Goal: Task Accomplishment & Management: Manage account settings

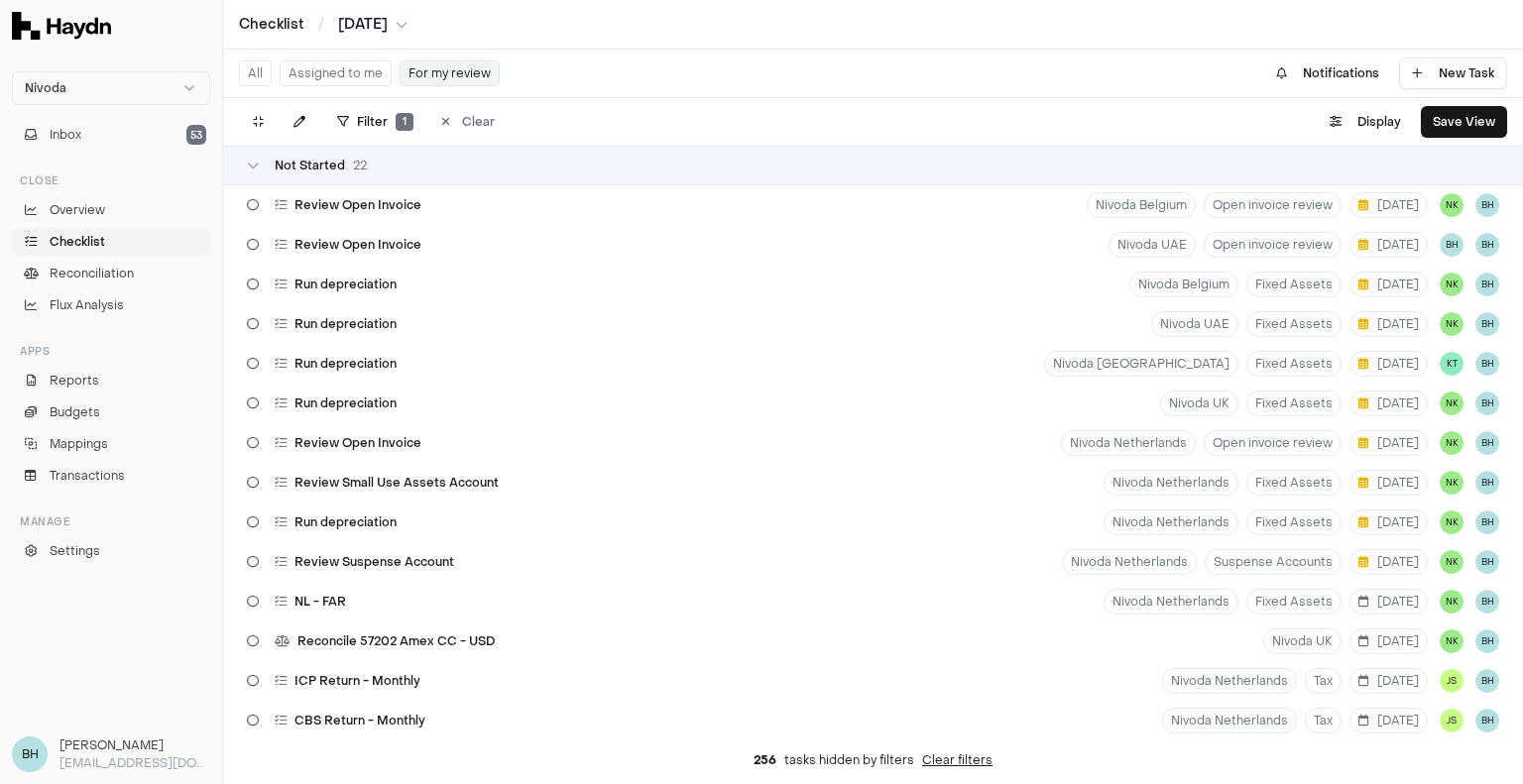
click at [127, 245] on link "Checklist" at bounding box center [111, 242] width 198 height 28
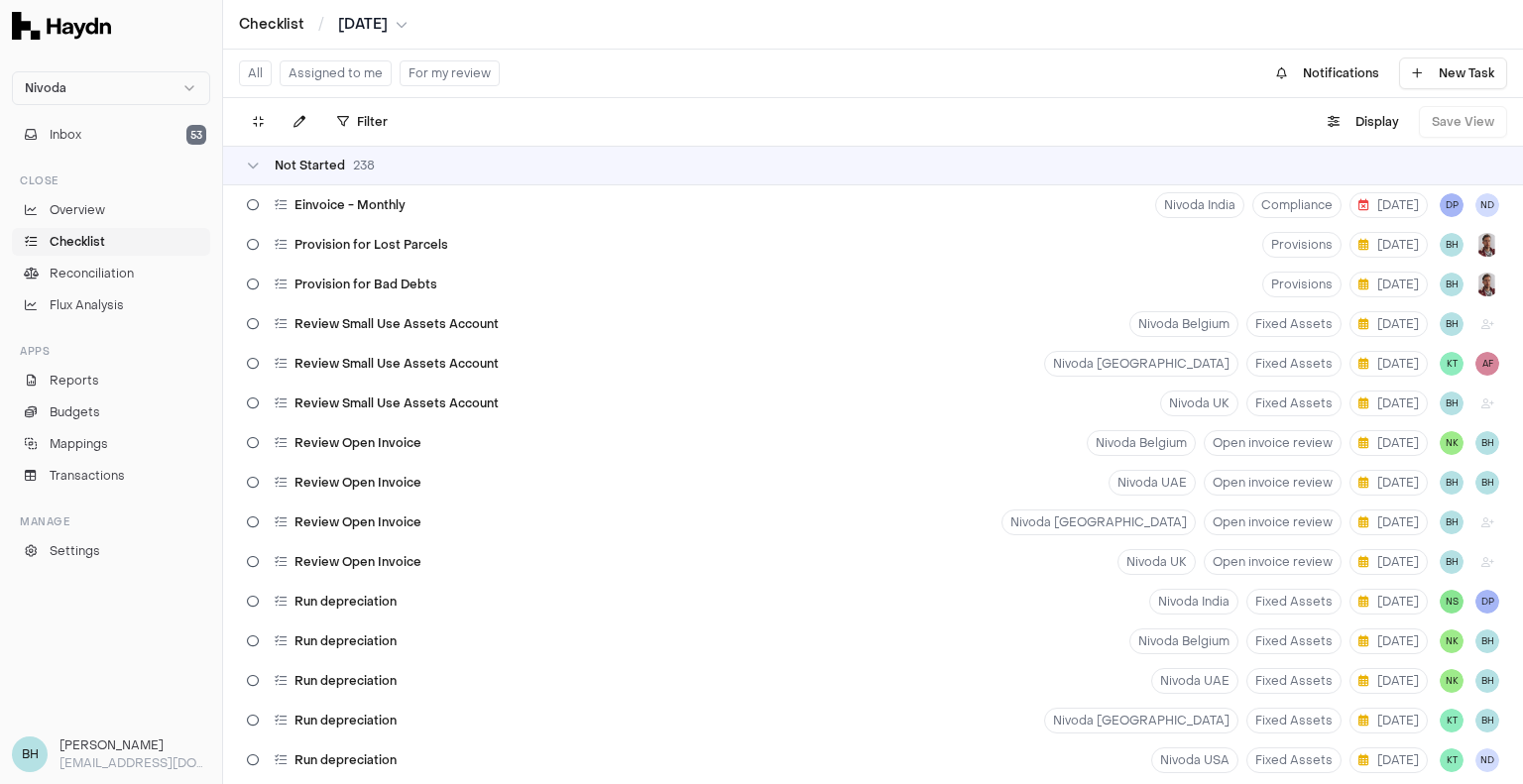
click at [349, 70] on button "Assigned to me" at bounding box center [336, 74] width 112 height 26
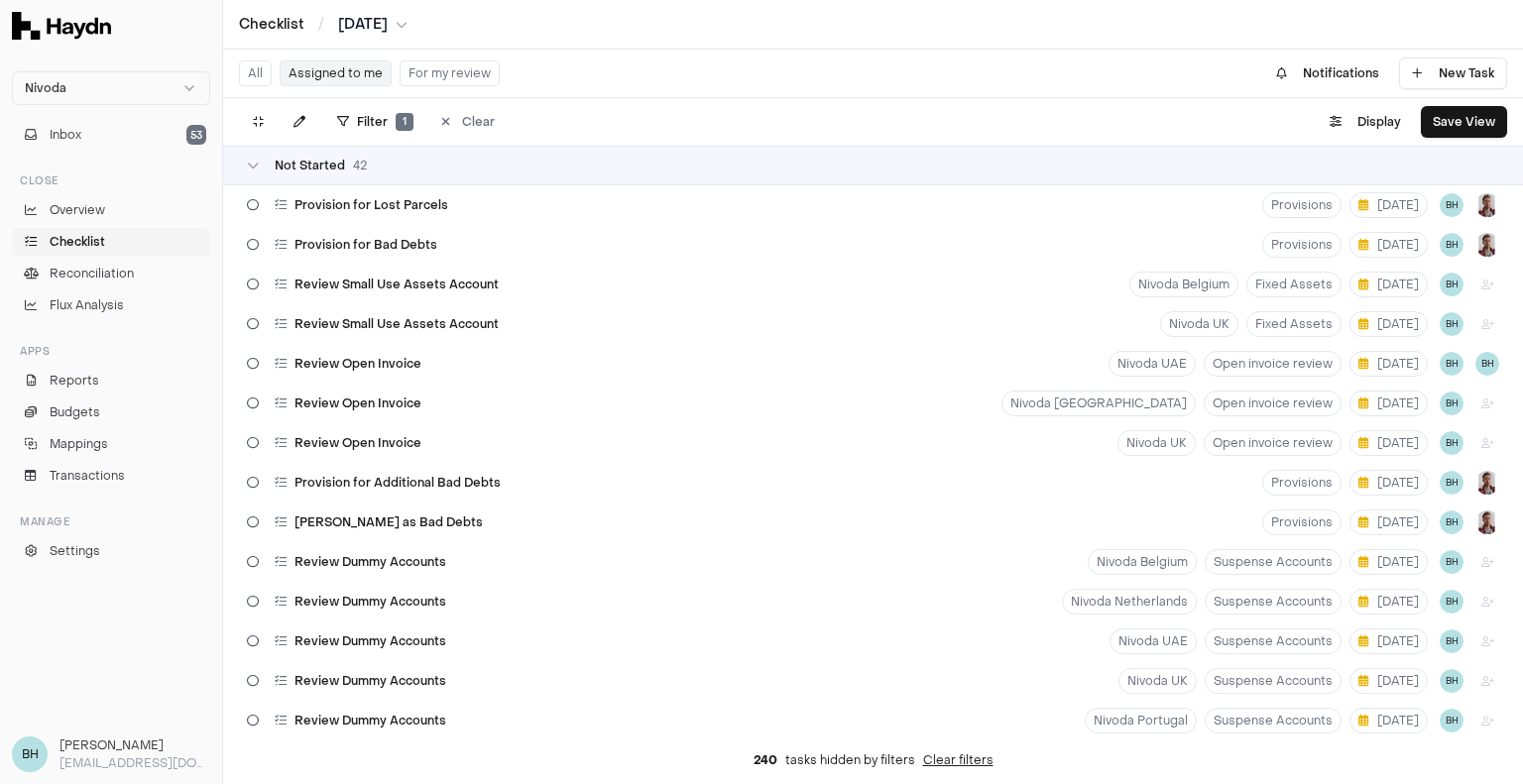
click at [425, 27] on div "Checklist / [DATE]" at bounding box center [872, 25] width 1268 height 20
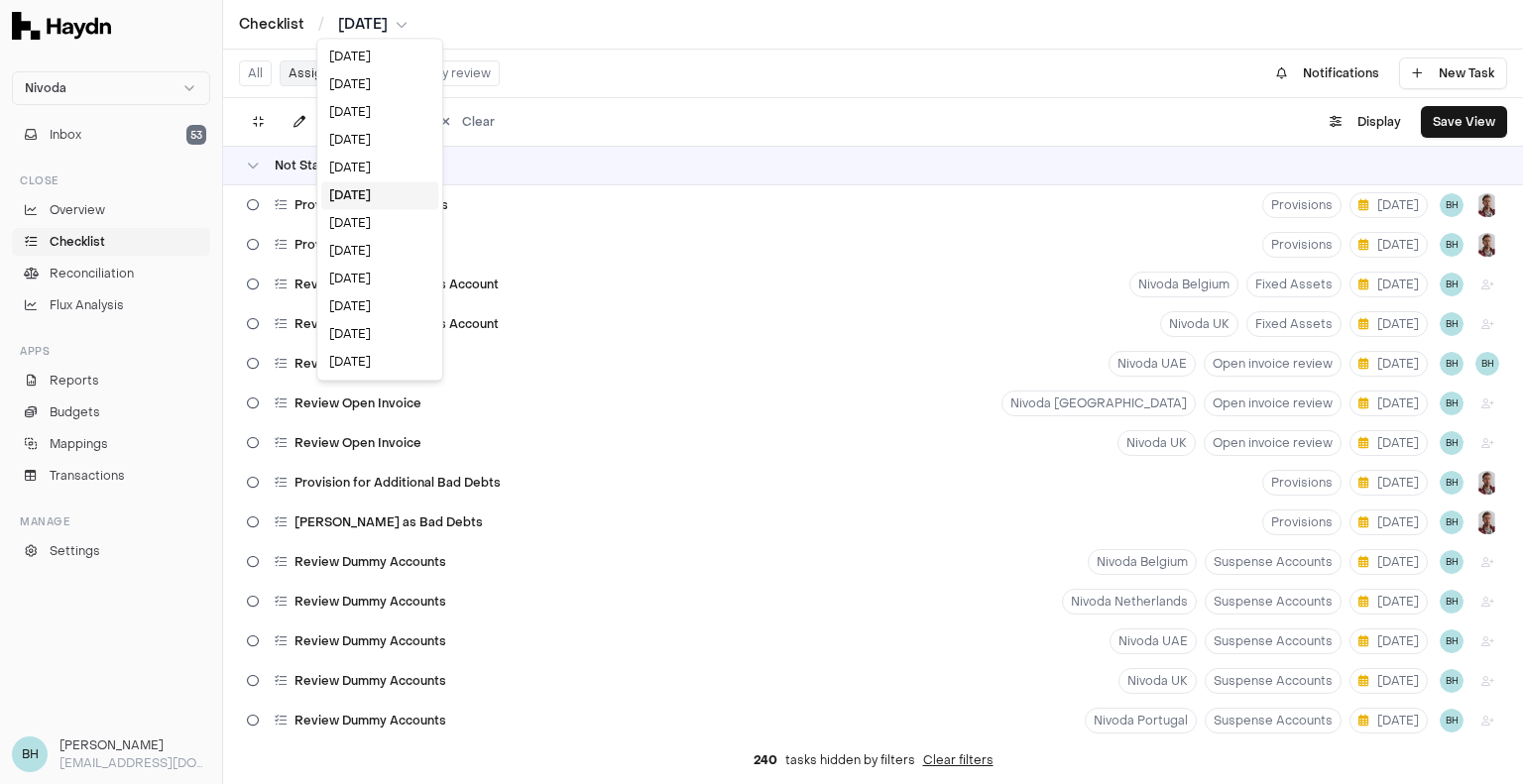
click at [415, 23] on html "Nivoda Inbox 53 Close Overview Checklist Reconciliation Flux Analysis Apps Repo…" at bounding box center [762, 392] width 1523 height 784
click at [349, 221] on div "[DATE]" at bounding box center [379, 223] width 117 height 28
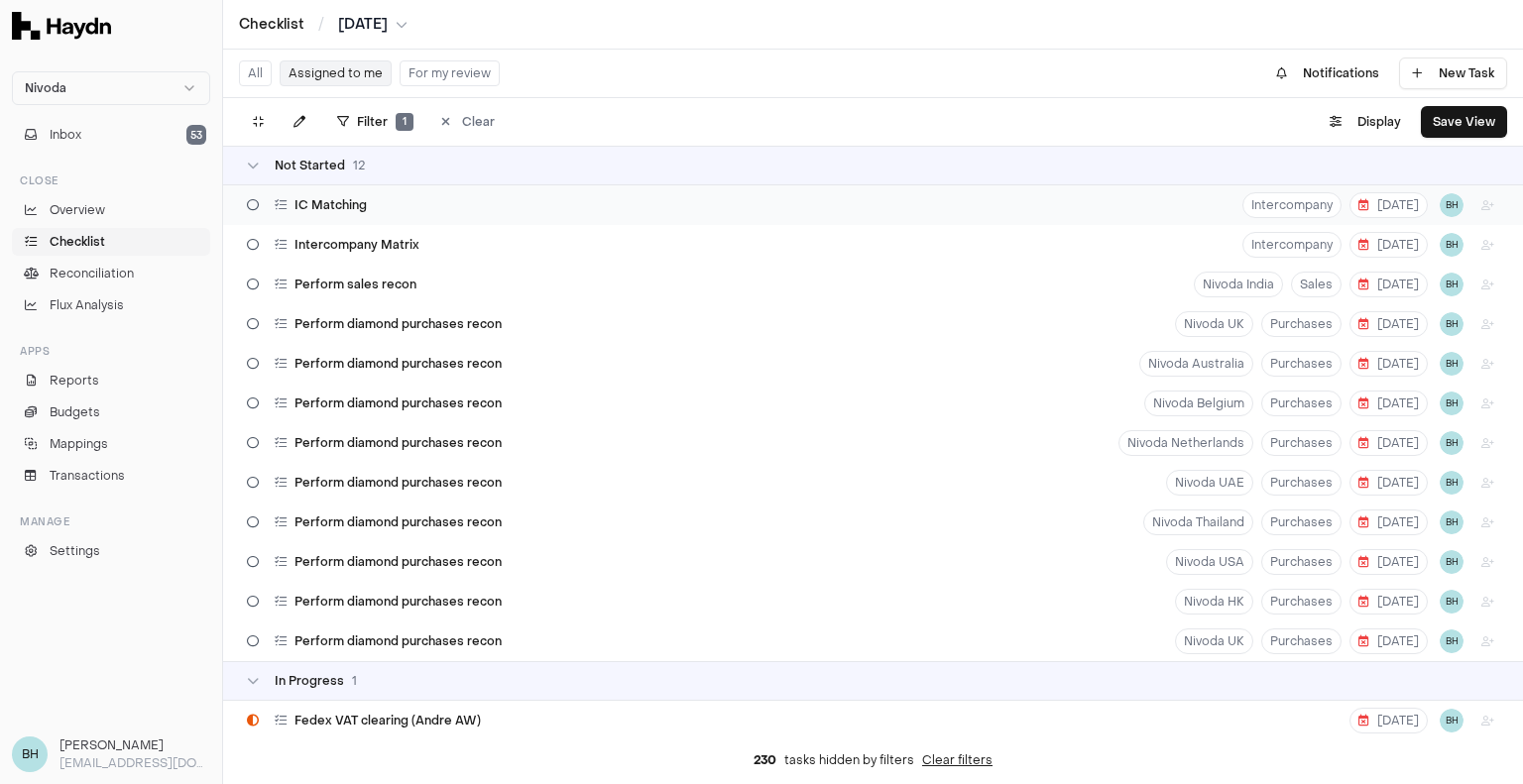
click at [258, 201] on icon at bounding box center [253, 205] width 12 height 12
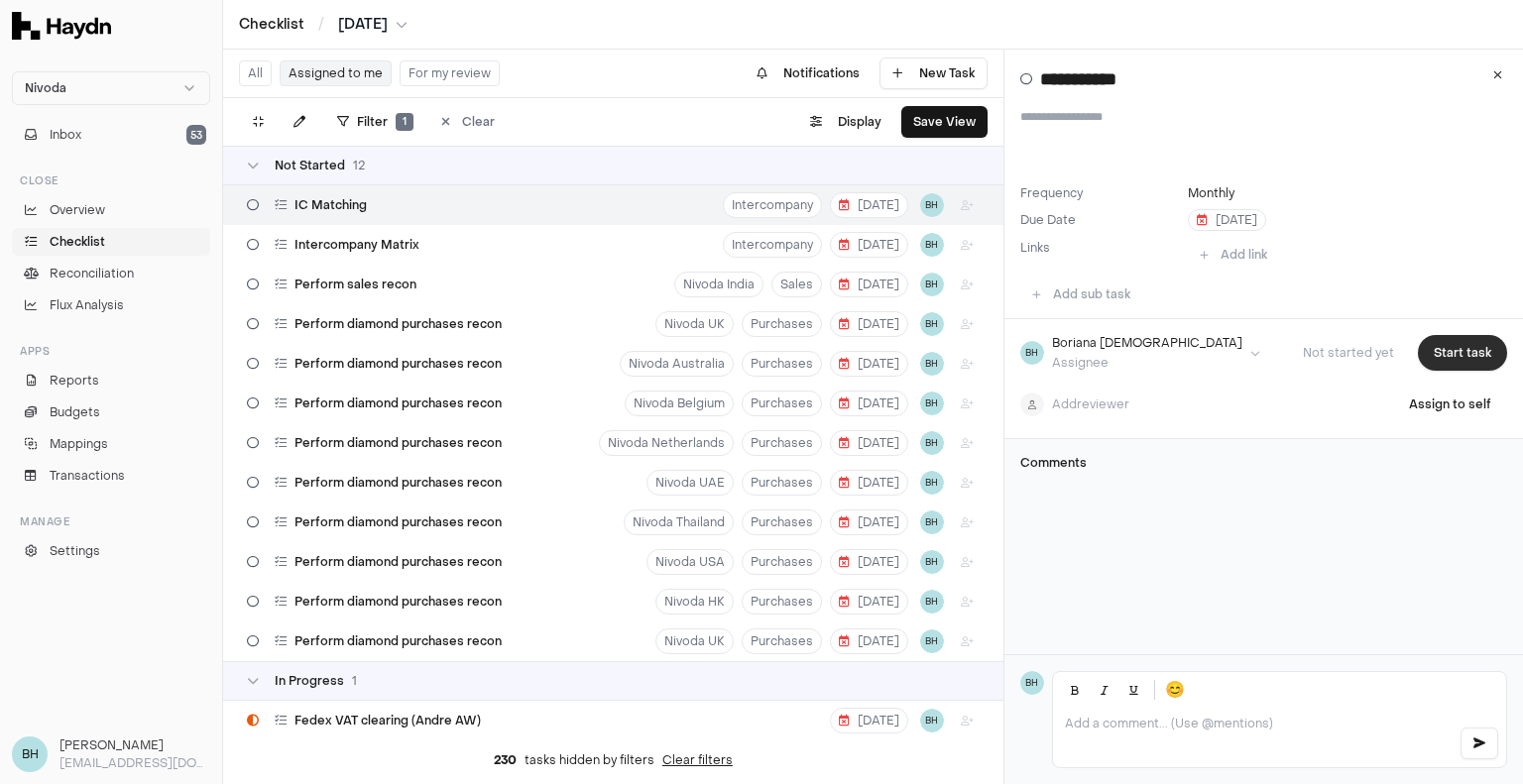
click at [1448, 363] on button "Start task" at bounding box center [1462, 353] width 89 height 36
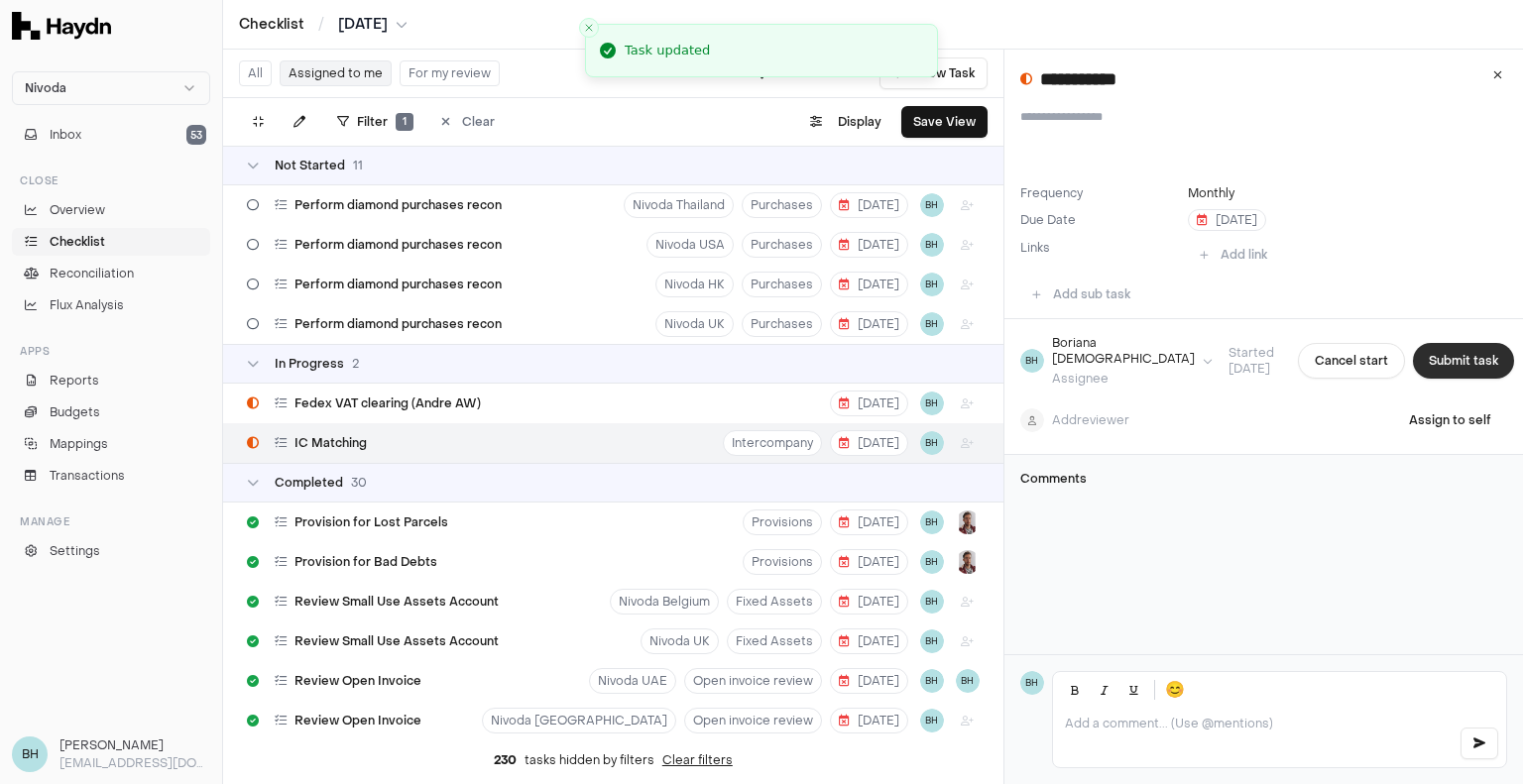
click at [1448, 362] on button "Submit task" at bounding box center [1463, 361] width 101 height 36
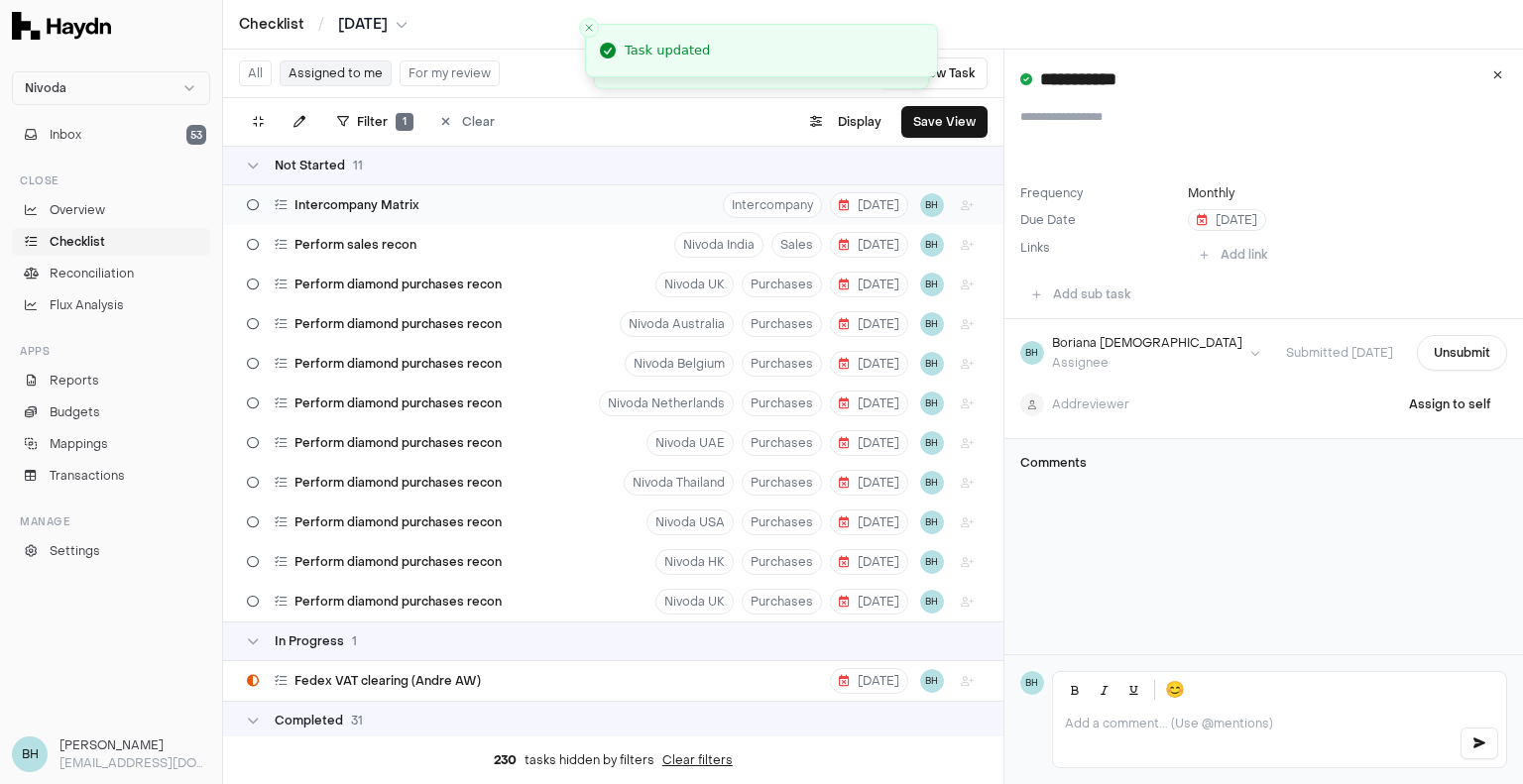
click at [375, 189] on div "Intercompany Matrix" at bounding box center [333, 206] width 189 height 38
click at [1437, 336] on button "Start task" at bounding box center [1462, 353] width 89 height 36
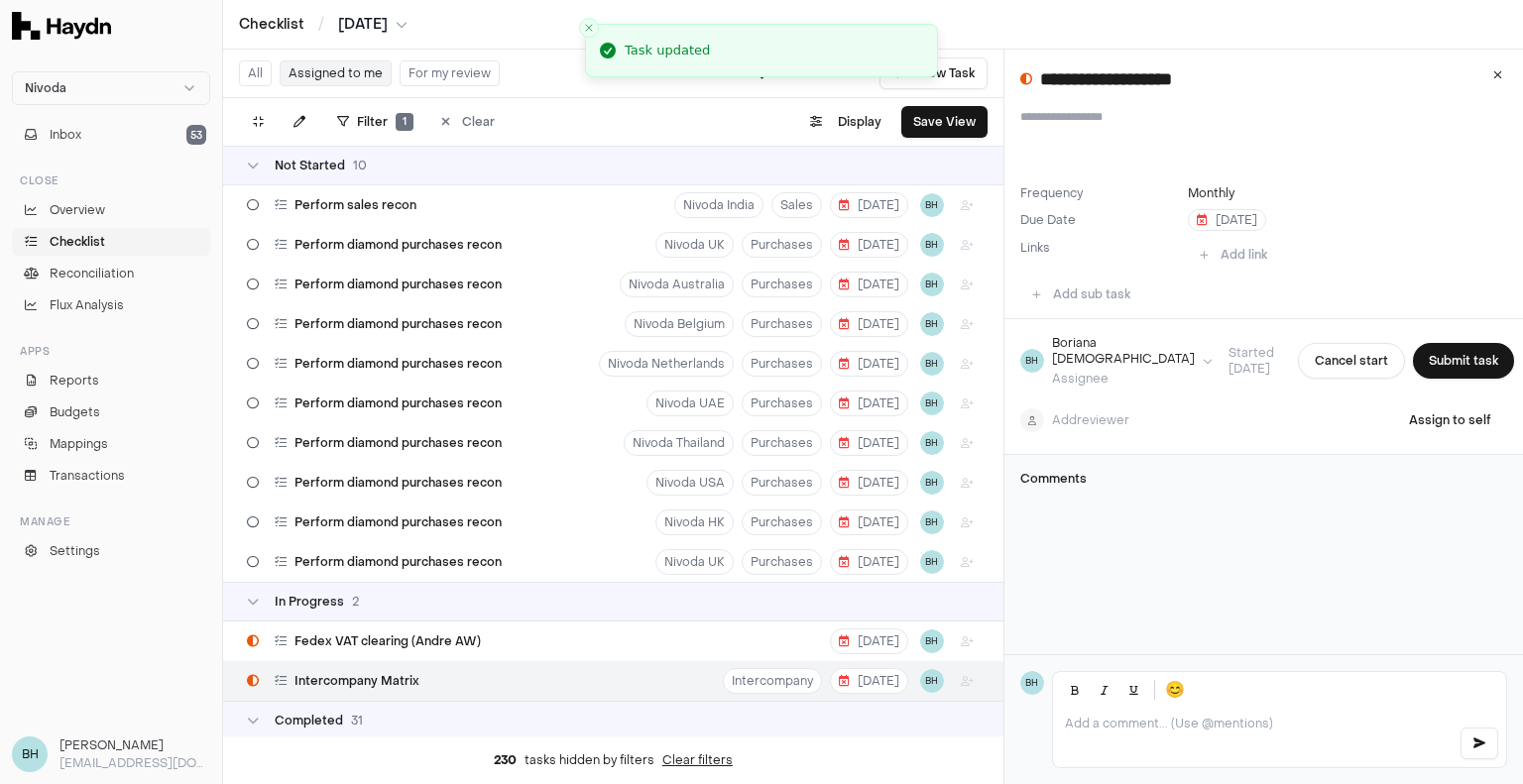
click at [1440, 348] on button "Submit task" at bounding box center [1463, 361] width 101 height 36
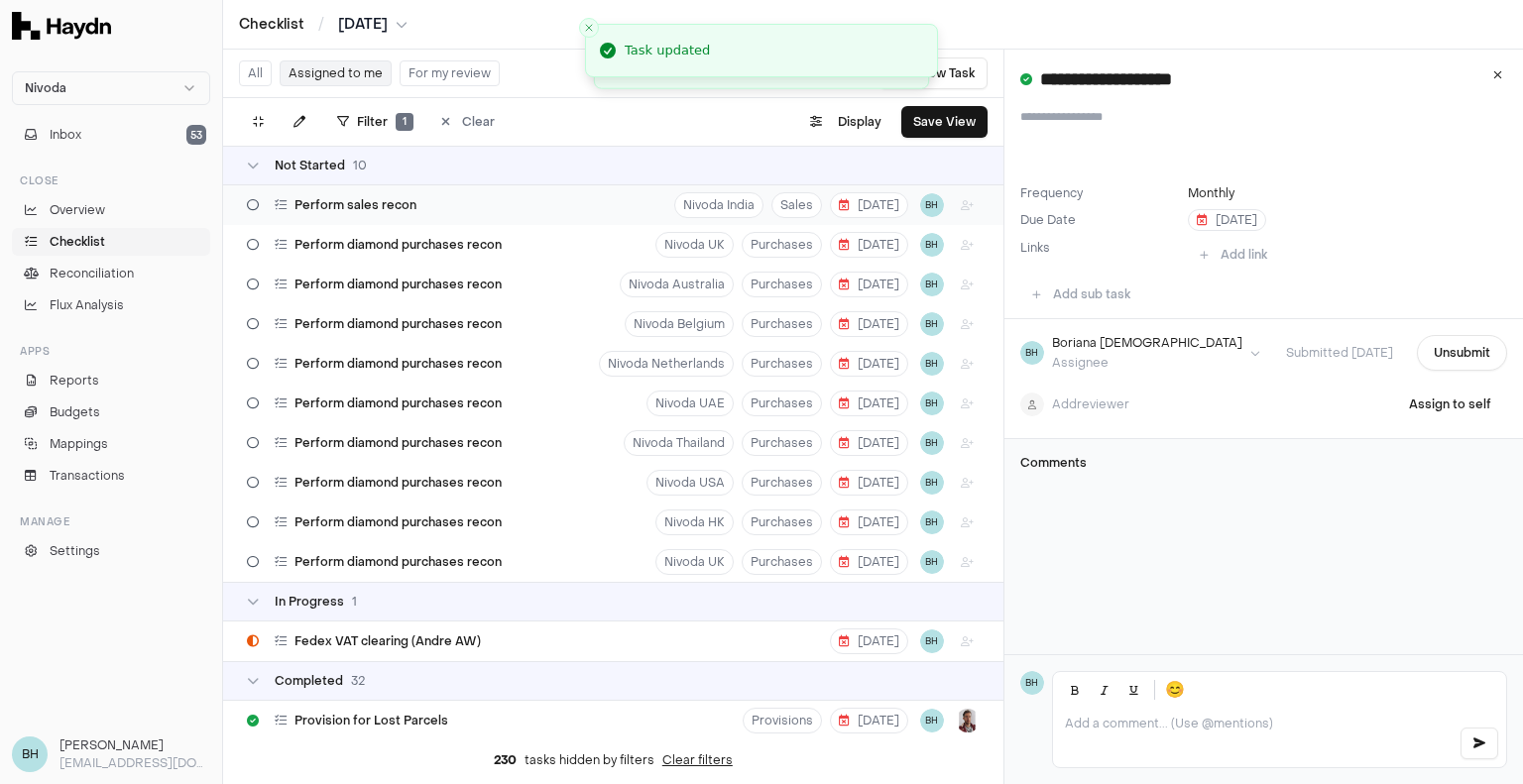
click at [405, 200] on span "Perform sales recon" at bounding box center [356, 205] width 122 height 16
click at [1462, 352] on button "Start task" at bounding box center [1462, 353] width 89 height 36
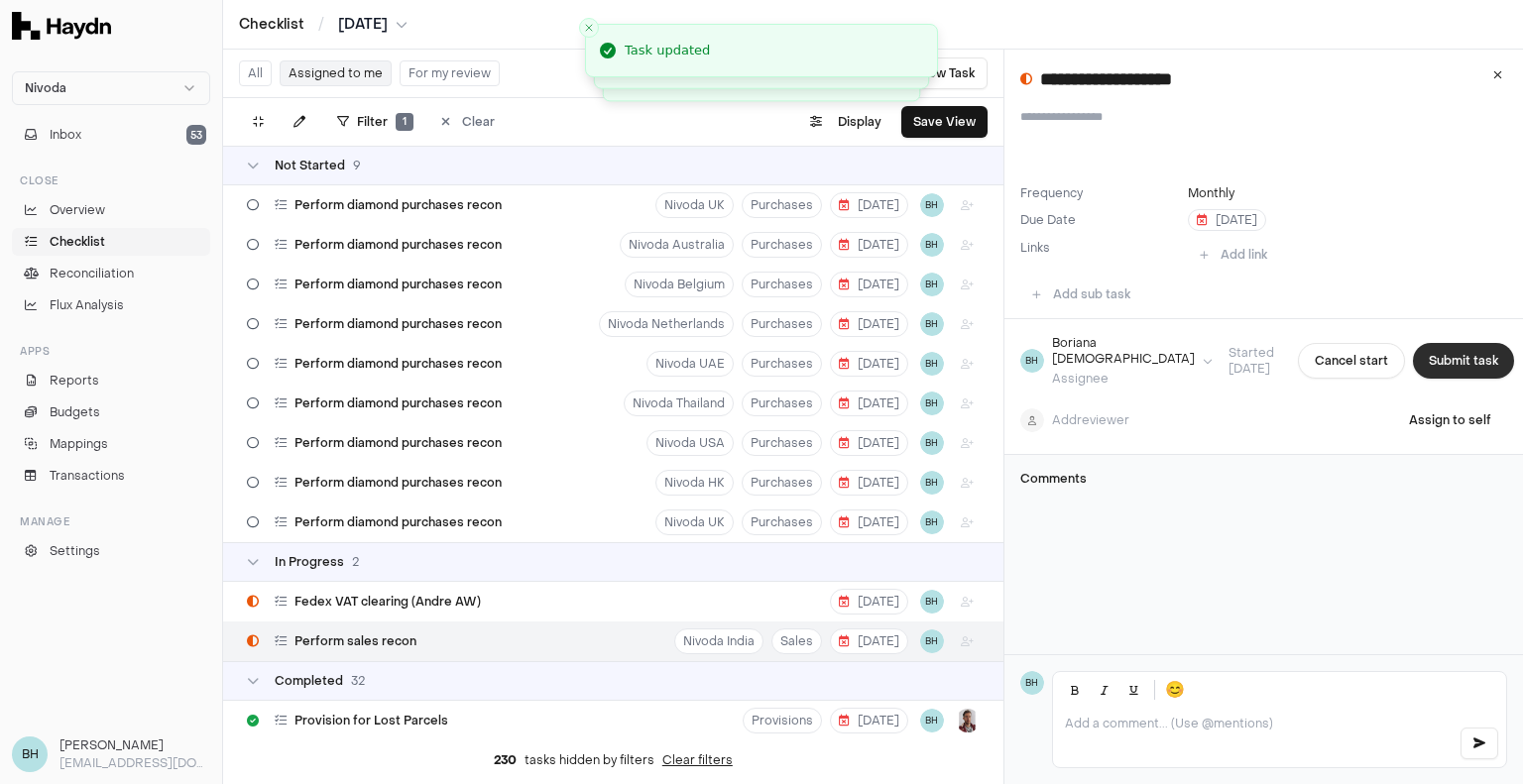
click at [1460, 352] on button "Submit task" at bounding box center [1463, 361] width 101 height 36
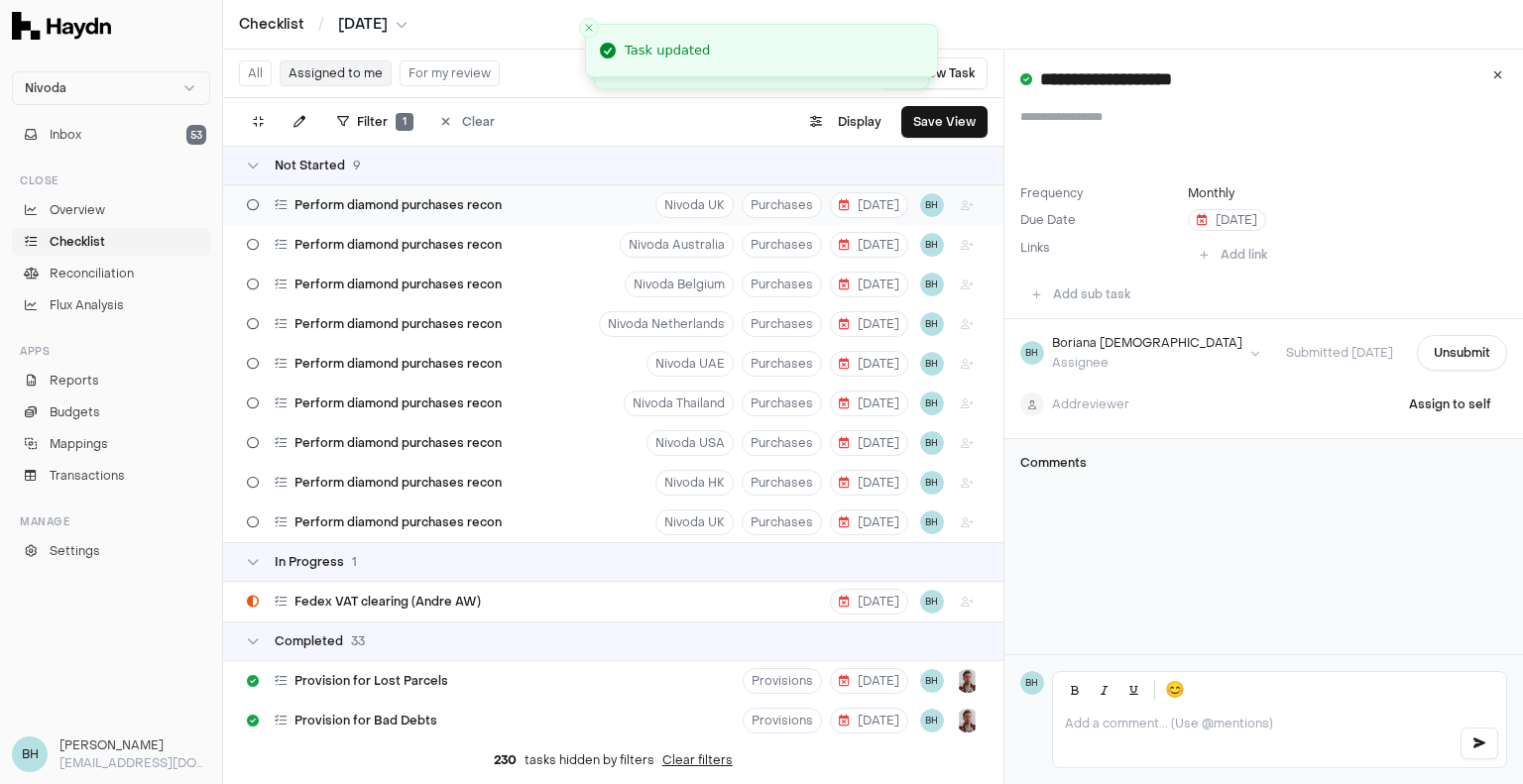
click at [548, 209] on div "Perform diamond purchases recon Nivoda UK Purchases [DATE] BH" at bounding box center [613, 206] width 780 height 40
click at [1437, 364] on button "Start task" at bounding box center [1462, 353] width 89 height 36
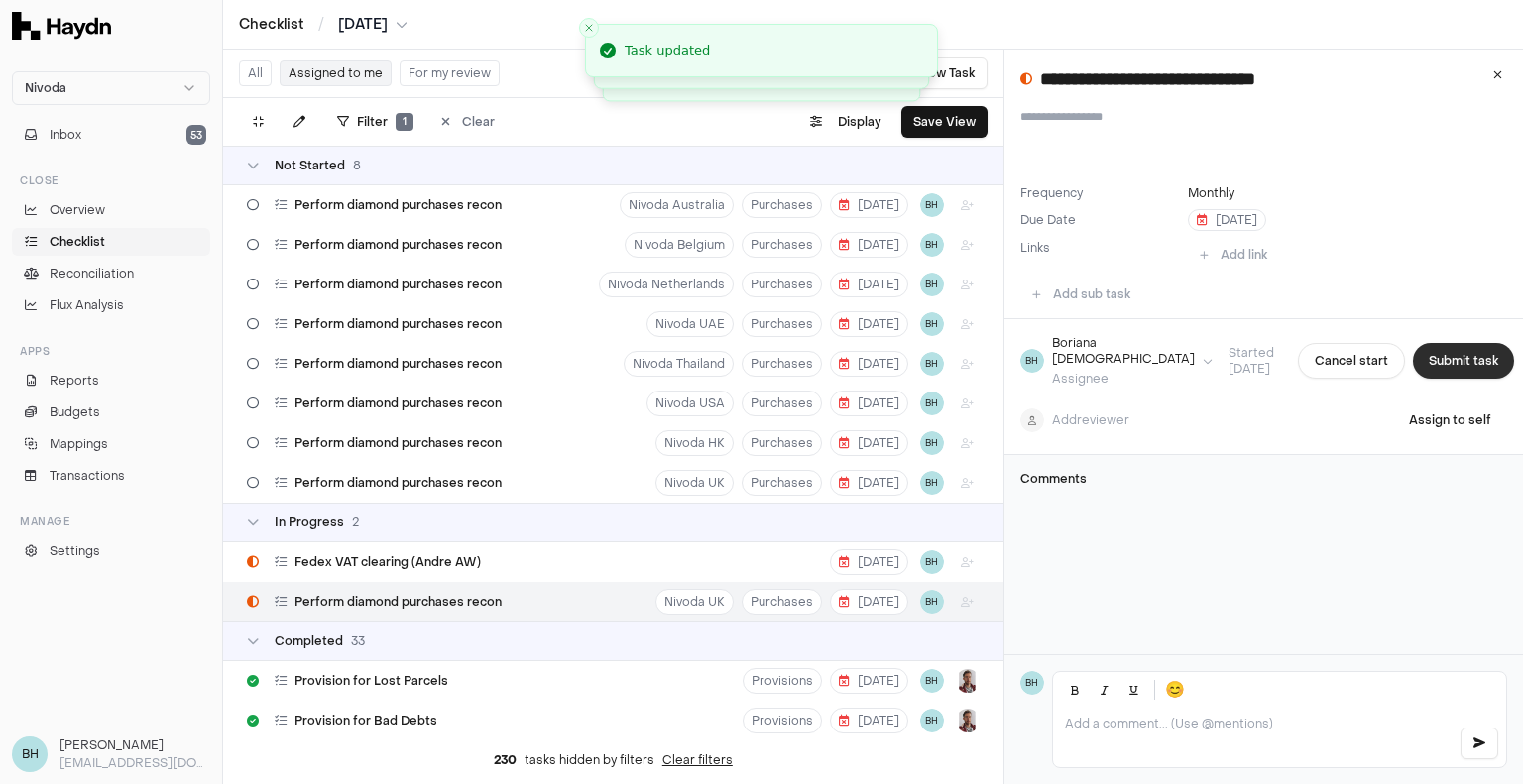
click at [1449, 353] on button "Submit task" at bounding box center [1463, 361] width 101 height 36
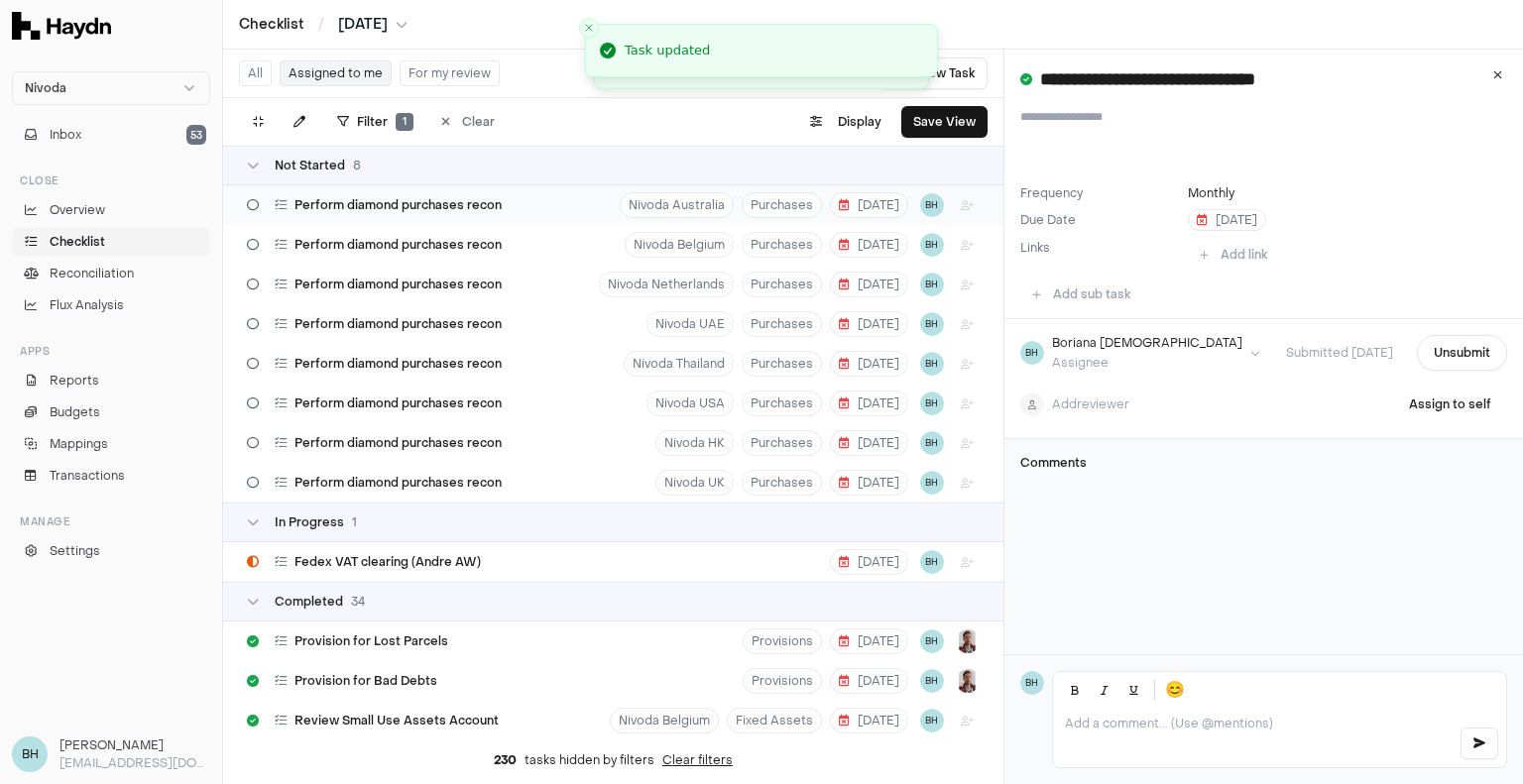
click at [380, 201] on span "Perform diamond purchases recon" at bounding box center [398, 205] width 207 height 16
click at [1439, 348] on button "Start task" at bounding box center [1462, 353] width 89 height 36
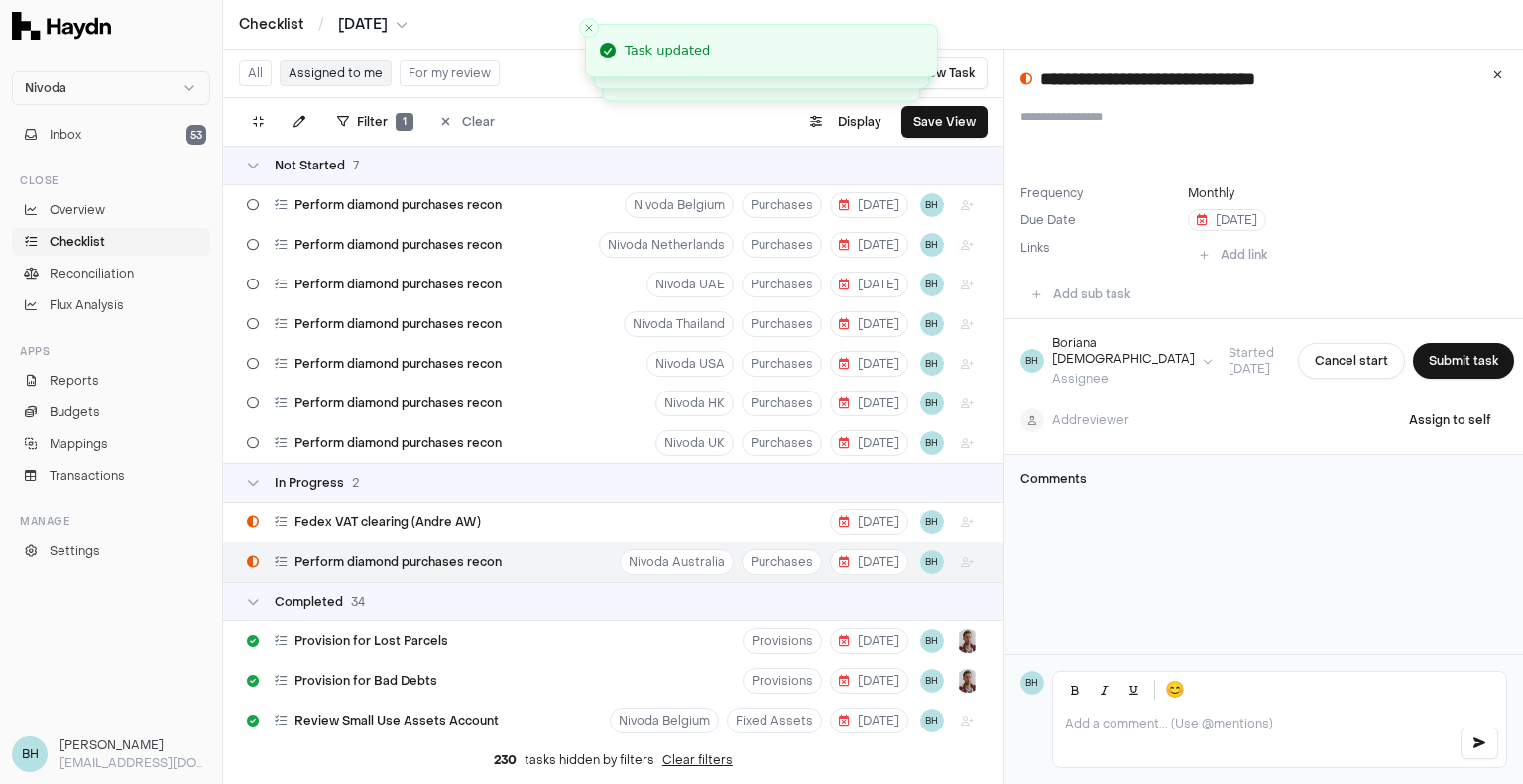
click at [1439, 348] on button "Submit task" at bounding box center [1463, 361] width 101 height 36
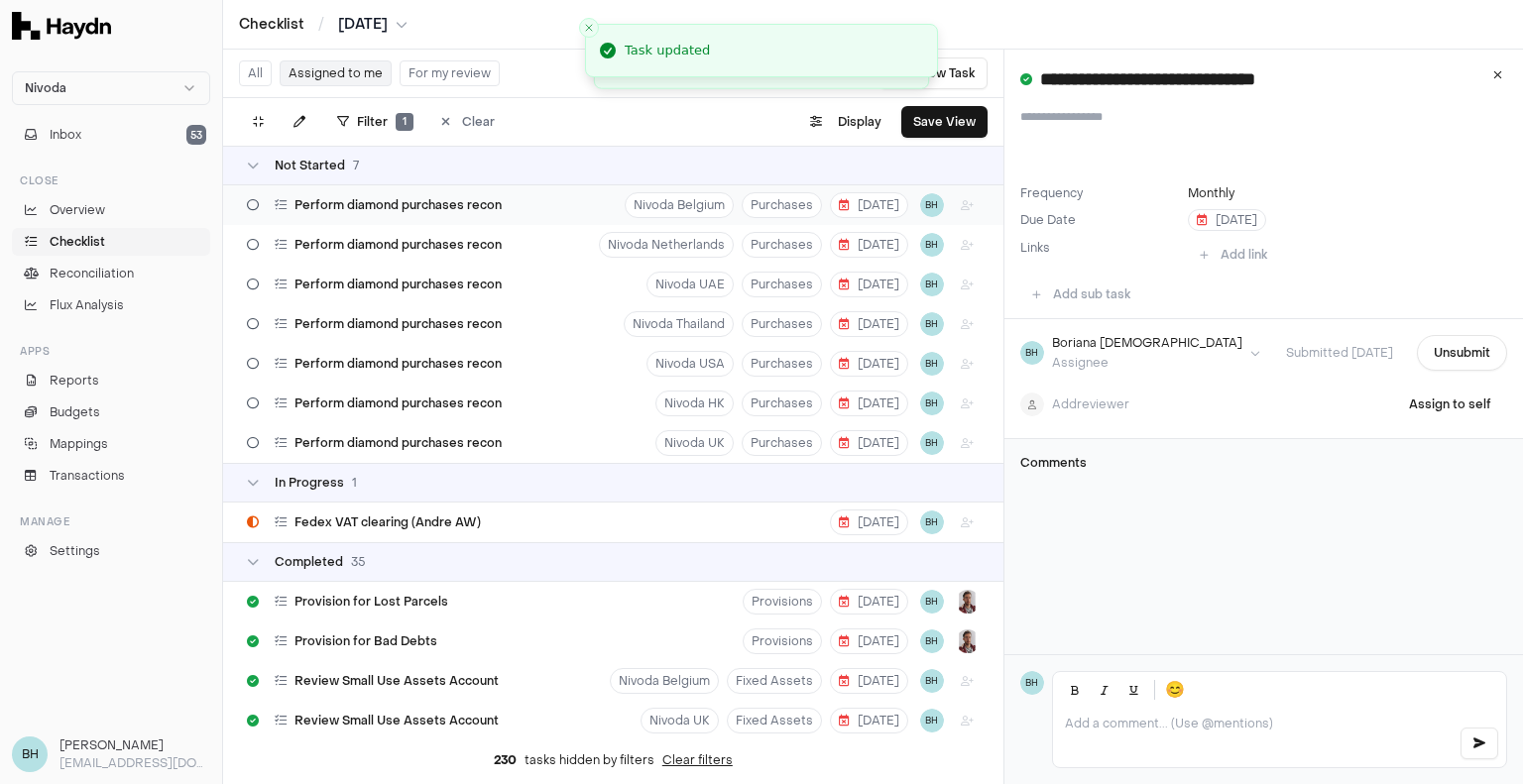
click at [389, 195] on div "Perform diamond purchases recon" at bounding box center [374, 206] width 271 height 38
click at [1451, 346] on button "Start task" at bounding box center [1462, 353] width 89 height 36
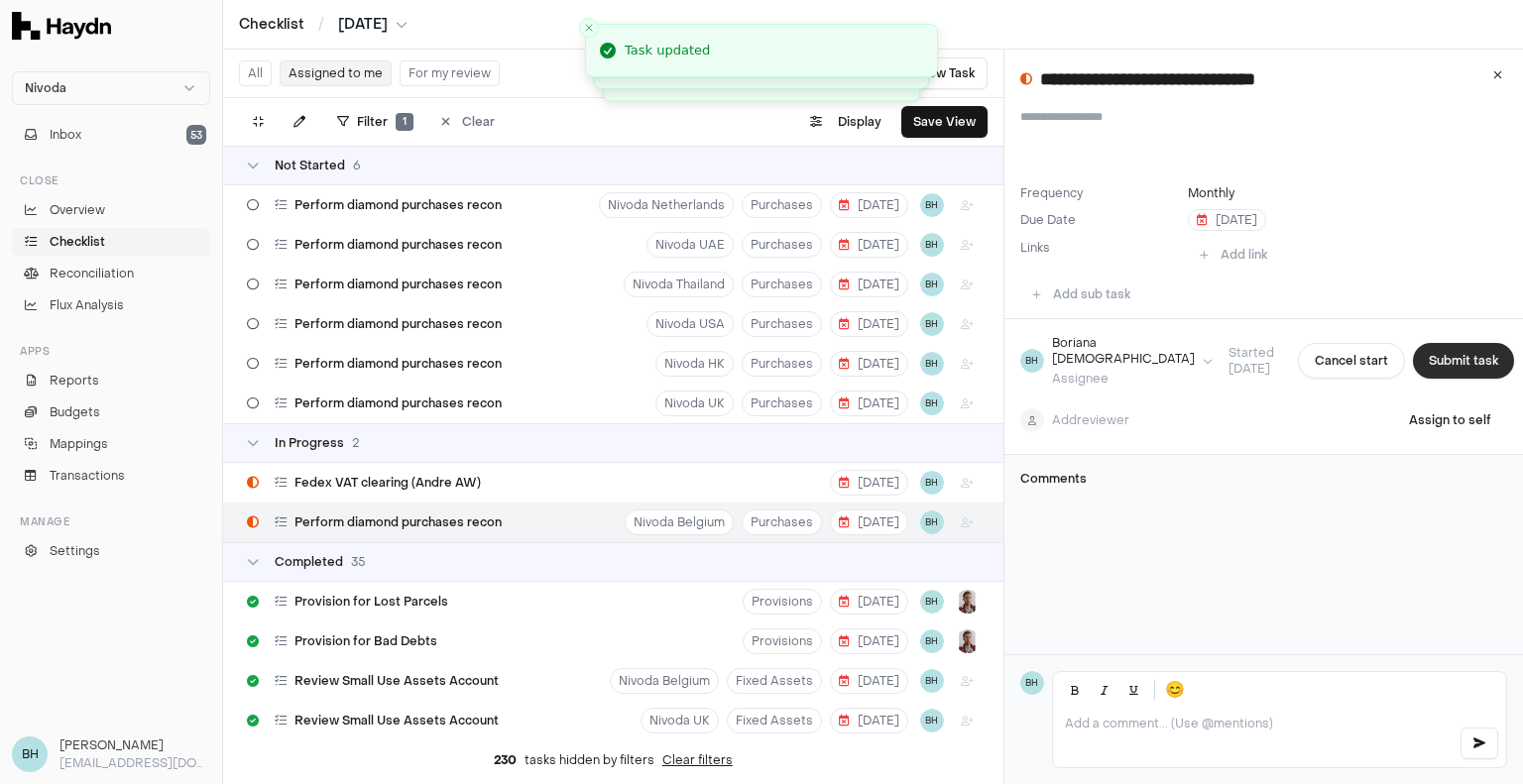
click at [1452, 353] on button "Submit task" at bounding box center [1463, 361] width 101 height 36
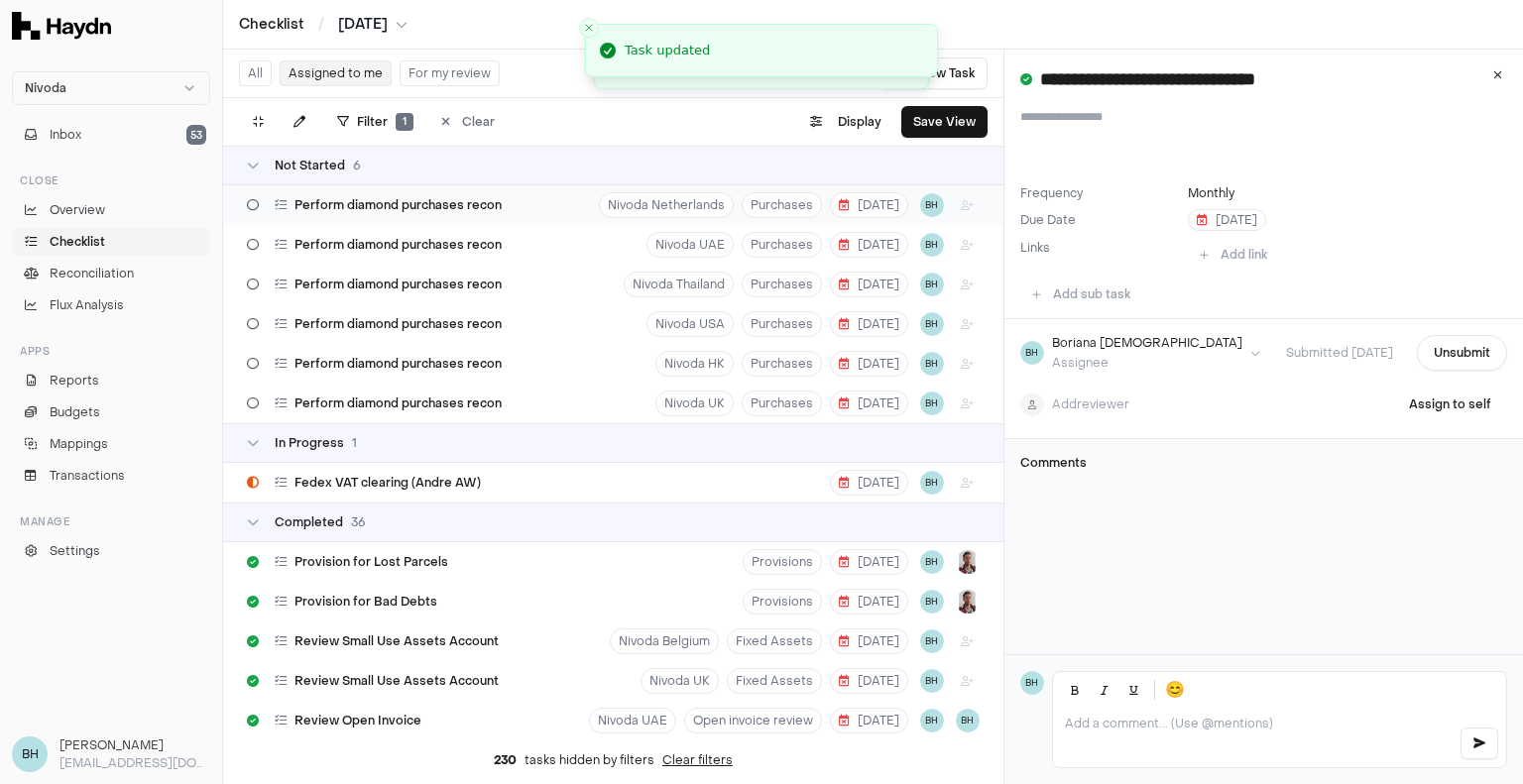
click at [526, 207] on div "Perform diamond purchases recon Nivoda Netherlands Purchases [DATE] BH" at bounding box center [613, 206] width 780 height 40
click at [1475, 356] on button "Start task" at bounding box center [1462, 353] width 89 height 36
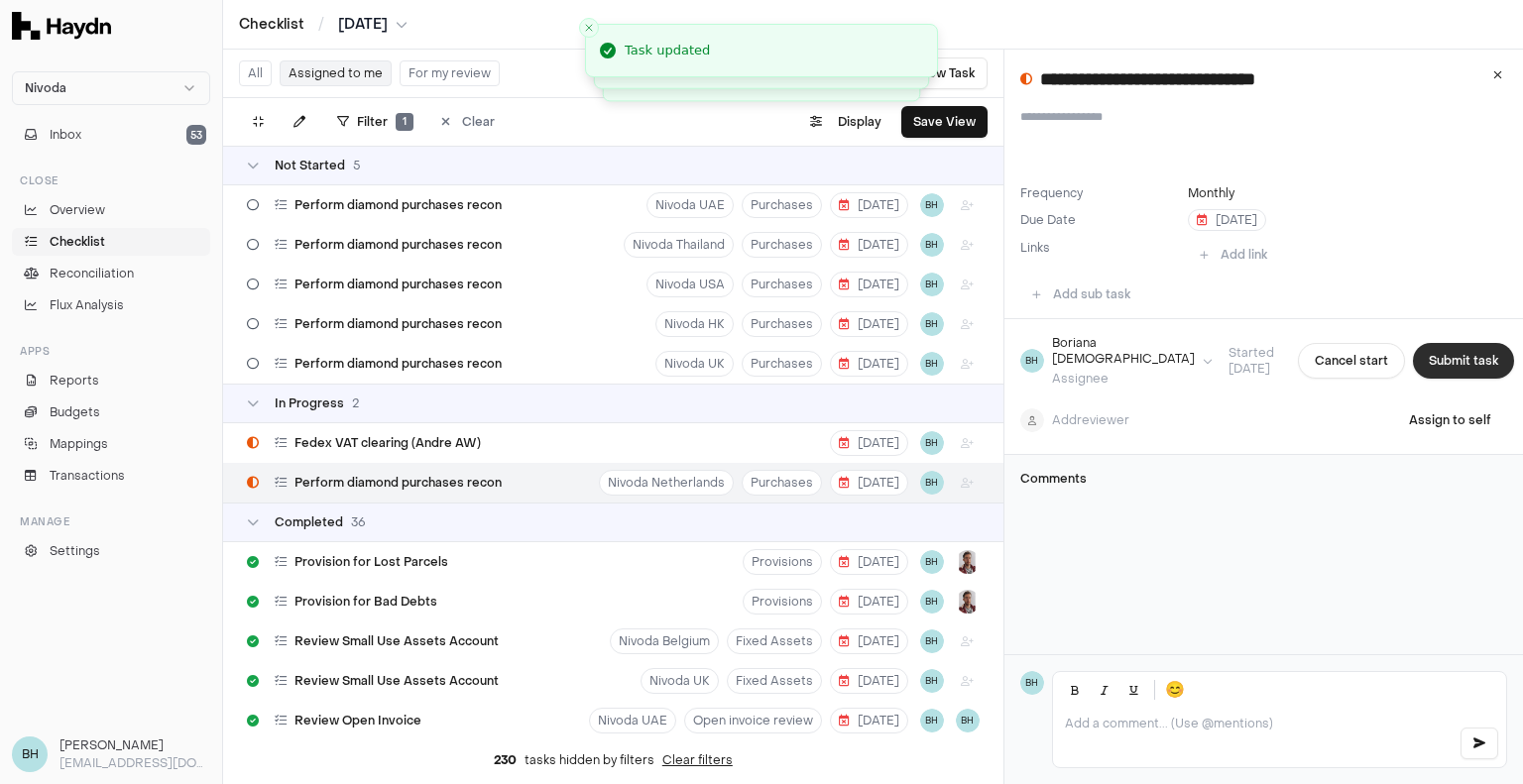
click at [1463, 363] on button "Submit task" at bounding box center [1463, 361] width 101 height 36
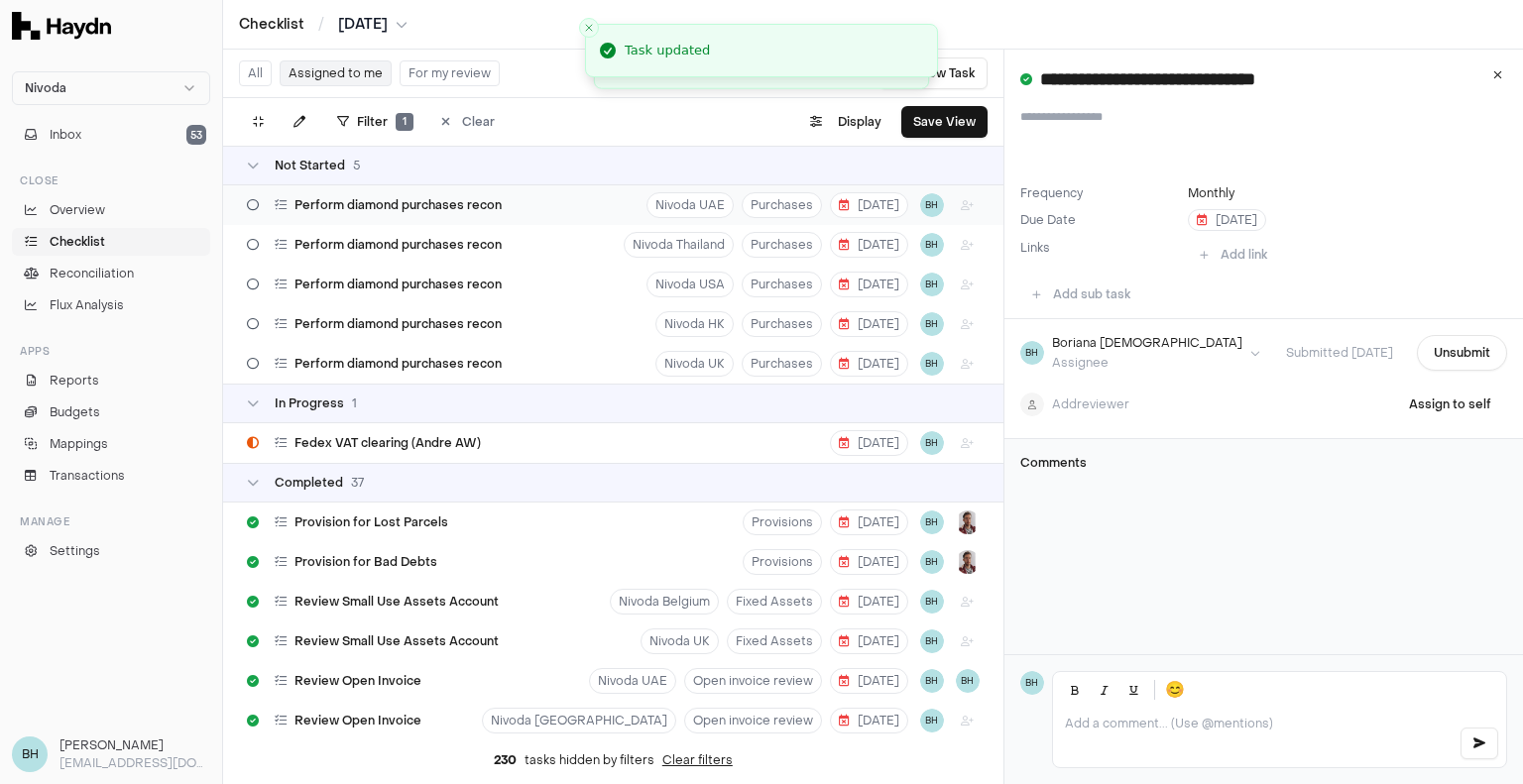
click at [485, 216] on div "Perform diamond purchases recon" at bounding box center [374, 206] width 271 height 38
click at [1421, 352] on button "Start task" at bounding box center [1462, 353] width 89 height 36
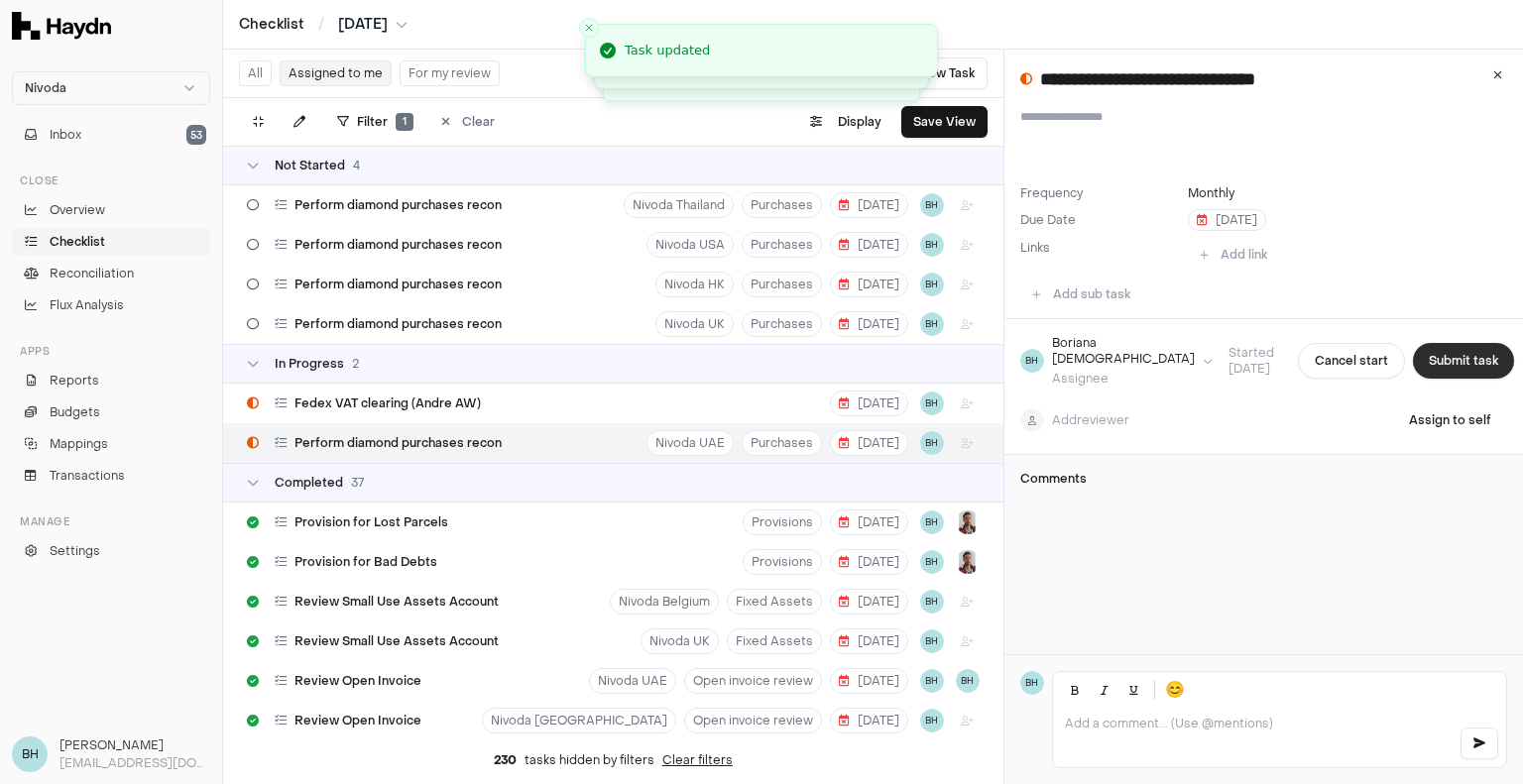
click at [1451, 358] on button "Submit task" at bounding box center [1463, 361] width 101 height 36
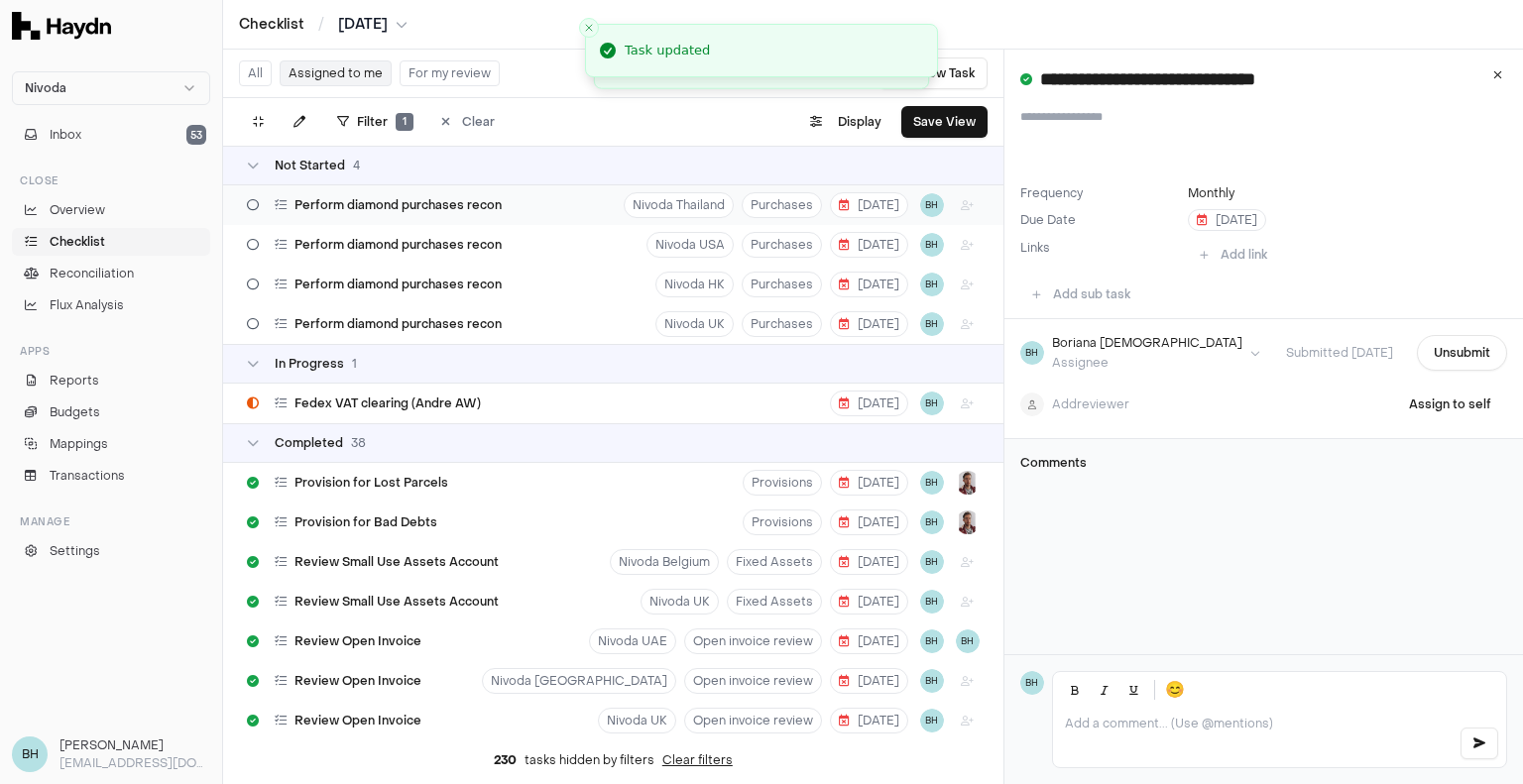
click at [383, 202] on span "Perform diamond purchases recon" at bounding box center [398, 205] width 207 height 16
click at [1451, 356] on button "Start task" at bounding box center [1462, 353] width 89 height 36
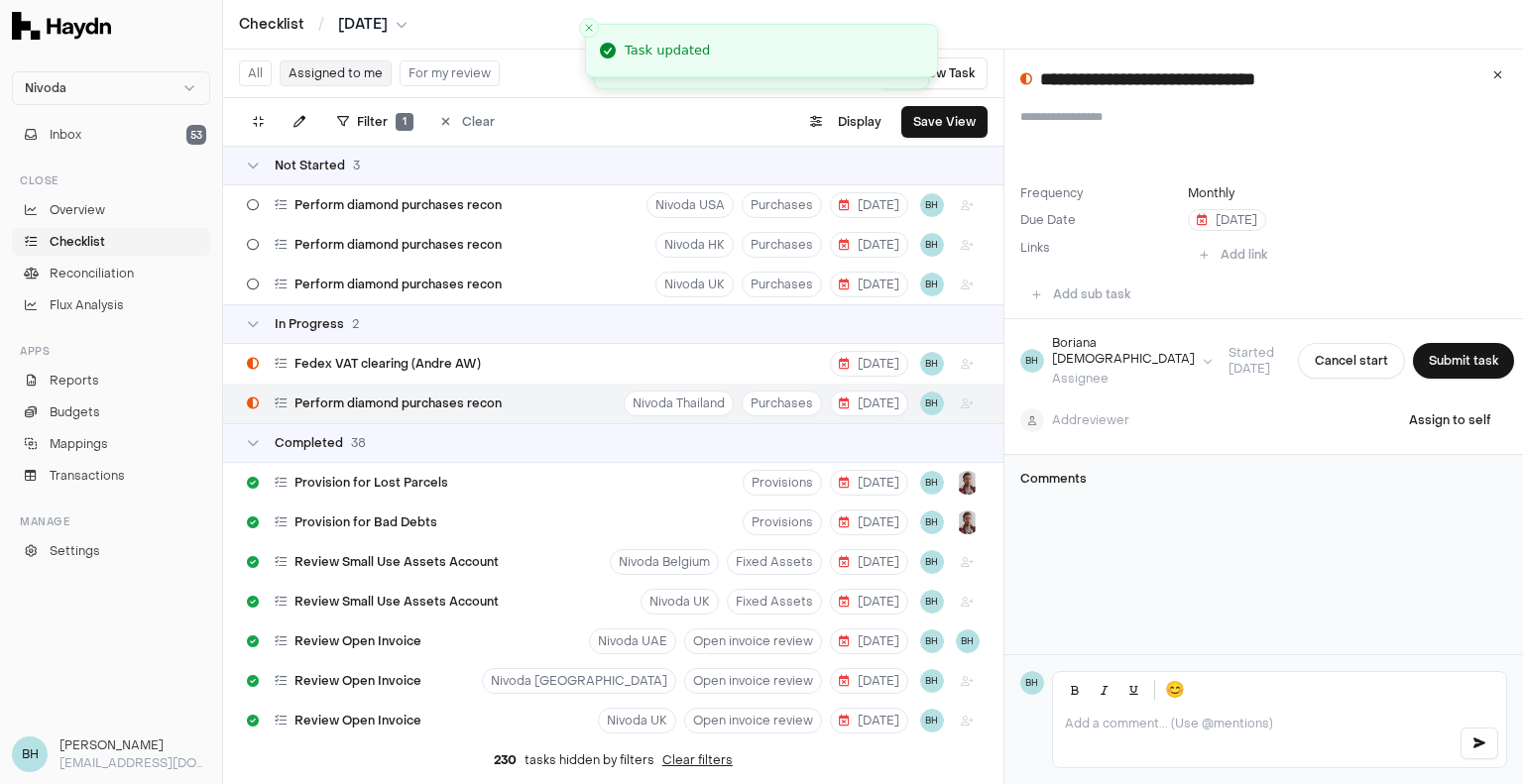
click at [1451, 356] on button "Submit task" at bounding box center [1463, 361] width 101 height 36
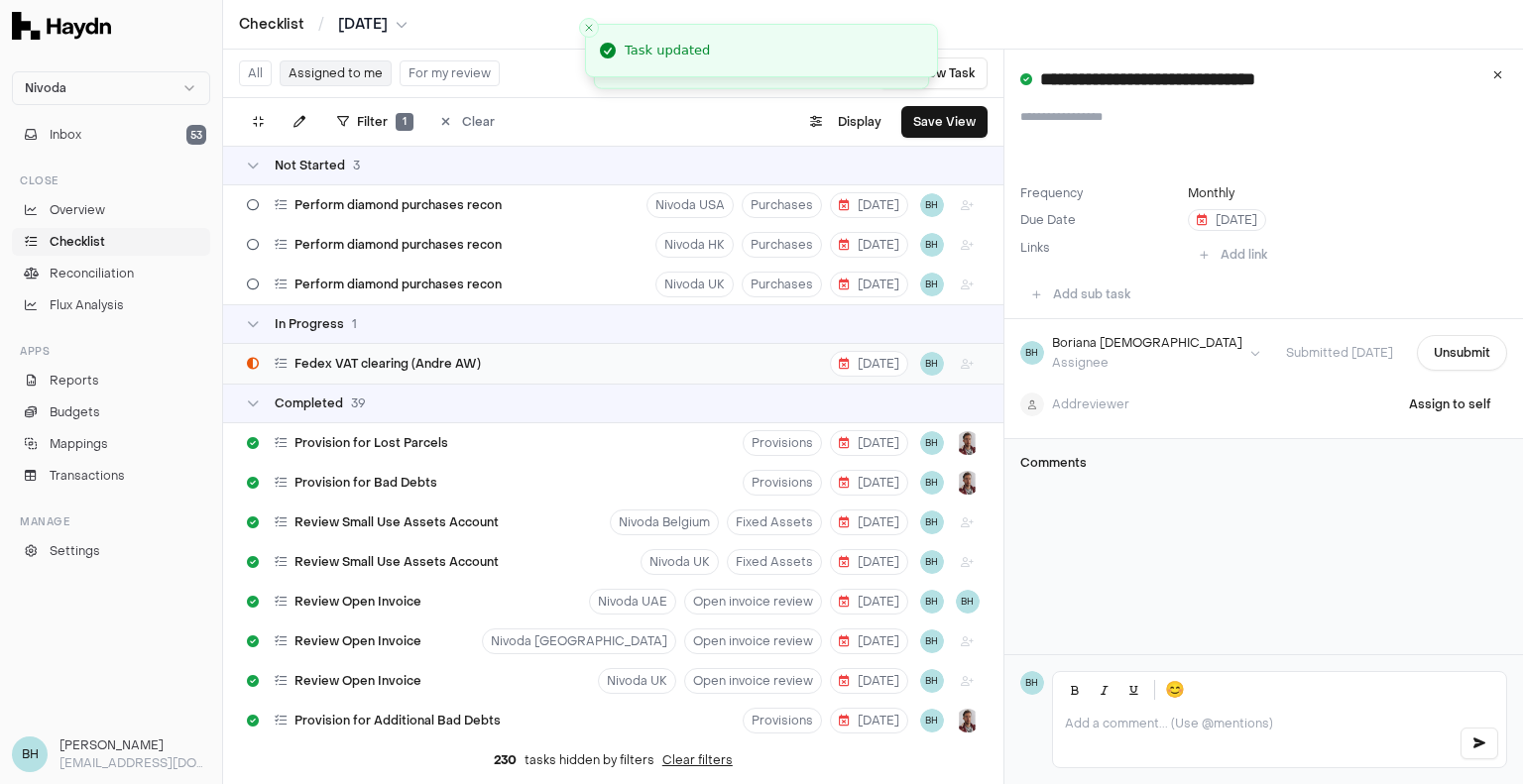
click at [434, 364] on span "Fedex VAT clearing (Andre AW)" at bounding box center [388, 364] width 187 height 16
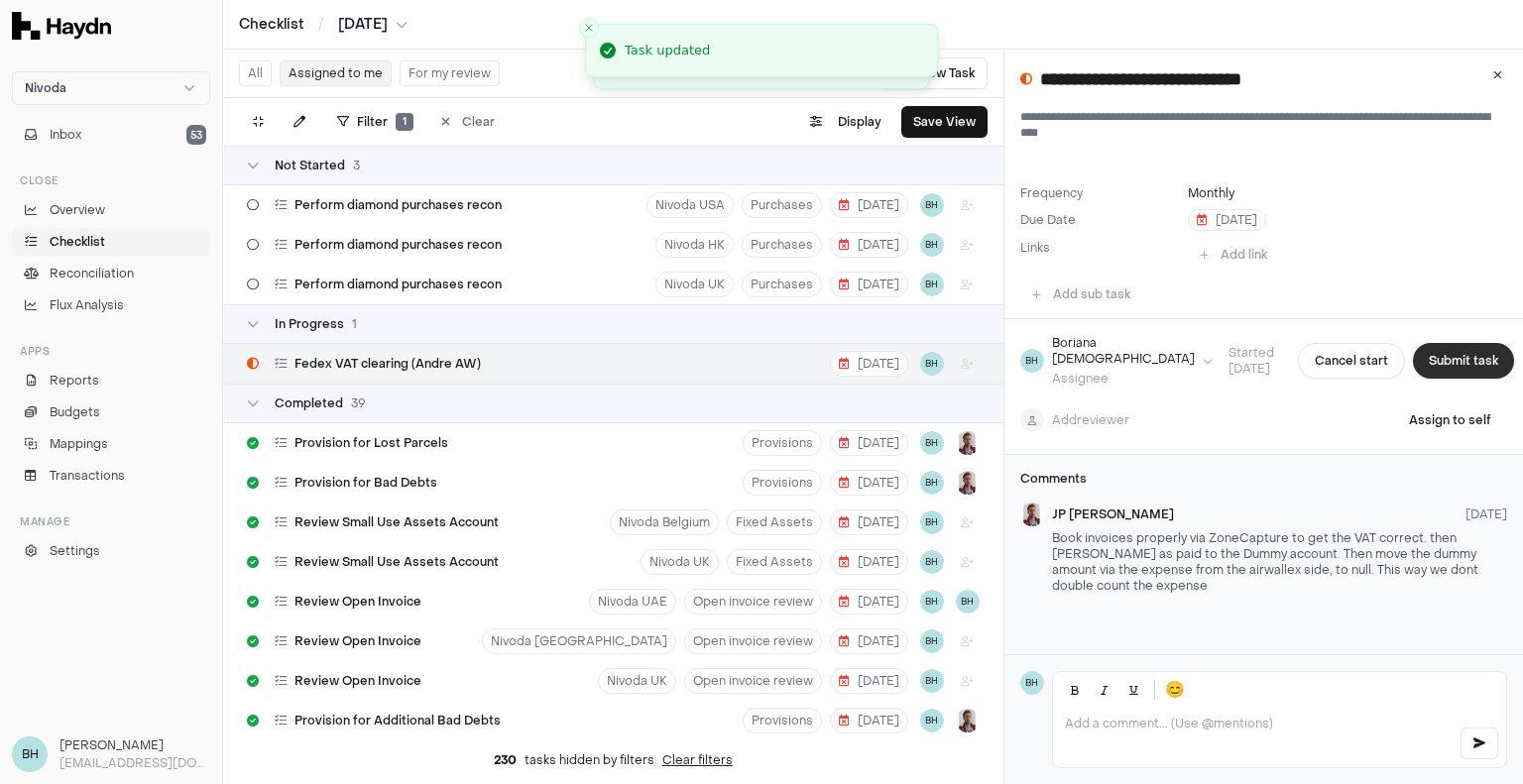
click at [1425, 362] on button "Submit task" at bounding box center [1463, 361] width 101 height 36
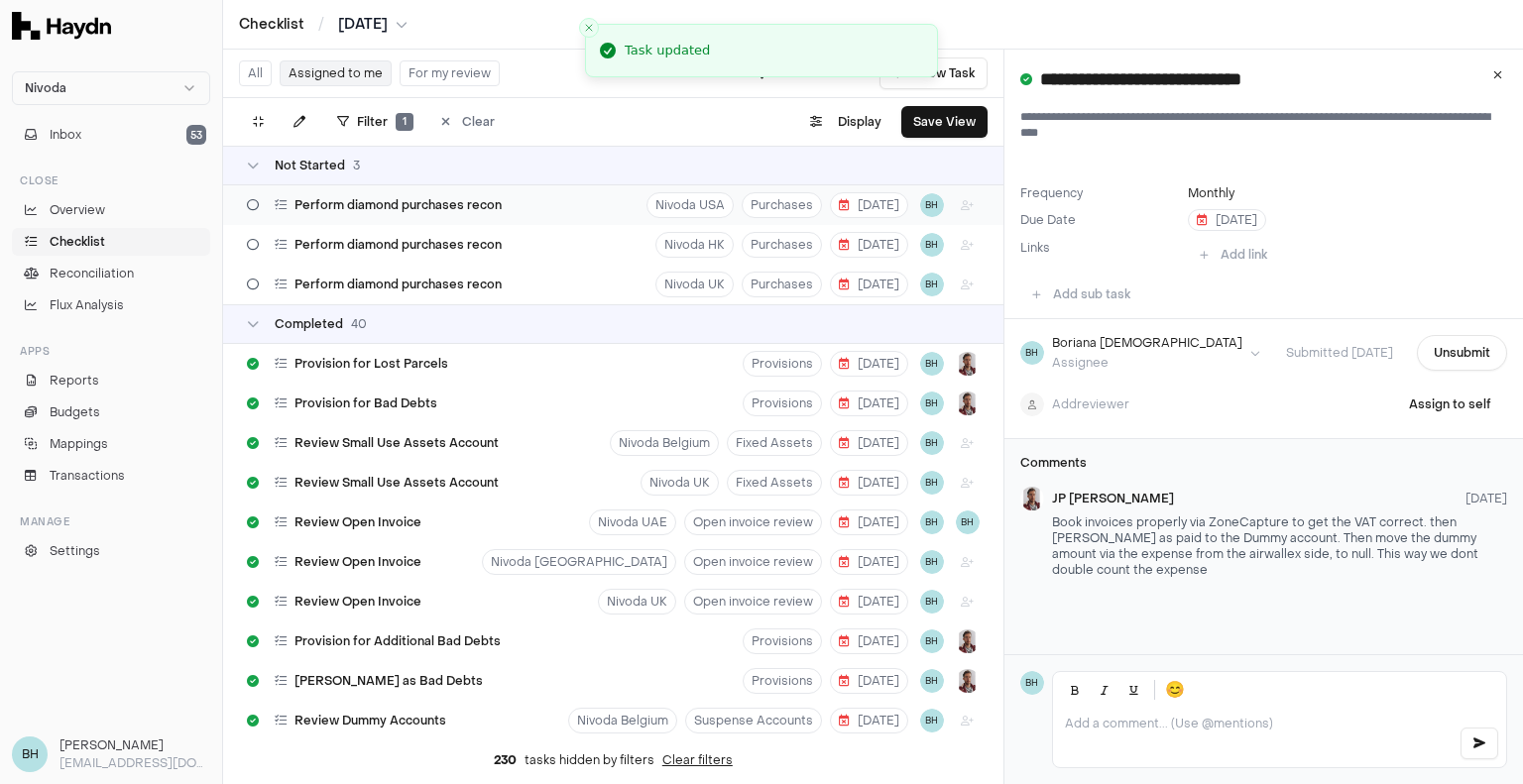
click at [383, 212] on span "Perform diamond purchases recon" at bounding box center [398, 205] width 207 height 16
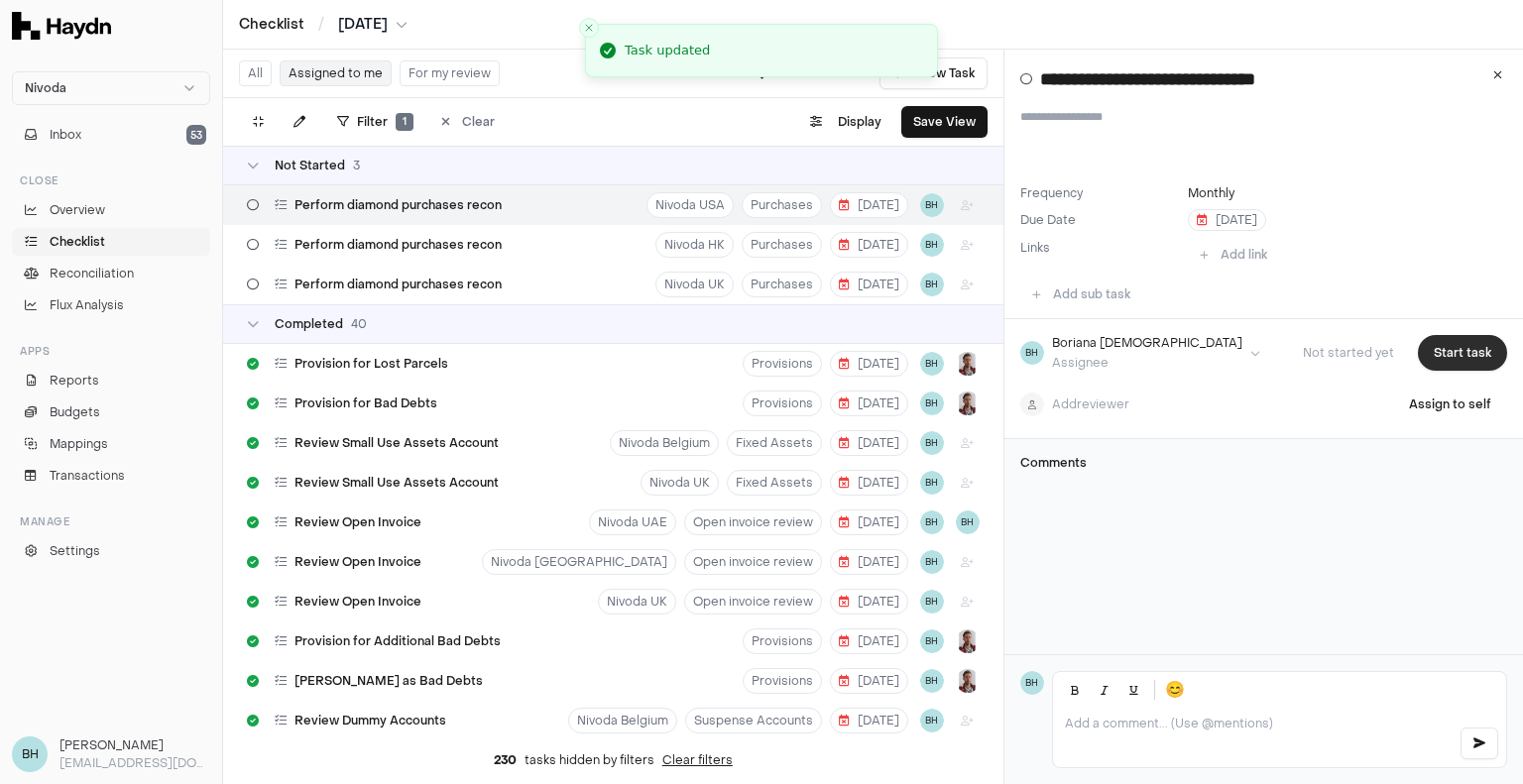
click at [1471, 348] on button "Start task" at bounding box center [1462, 353] width 89 height 36
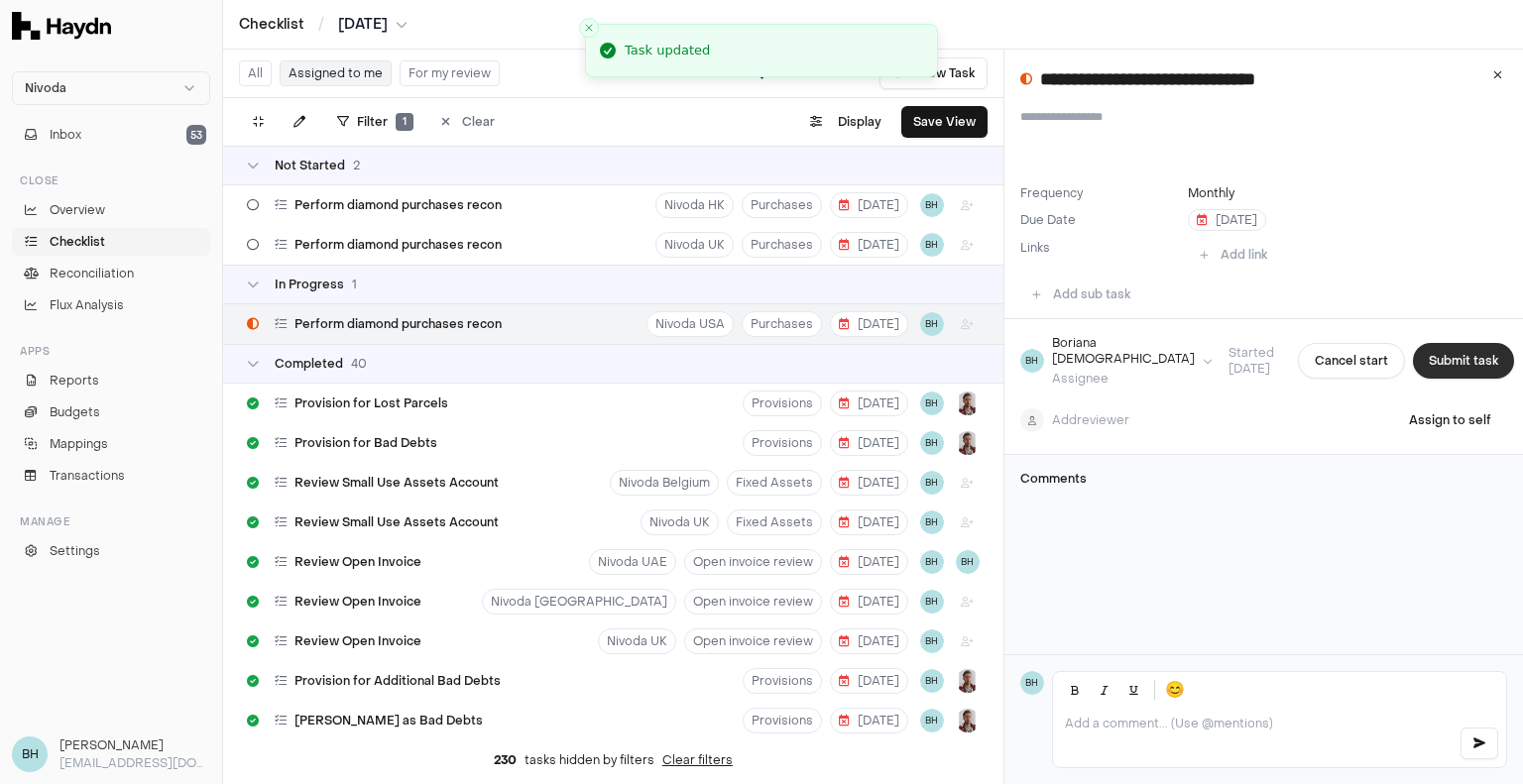
click at [1455, 360] on button "Submit task" at bounding box center [1463, 361] width 101 height 36
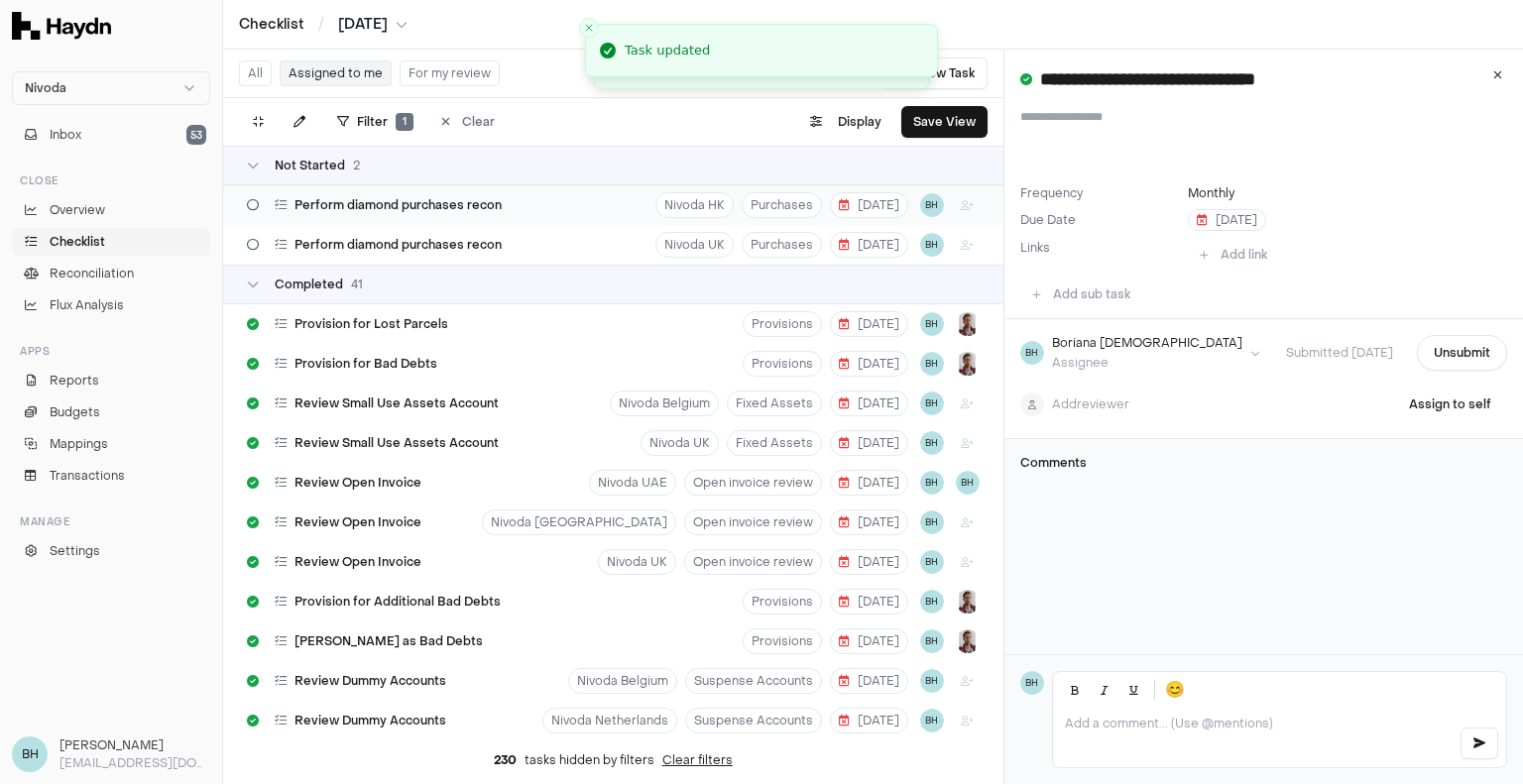
click at [392, 211] on span "Perform diamond purchases recon" at bounding box center [398, 205] width 207 height 16
click at [1452, 351] on button "Start task" at bounding box center [1462, 353] width 89 height 36
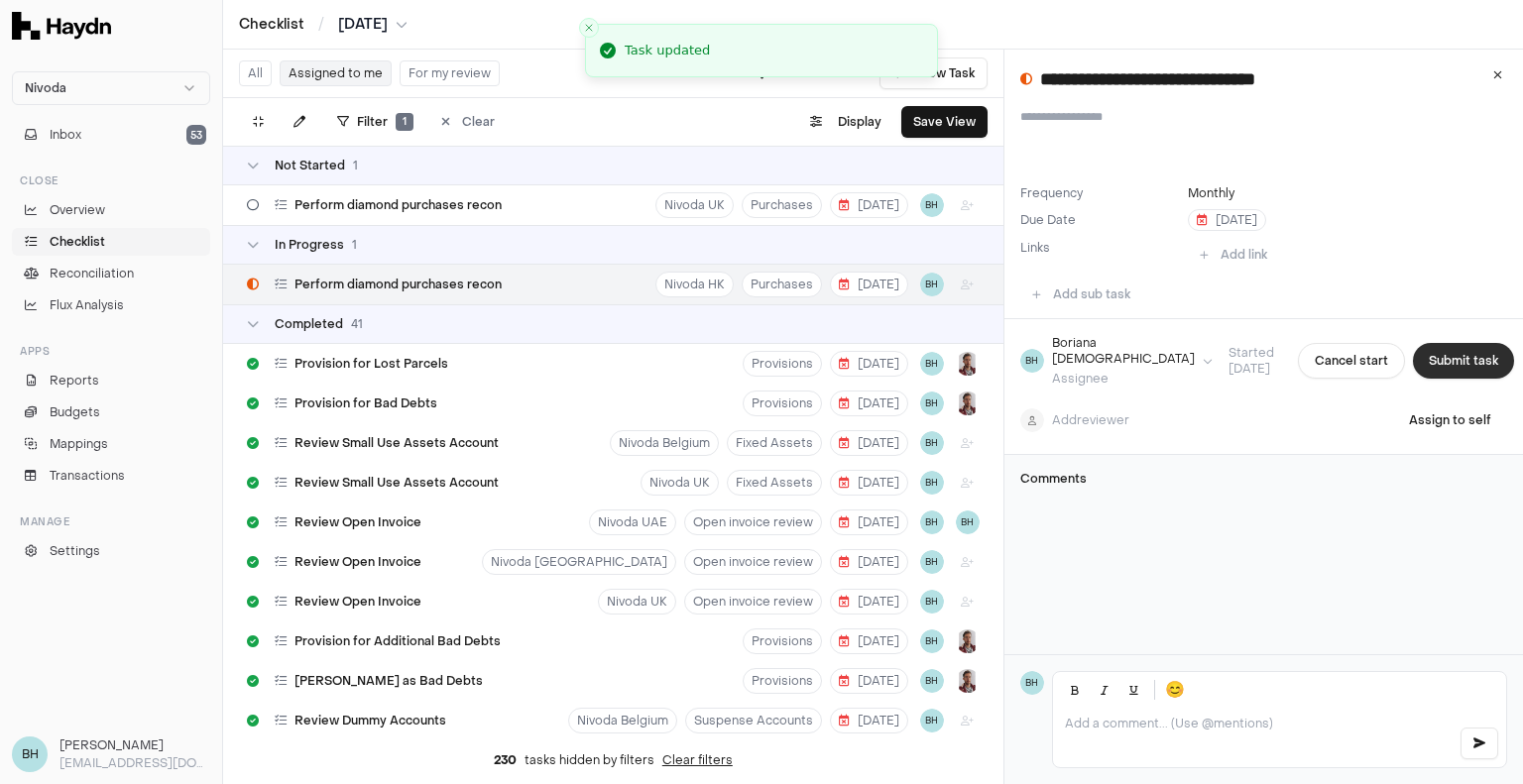
click at [1446, 359] on button "Submit task" at bounding box center [1463, 361] width 101 height 36
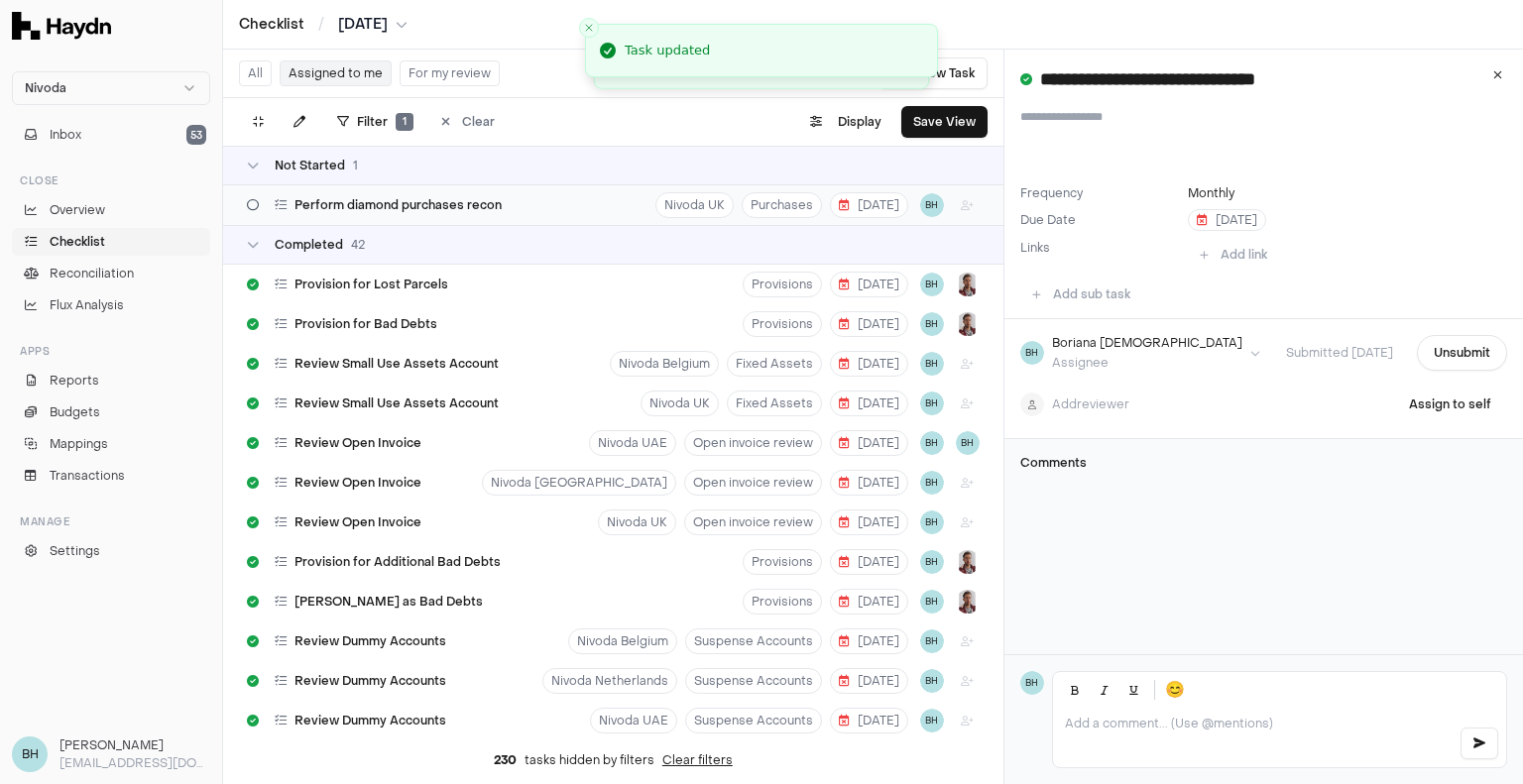
click at [405, 214] on div "Perform diamond purchases recon" at bounding box center [374, 206] width 271 height 38
click at [1431, 348] on button "Start task" at bounding box center [1462, 353] width 89 height 36
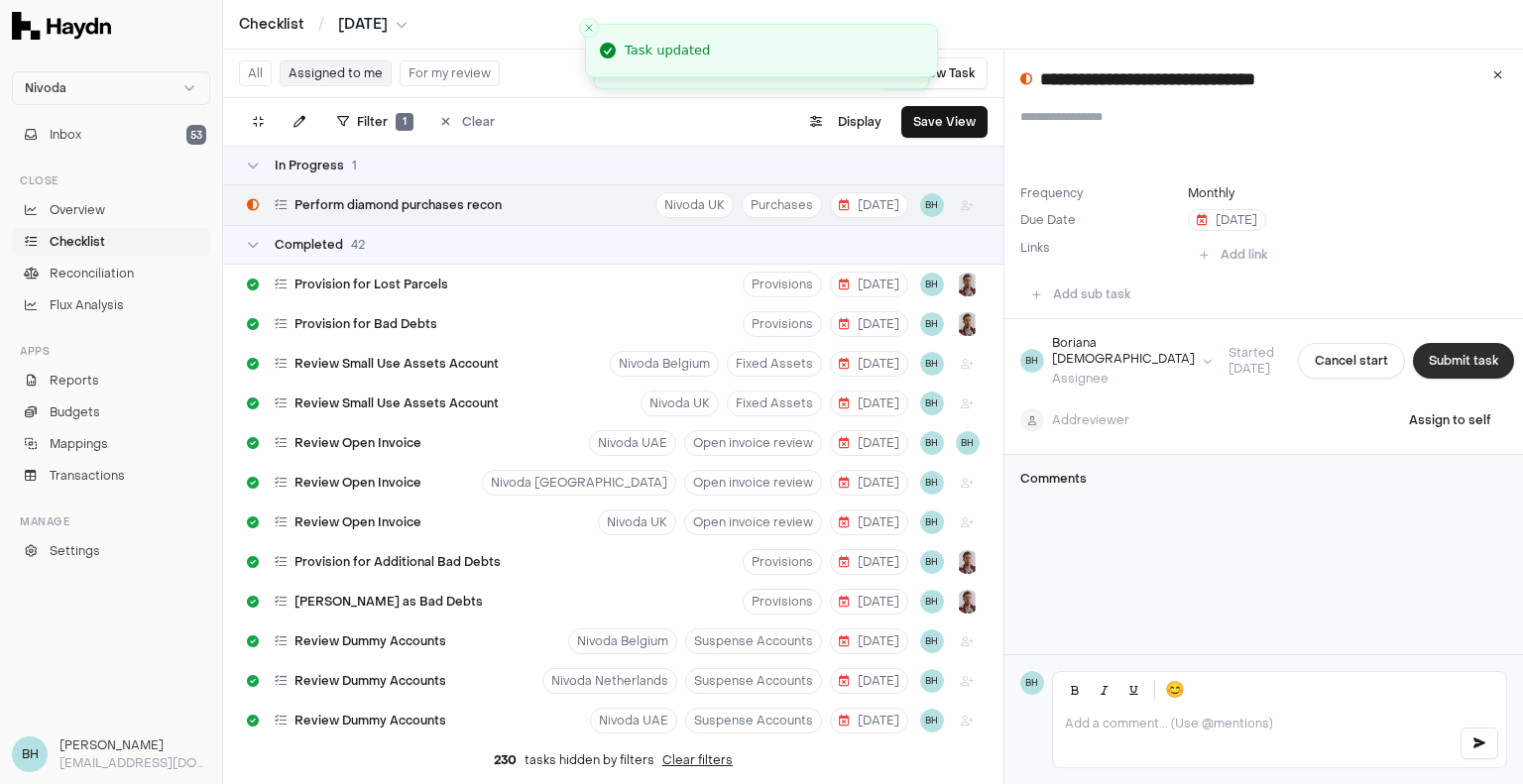
click at [1446, 356] on button "Submit task" at bounding box center [1463, 361] width 101 height 36
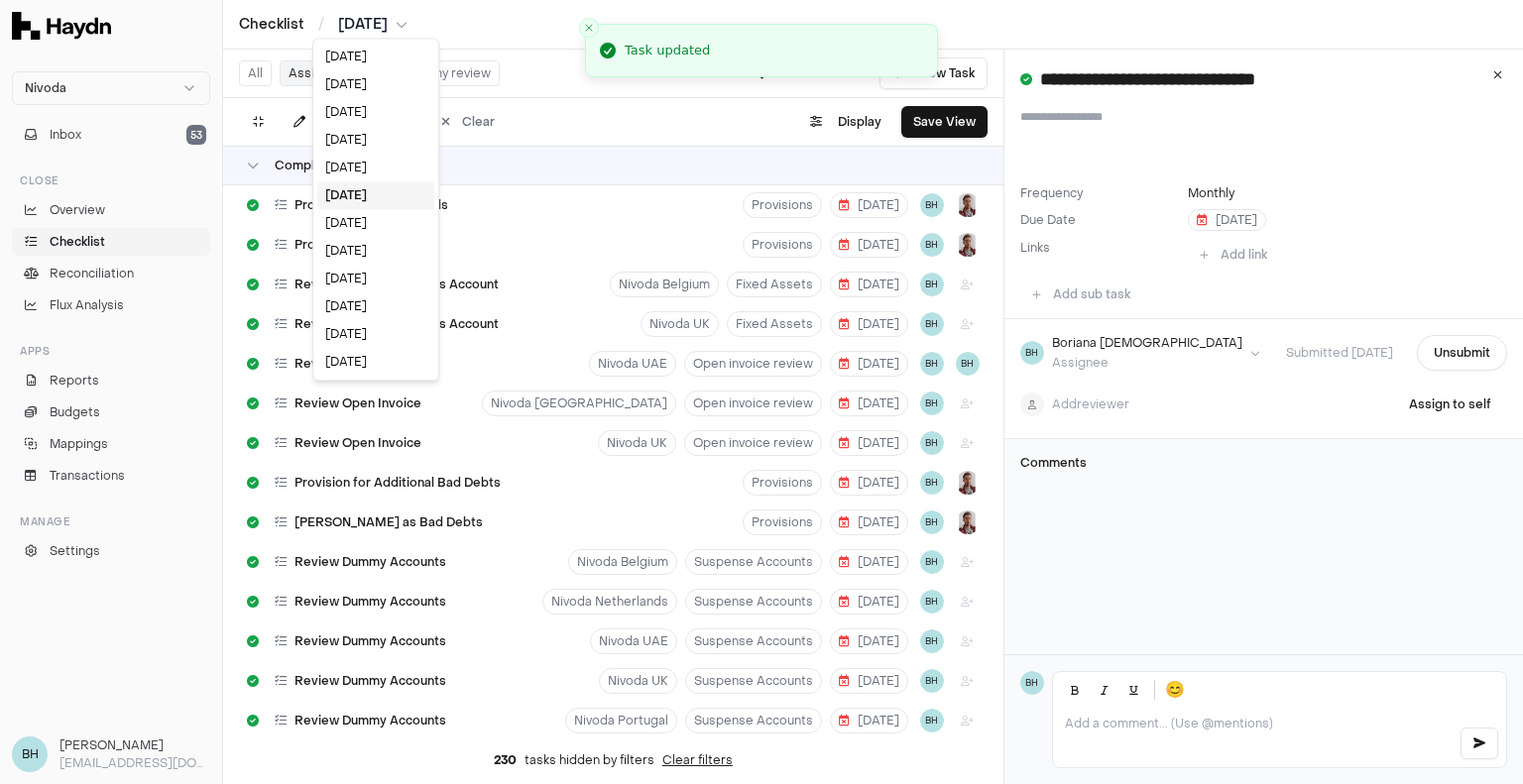
click at [393, 28] on html "Nivoda Inbox 53 Close Overview Checklist Reconciliation Flux Analysis Apps Repo…" at bounding box center [762, 392] width 1523 height 784
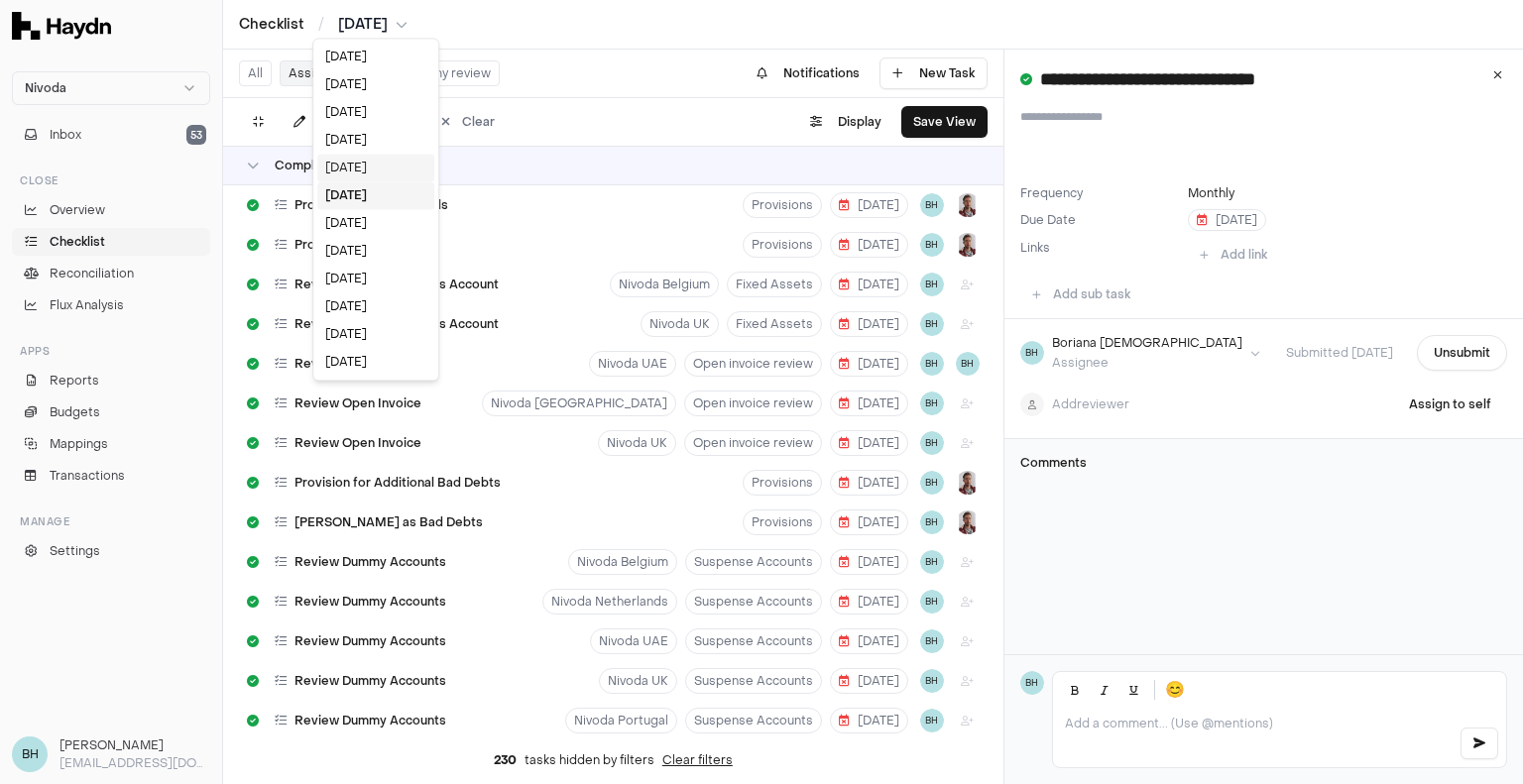
click at [357, 164] on div "[DATE]" at bounding box center [375, 168] width 117 height 28
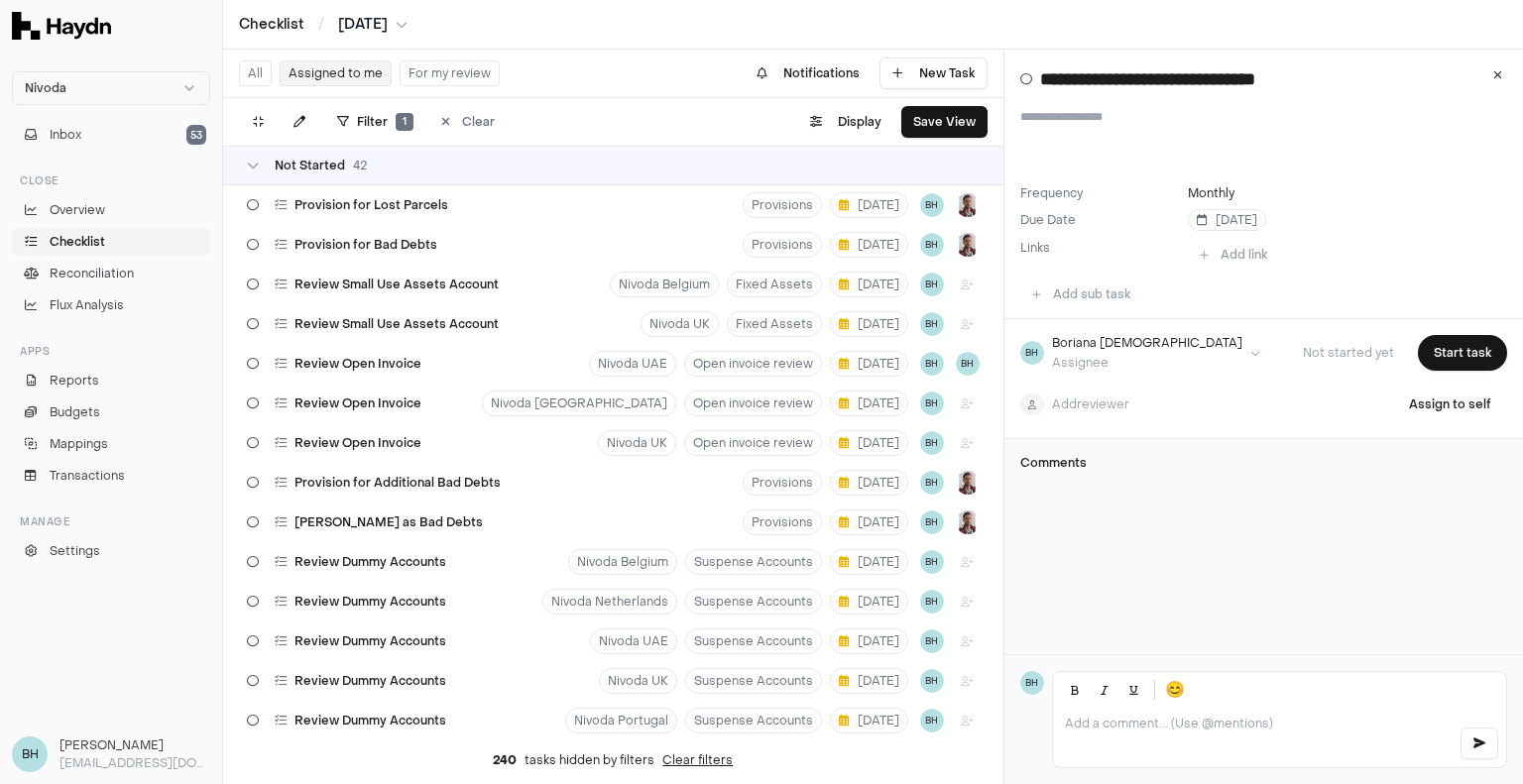
click at [337, 84] on button "Assigned to me" at bounding box center [336, 74] width 112 height 26
click at [548, 281] on div "Review Small Use Assets Account Nivoda [GEOGRAPHIC_DATA] Fixed Assets [DATE] BH" at bounding box center [613, 285] width 780 height 40
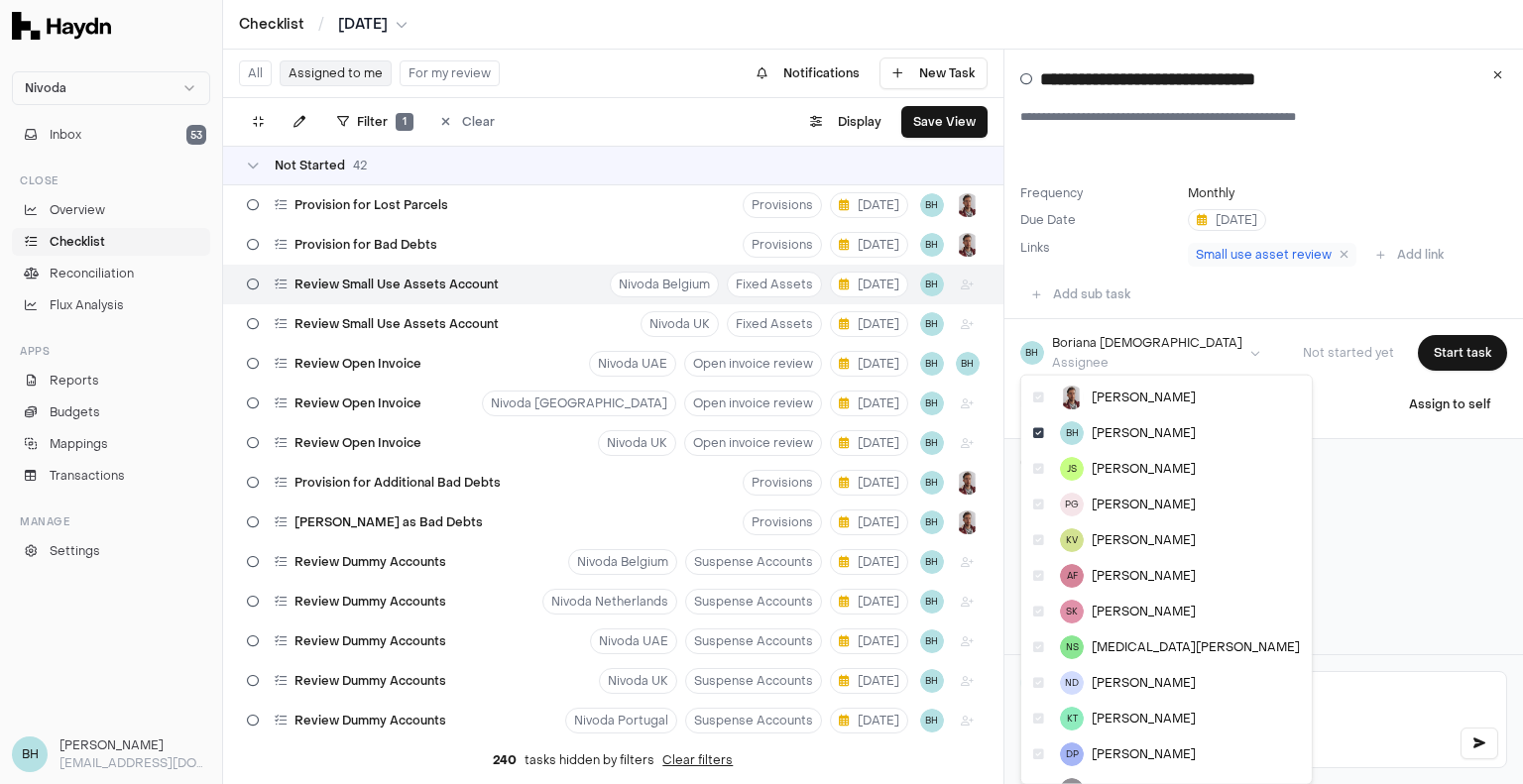
click at [1154, 340] on html "Nivoda Inbox 53 Close Overview Checklist Reconciliation Flux Analysis Apps Repo…" at bounding box center [762, 392] width 1523 height 784
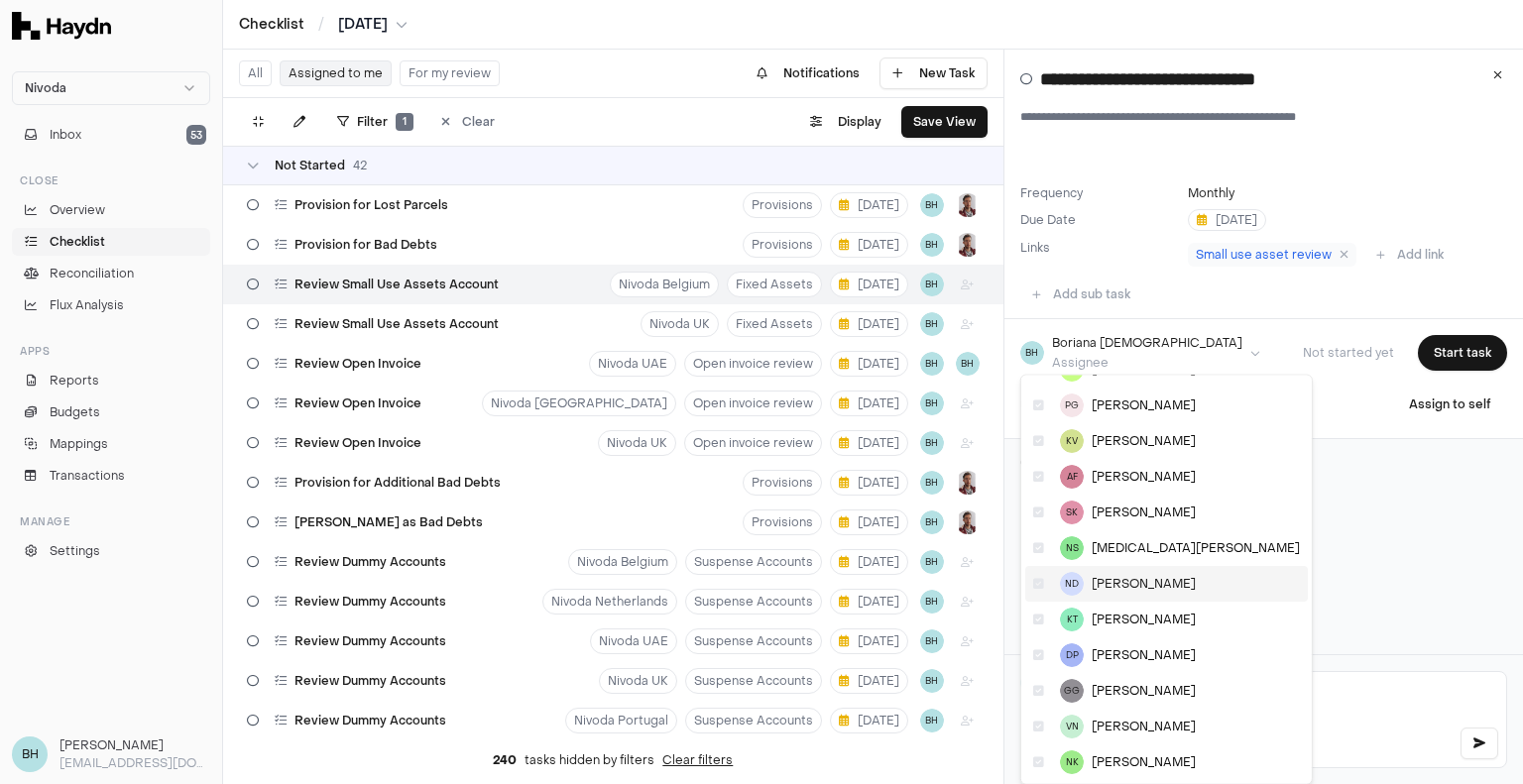
scroll to position [135, 0]
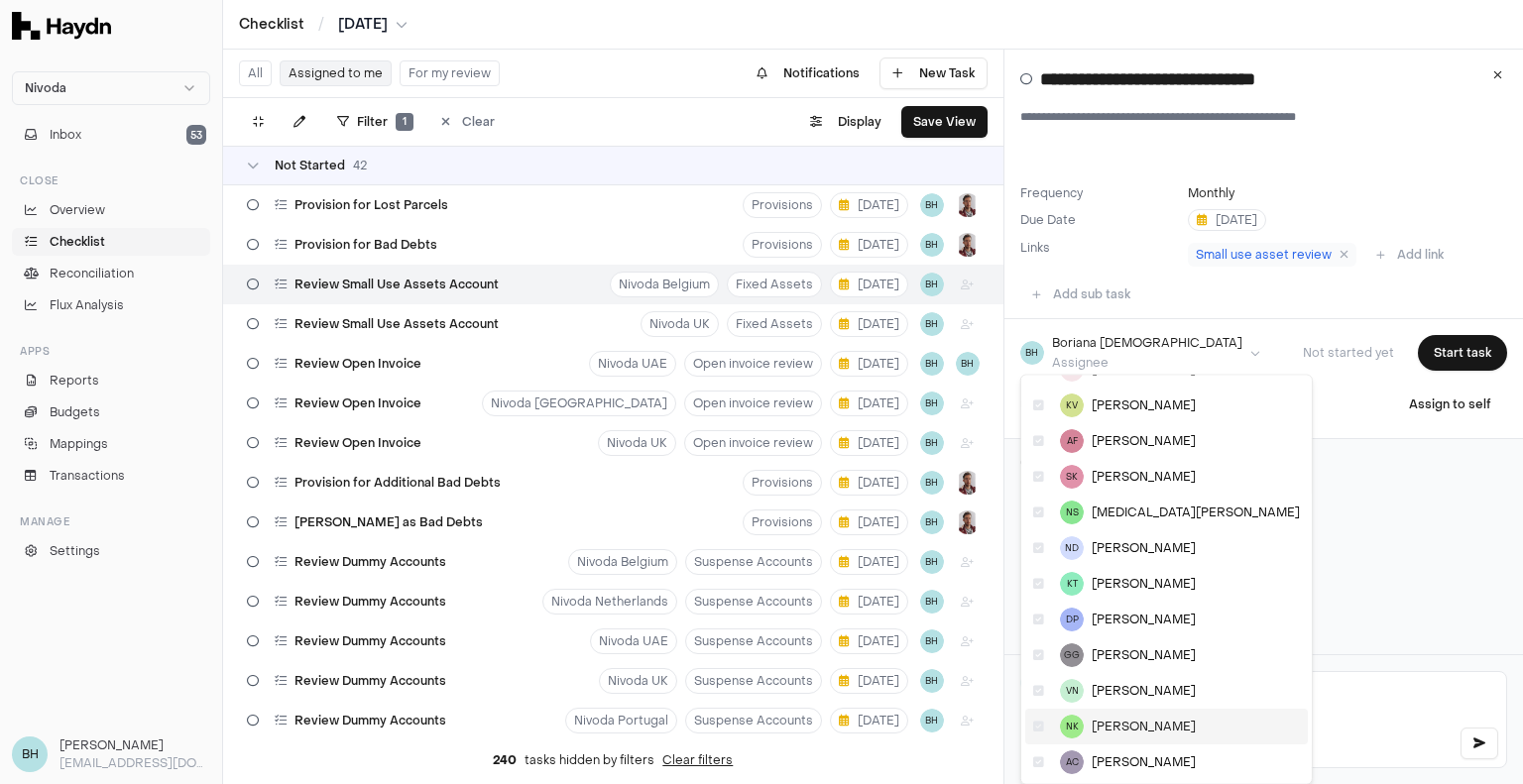
click at [1127, 727] on span "[PERSON_NAME]" at bounding box center [1143, 726] width 104 height 16
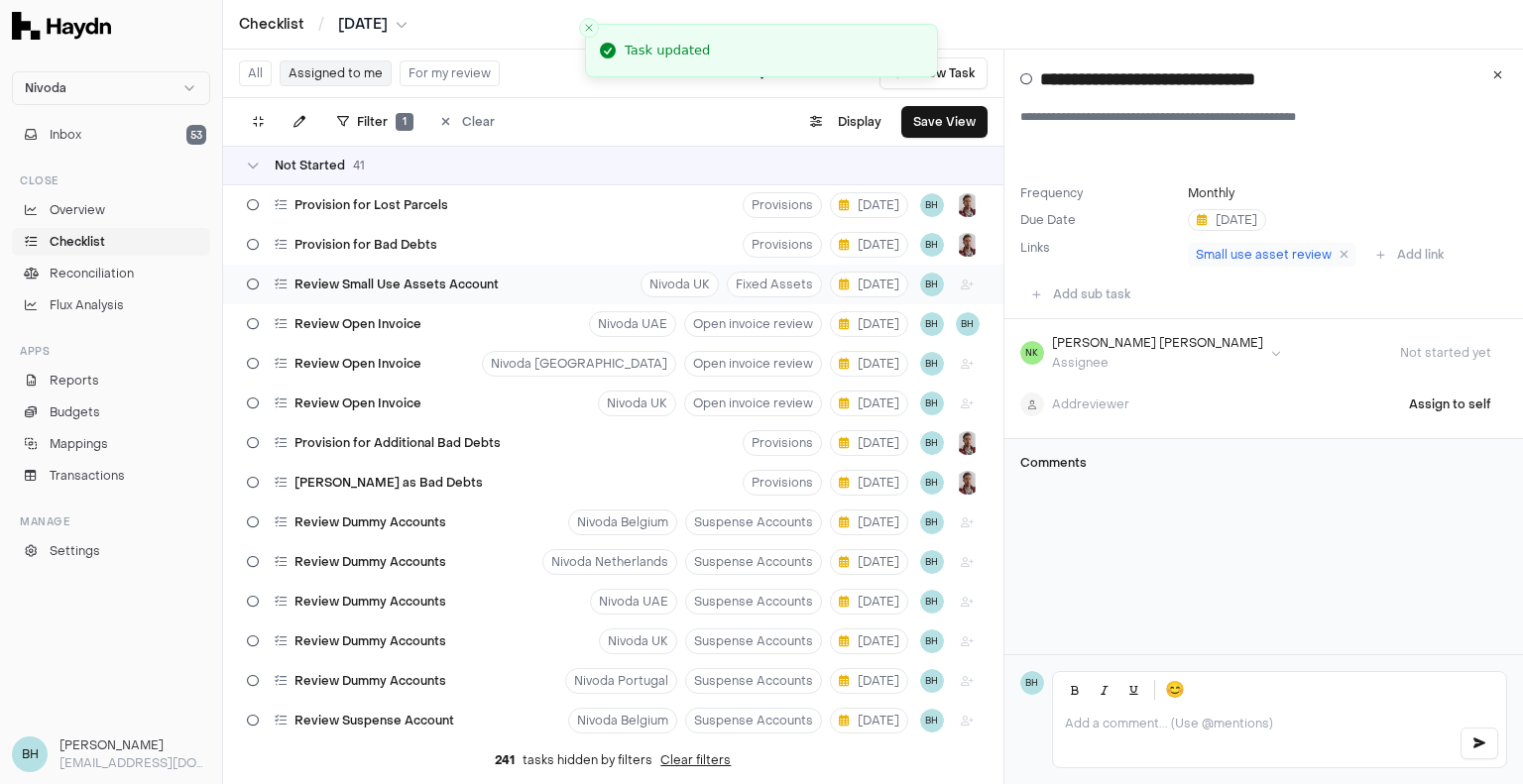
click at [478, 288] on span "Review Small Use Assets Account" at bounding box center [397, 285] width 204 height 16
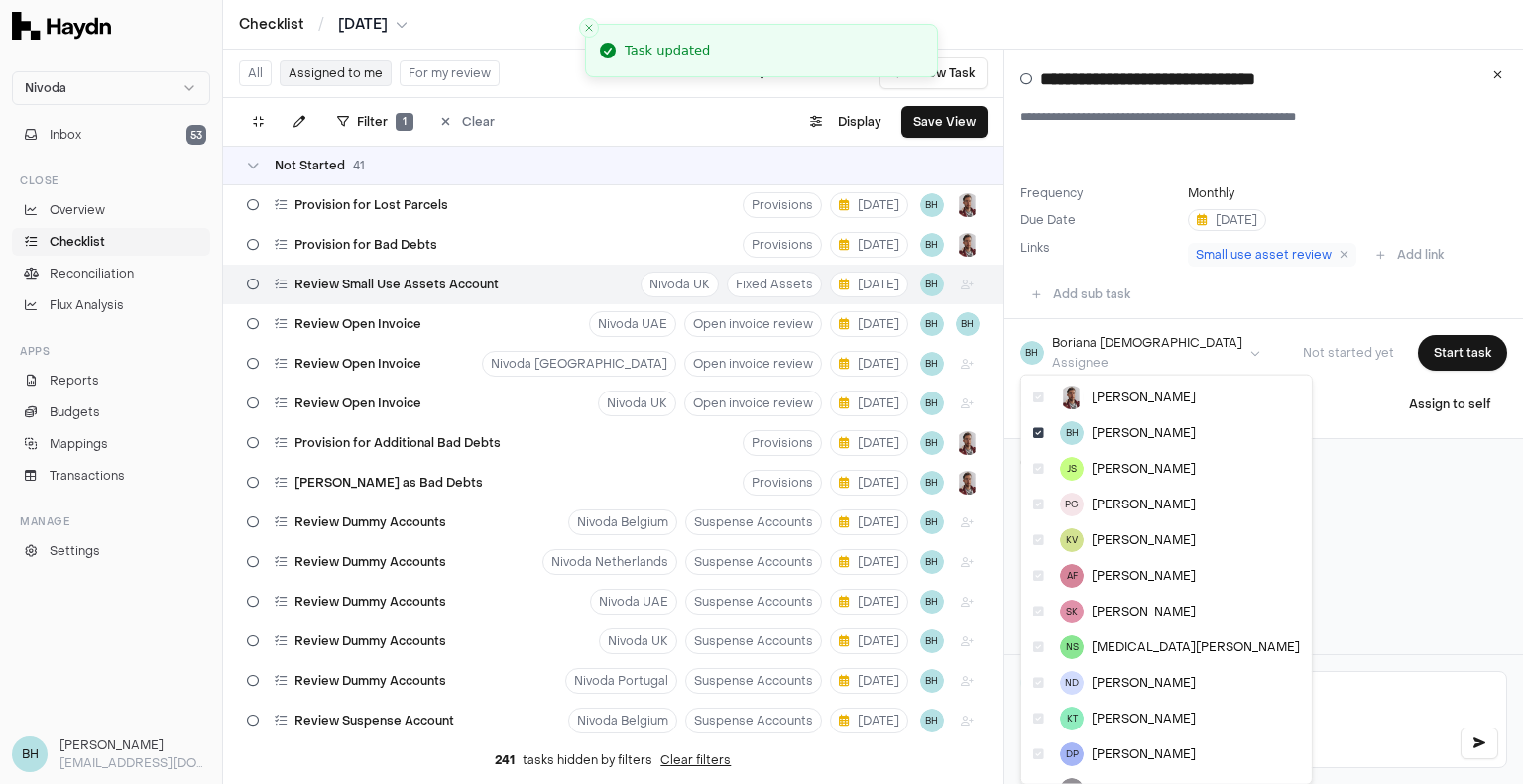
click at [1133, 353] on html "Nivoda Inbox 53 Close Overview Checklist Reconciliation Flux Analysis Apps Repo…" at bounding box center [762, 392] width 1523 height 784
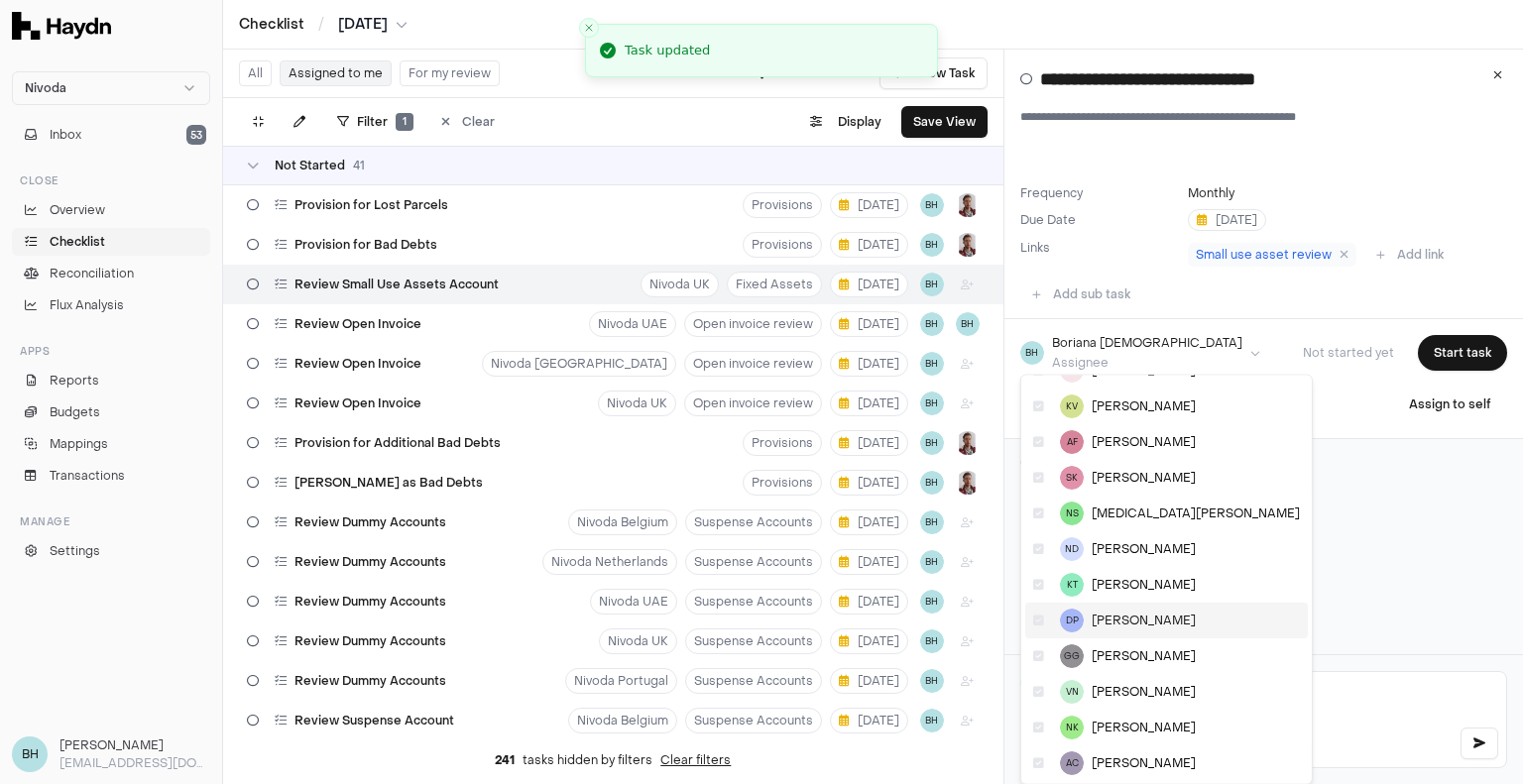
scroll to position [135, 0]
click at [1122, 726] on span "[PERSON_NAME]" at bounding box center [1143, 726] width 104 height 16
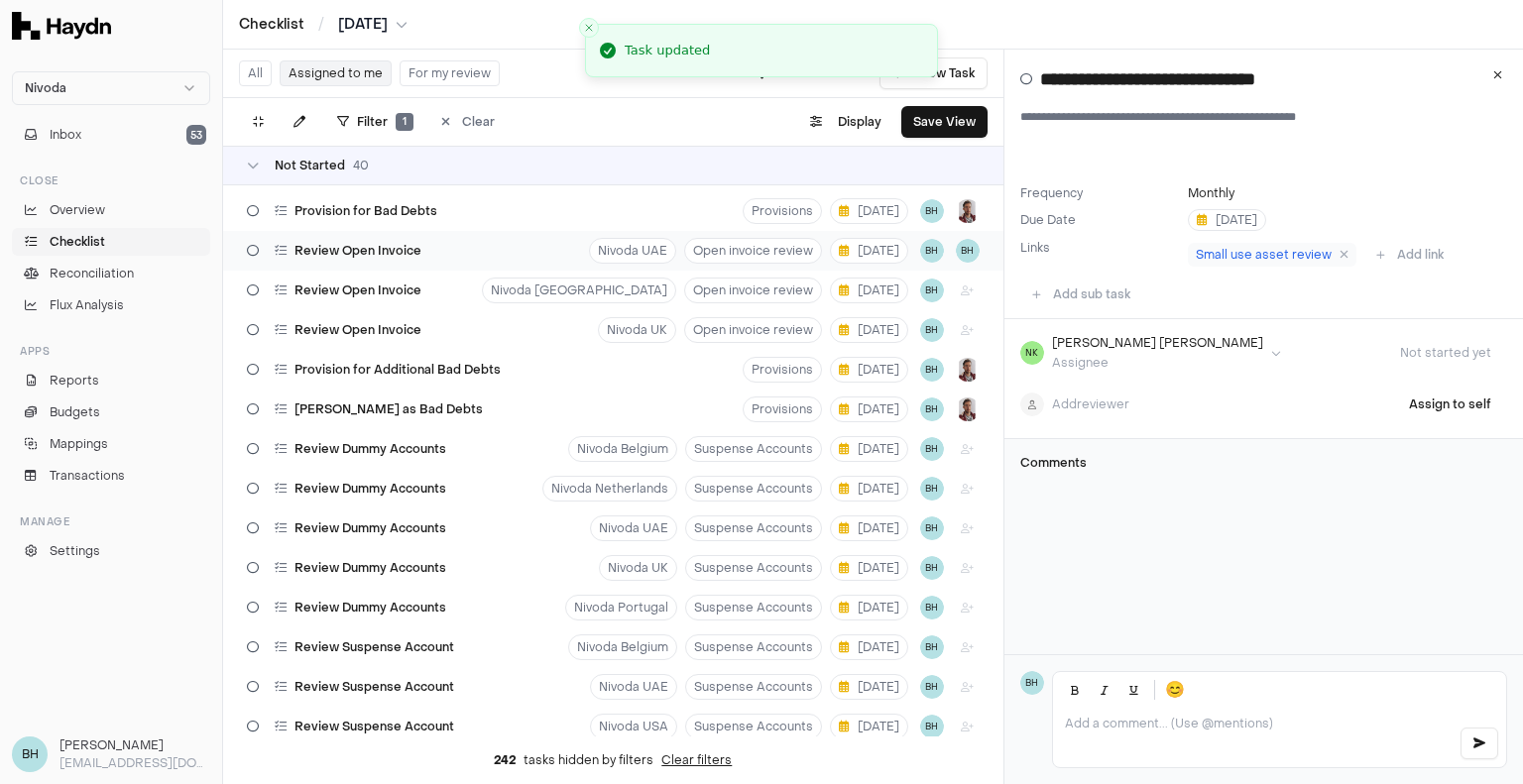
scroll to position [0, 0]
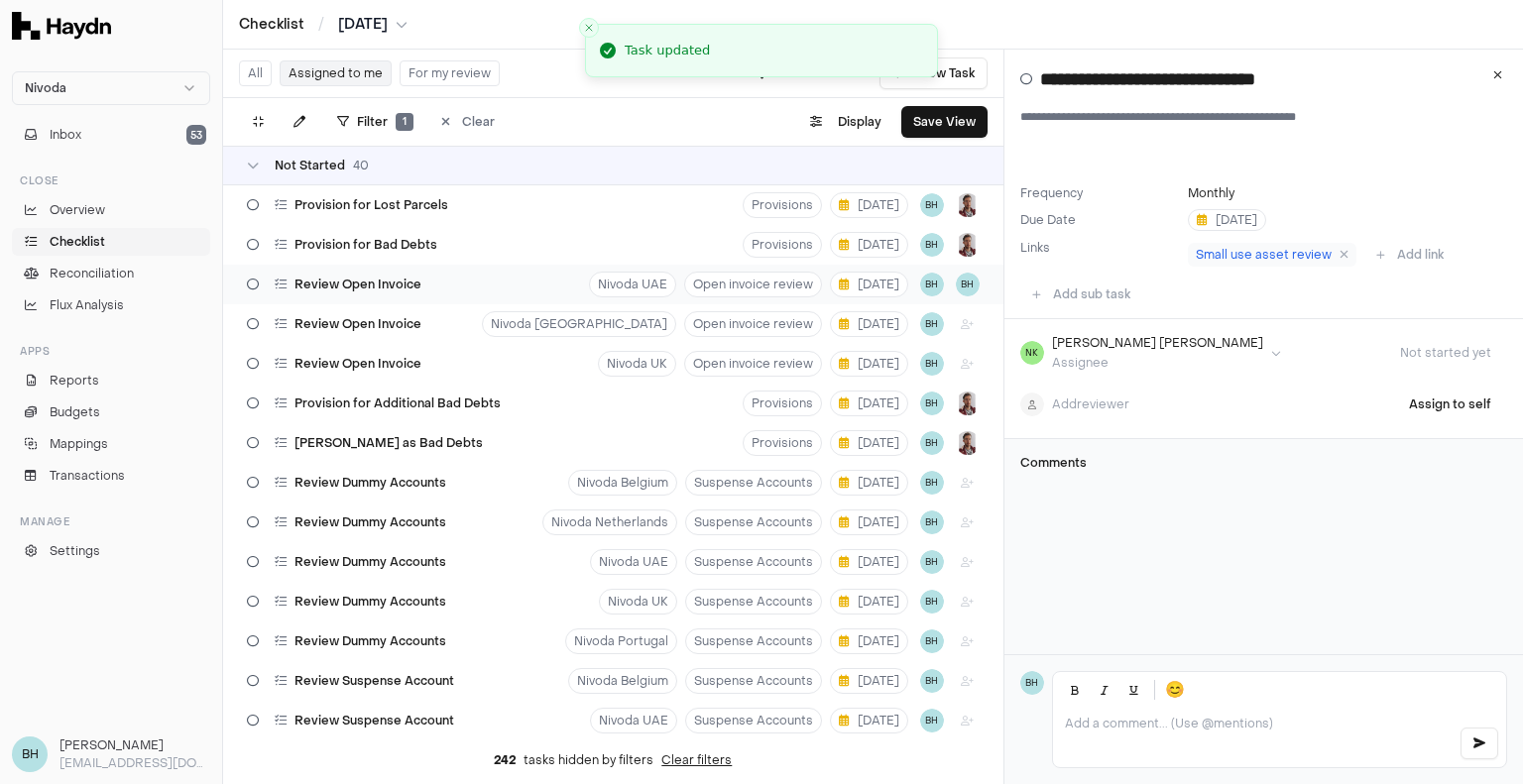
click at [472, 289] on div "Review Open Invoice Nivoda UAE Open invoice review [DATE] BH BH" at bounding box center [613, 285] width 780 height 40
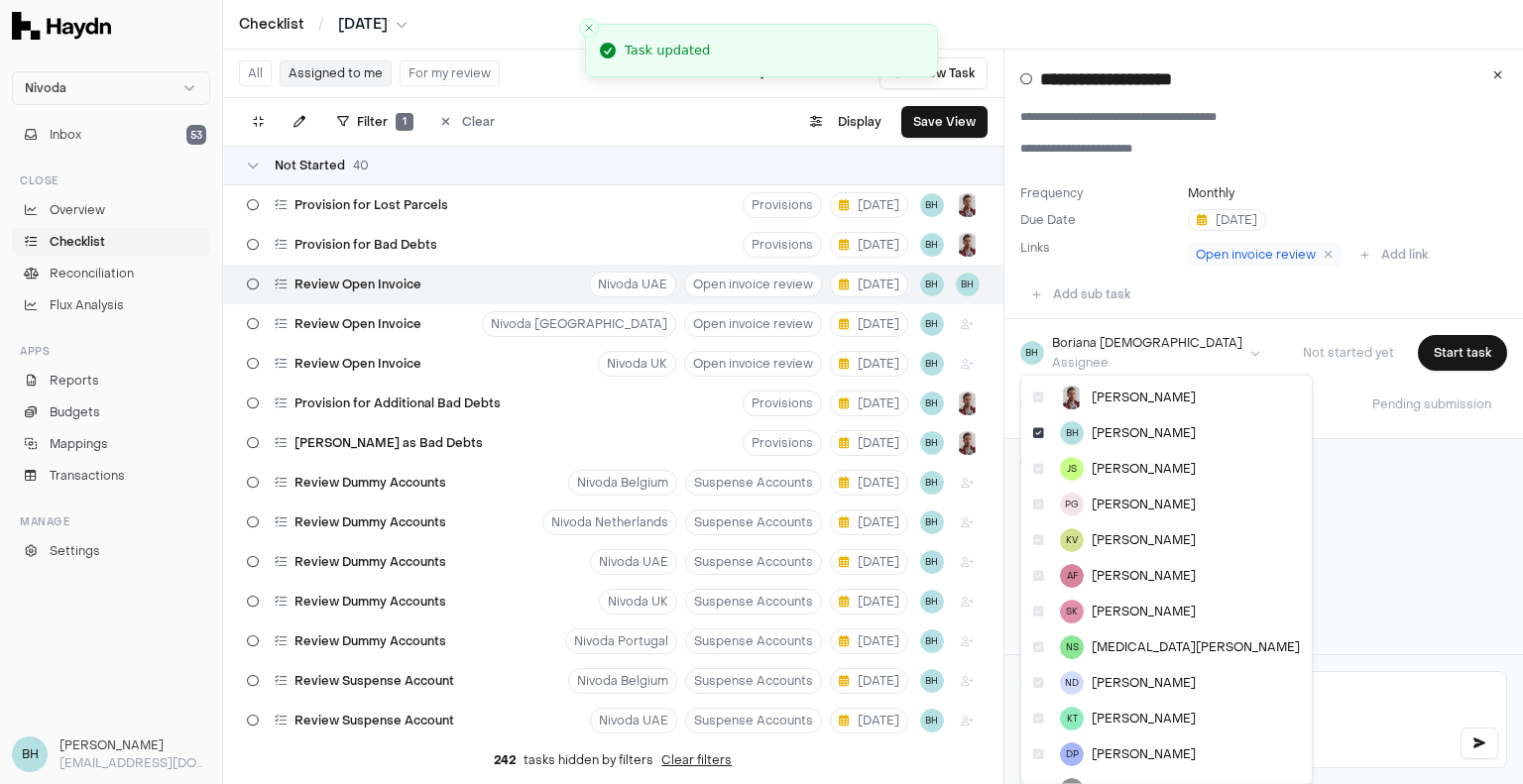
click at [1145, 360] on html "Nivoda Inbox 53 Close Overview Checklist Reconciliation Flux Analysis Apps Repo…" at bounding box center [762, 392] width 1523 height 784
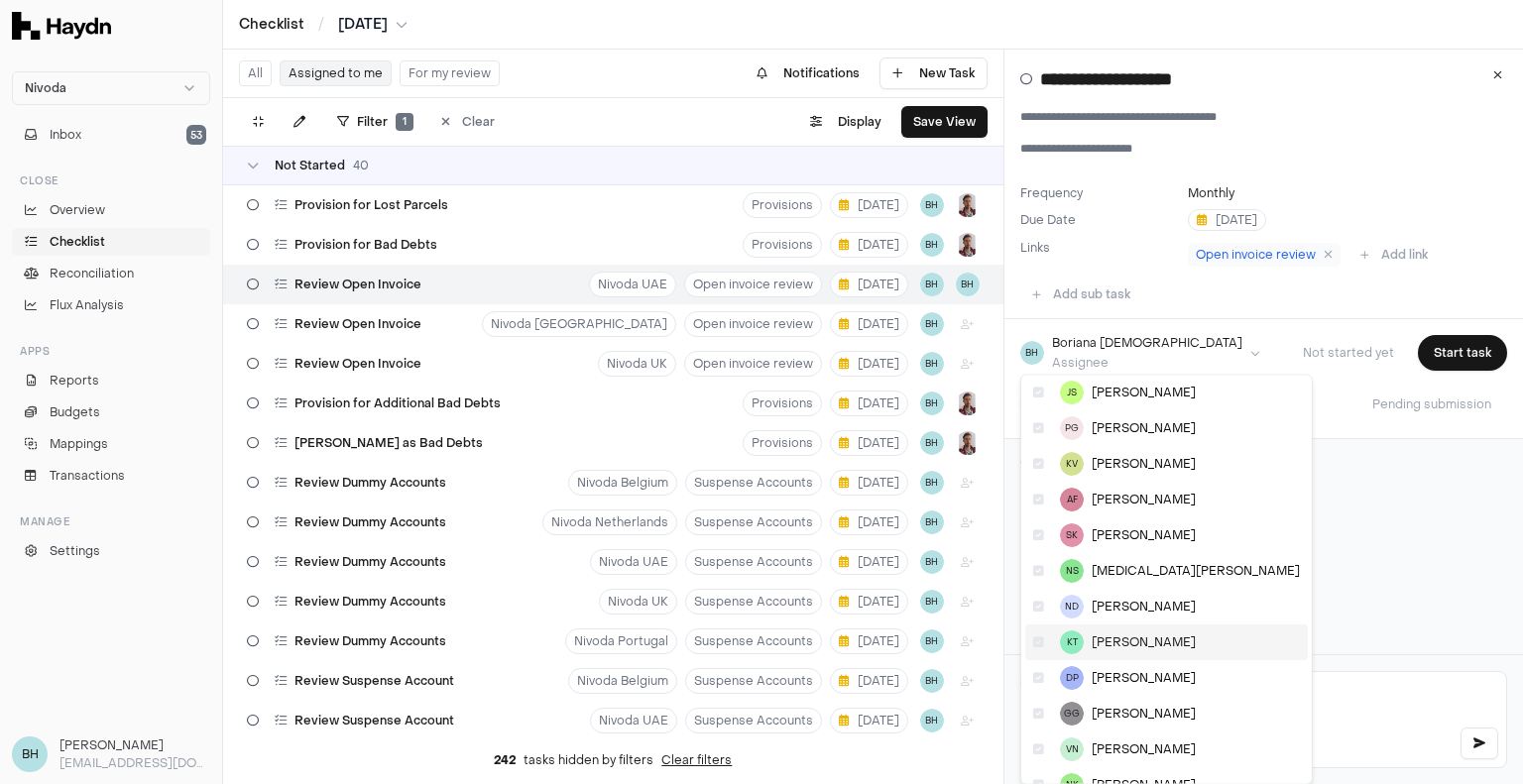
scroll to position [135, 0]
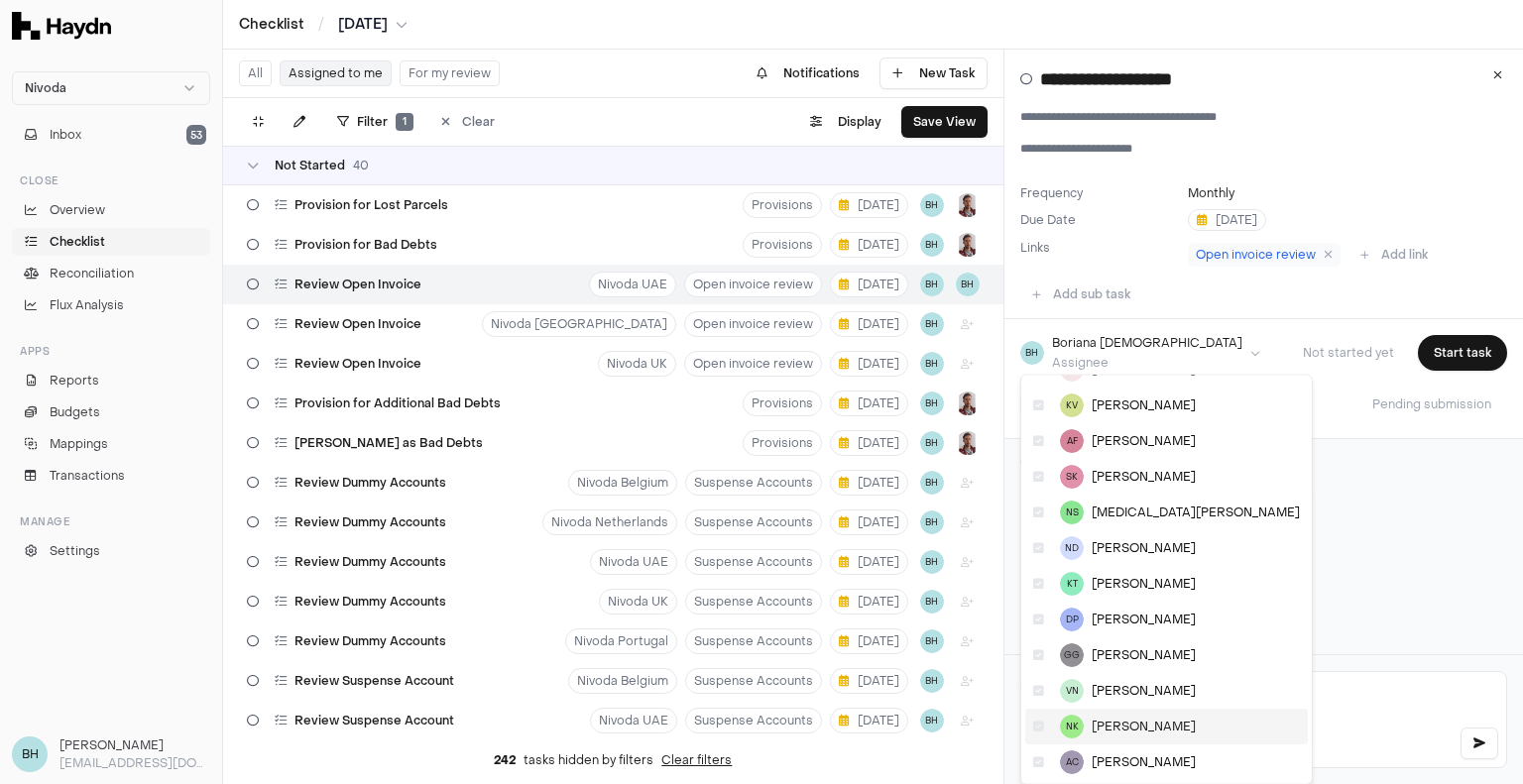
click at [1115, 730] on span "[PERSON_NAME]" at bounding box center [1143, 726] width 104 height 16
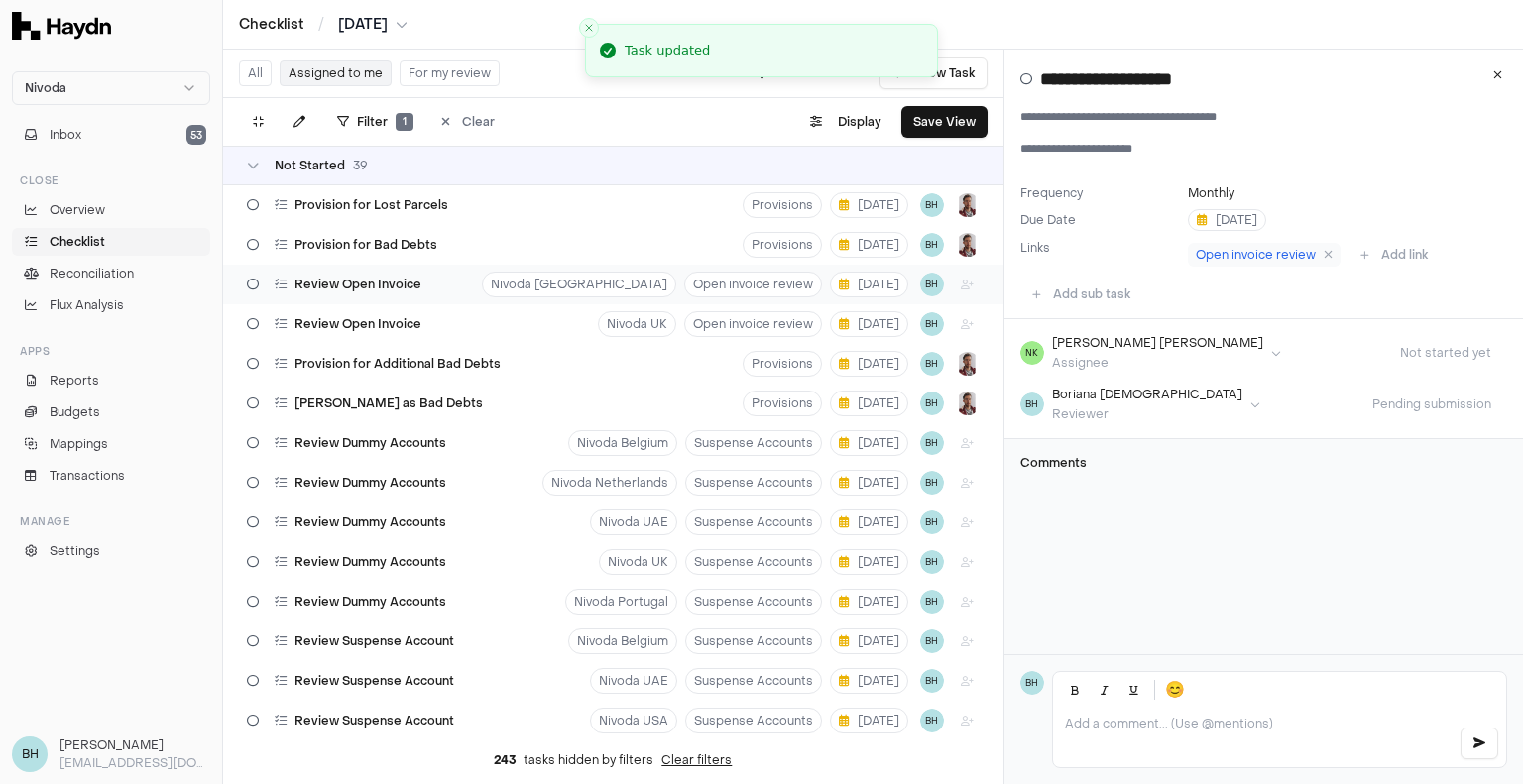
click at [431, 297] on div "Review Open Invoice [GEOGRAPHIC_DATA] Open invoice review [DATE] BH" at bounding box center [613, 285] width 780 height 40
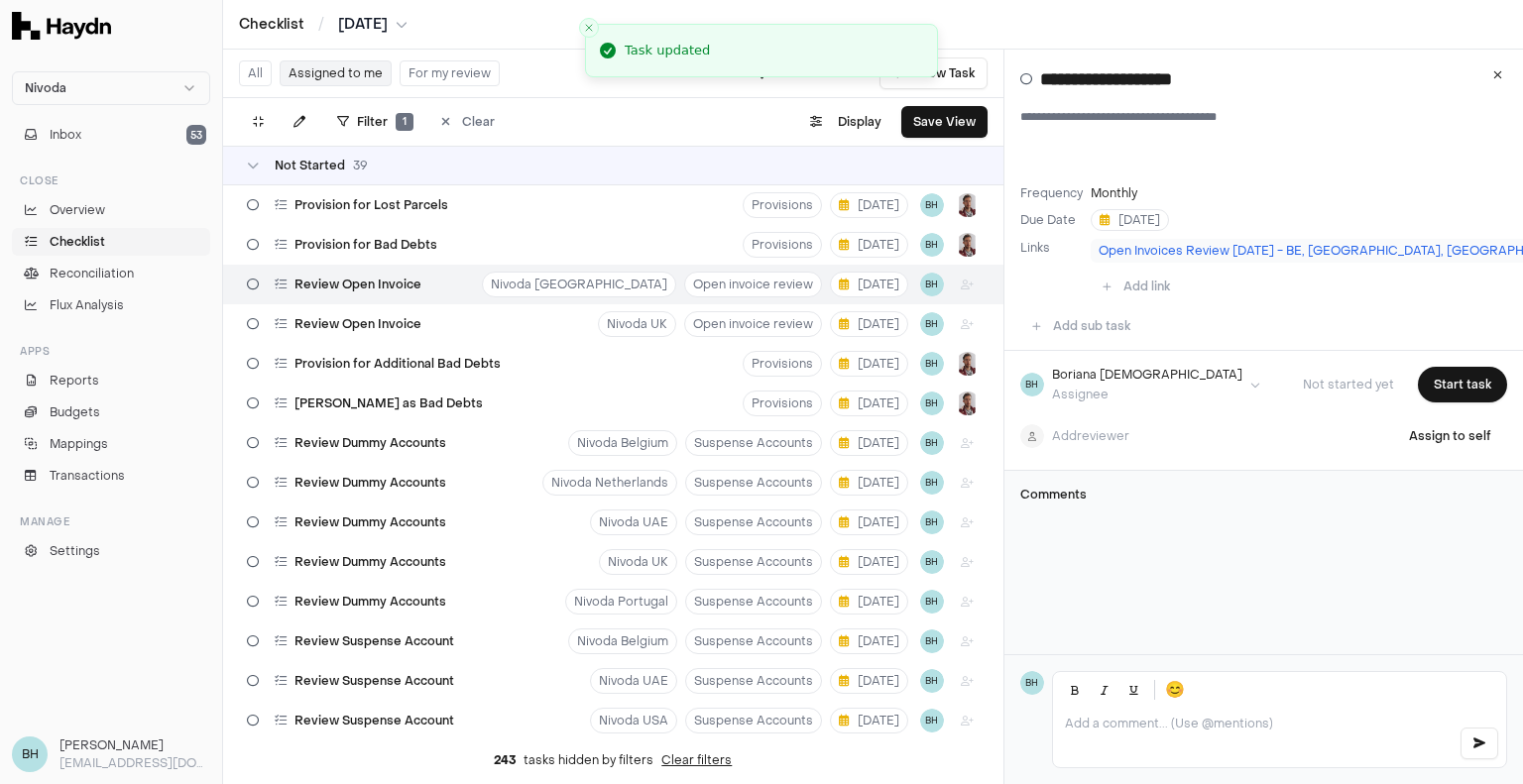
click at [1140, 364] on div "BH [PERSON_NAME] Assignee Not started yet Start task Add reviewer Assign to self" at bounding box center [1263, 410] width 519 height 120
click at [1140, 376] on html "Nivoda Inbox 53 Close Overview Checklist Reconciliation Flux Analysis Apps Repo…" at bounding box center [762, 392] width 1523 height 784
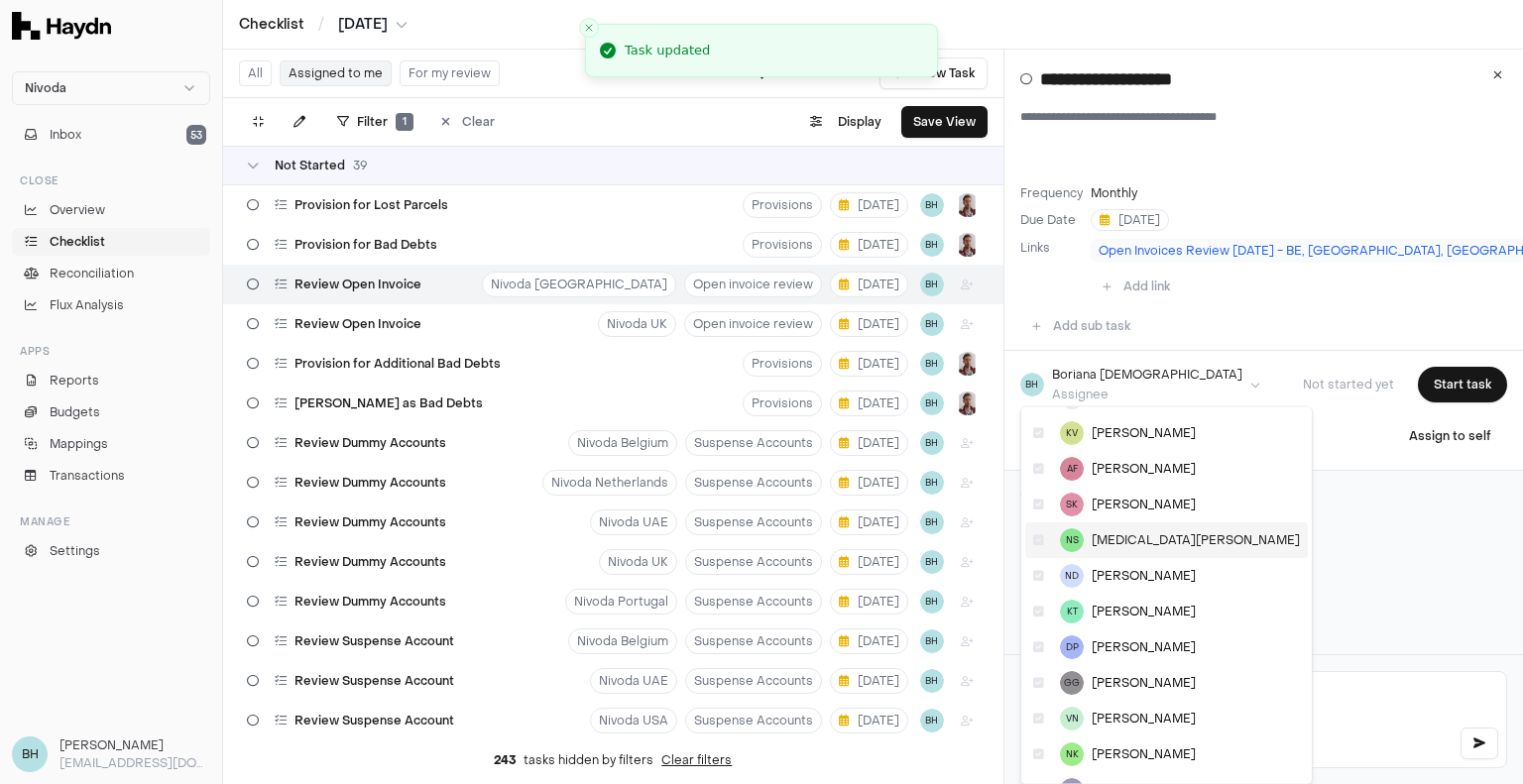
scroll to position [167, 0]
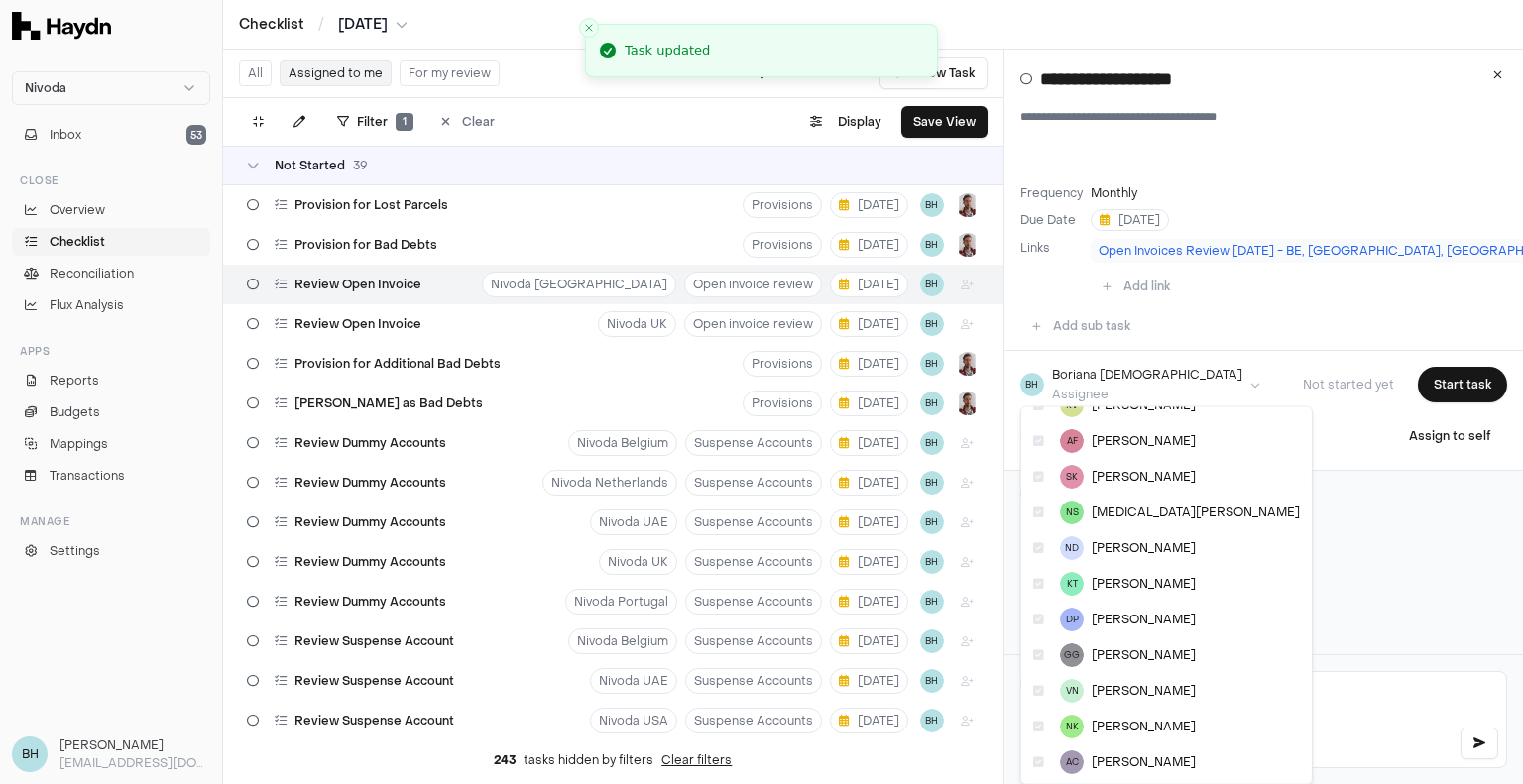
click at [1300, 425] on html "Nivoda Inbox 53 Close Overview Checklist Reconciliation Flux Analysis Apps Repo…" at bounding box center [762, 392] width 1523 height 784
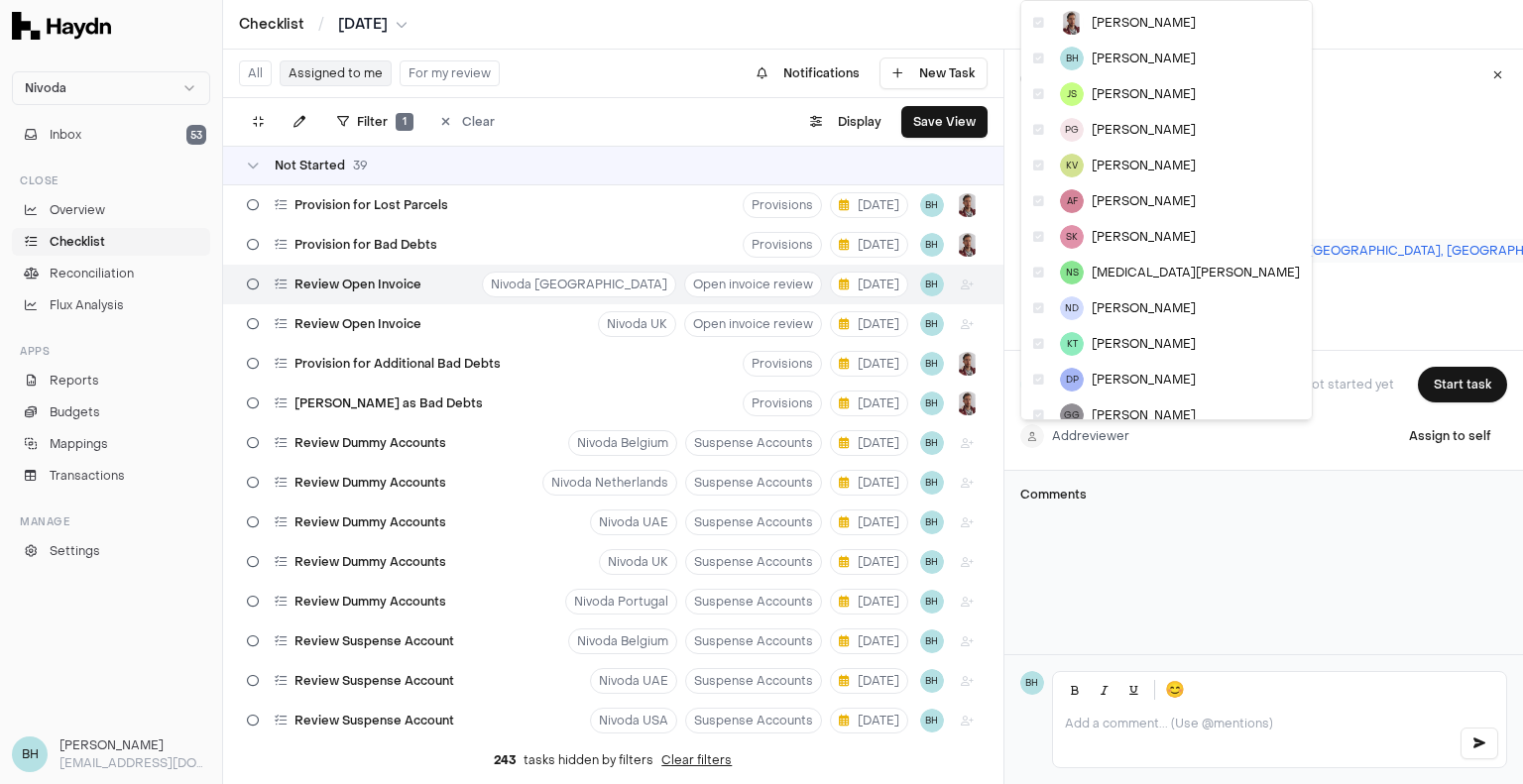
click at [1112, 435] on html "Nivoda Inbox 53 Close Overview Checklist Reconciliation Flux Analysis Apps Repo…" at bounding box center [762, 392] width 1523 height 784
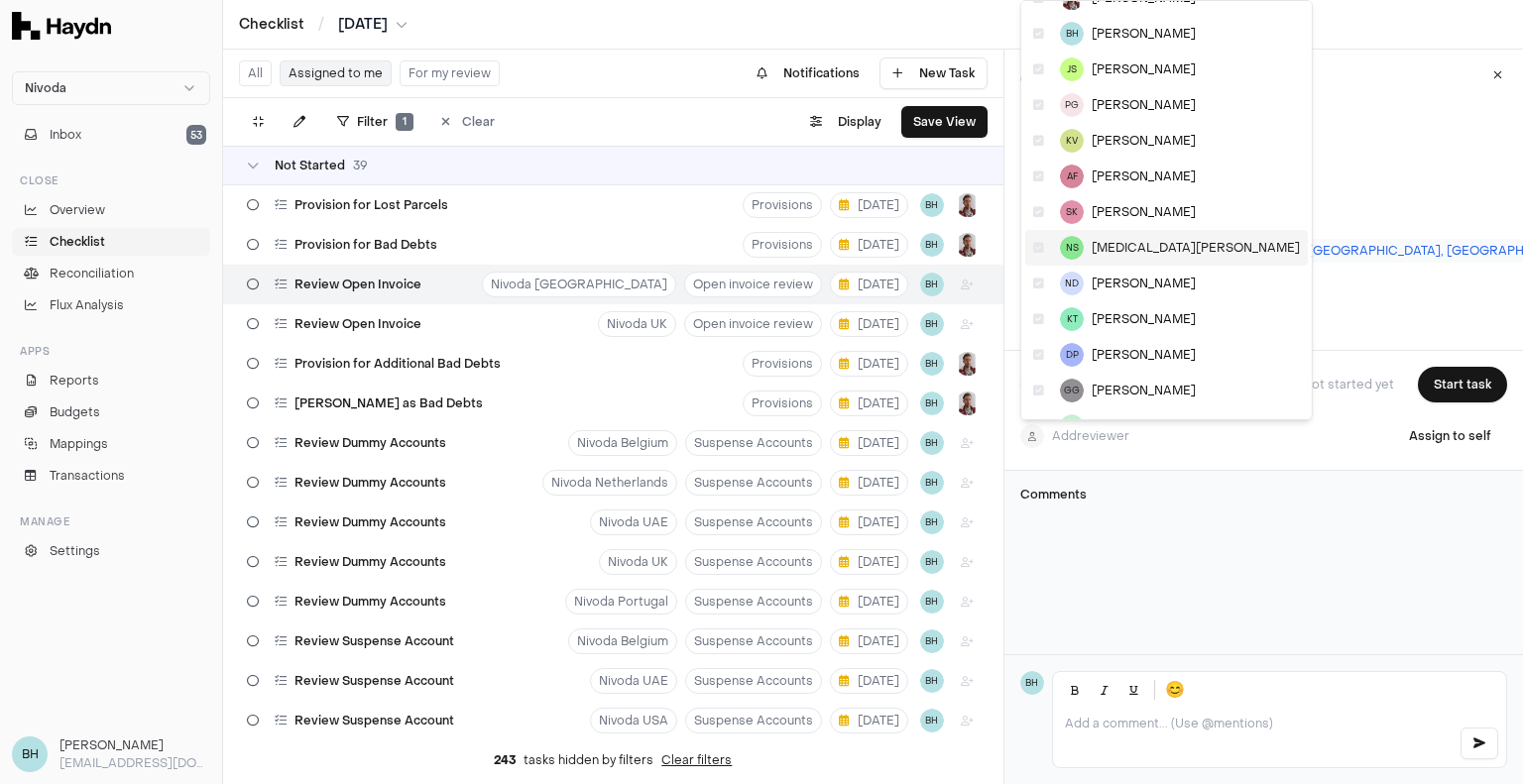
scroll to position [0, 0]
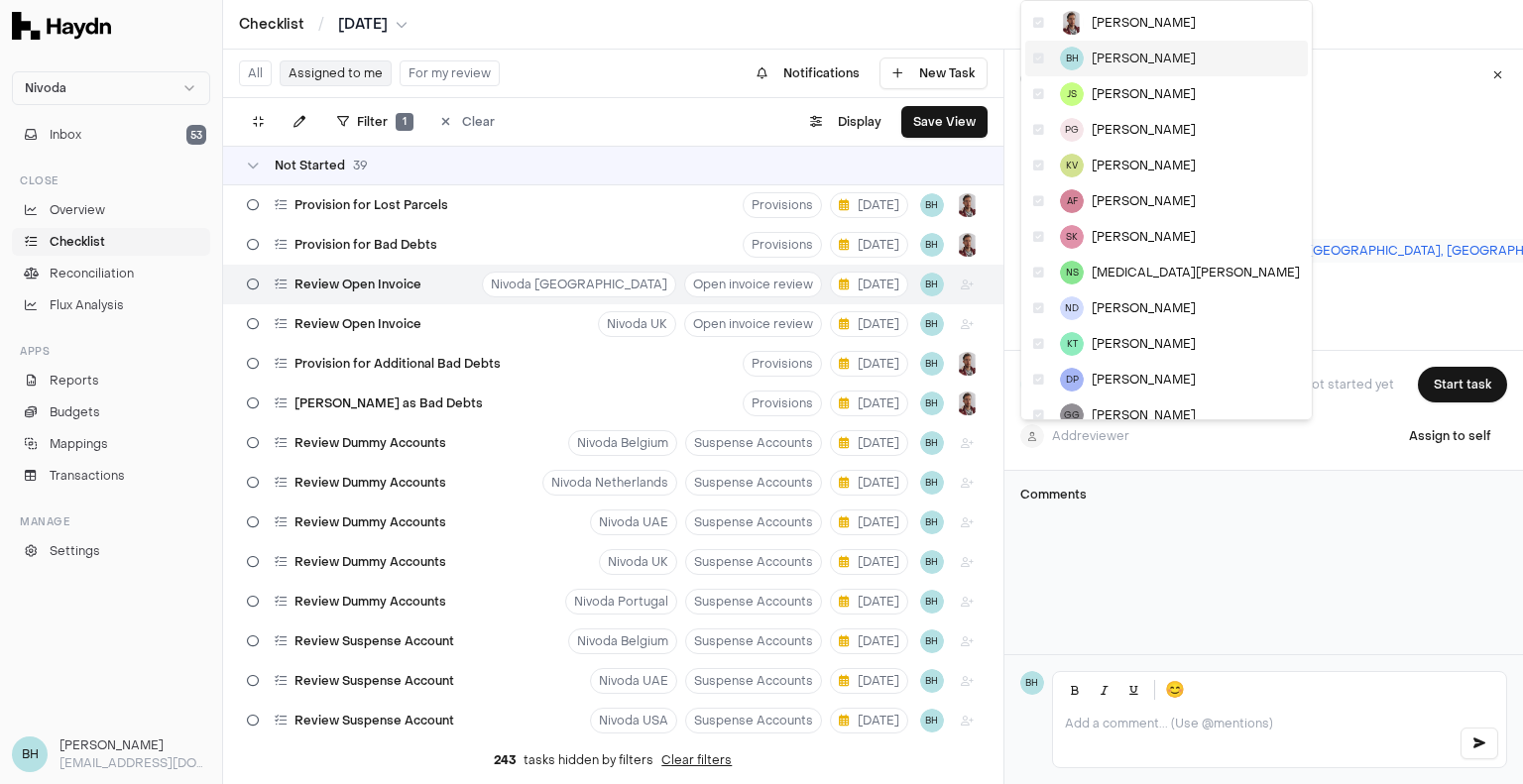
click at [1115, 63] on span "[PERSON_NAME]" at bounding box center [1143, 59] width 104 height 16
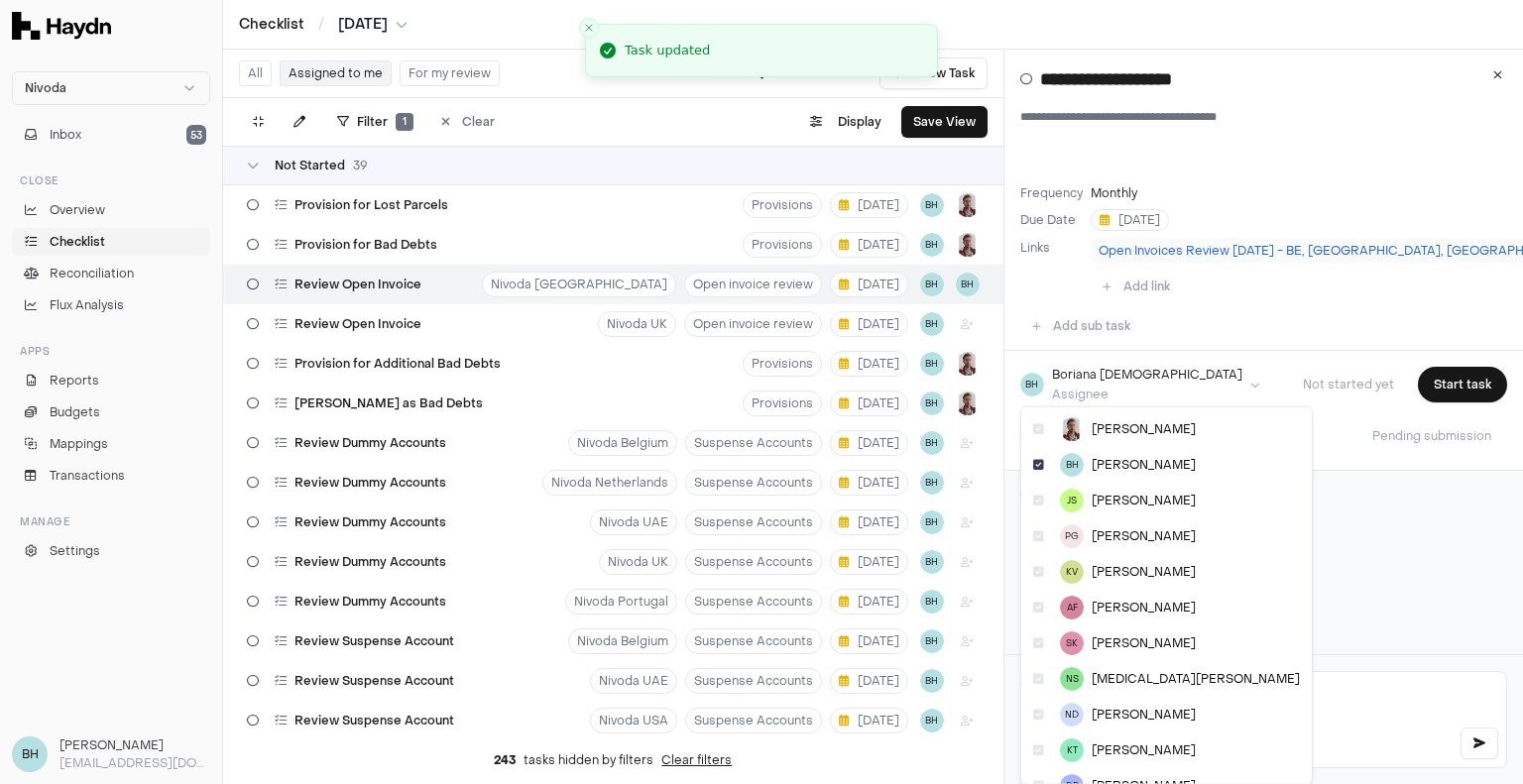
click at [1110, 389] on html "Nivoda Inbox 53 Close Overview Checklist Reconciliation Flux Analysis Apps Repo…" at bounding box center [762, 392] width 1523 height 784
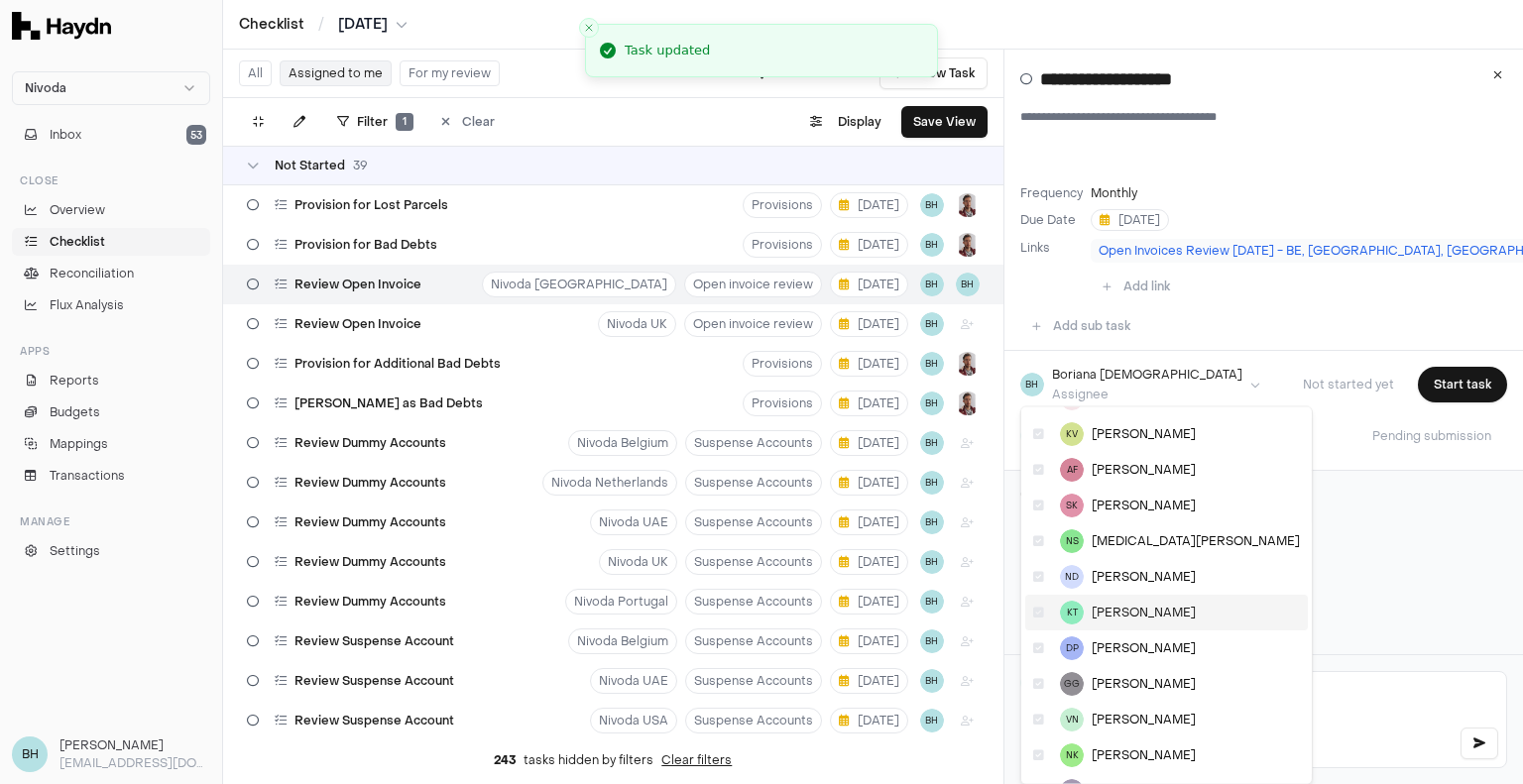
scroll to position [167, 0]
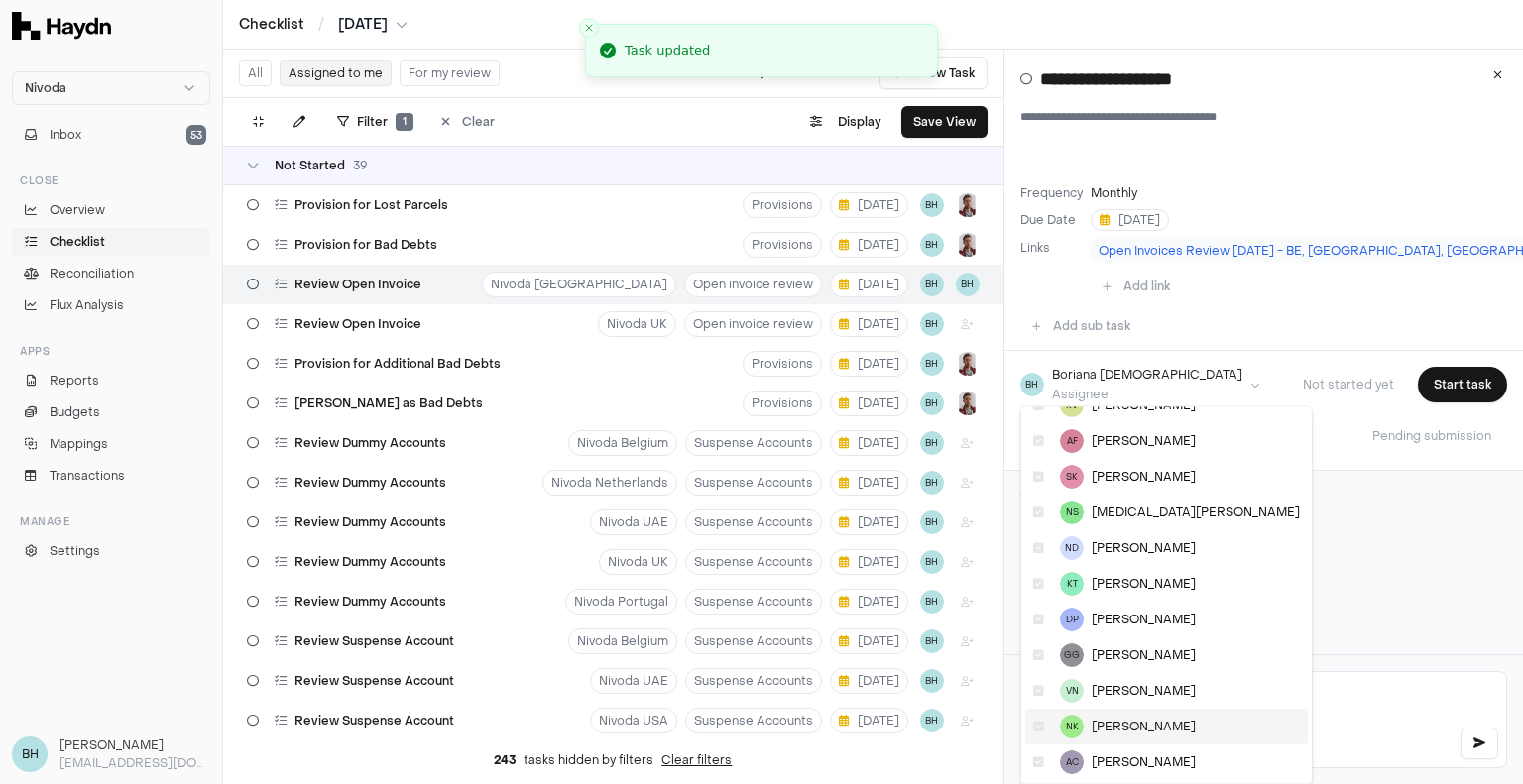
click at [1122, 730] on span "[PERSON_NAME]" at bounding box center [1143, 726] width 104 height 16
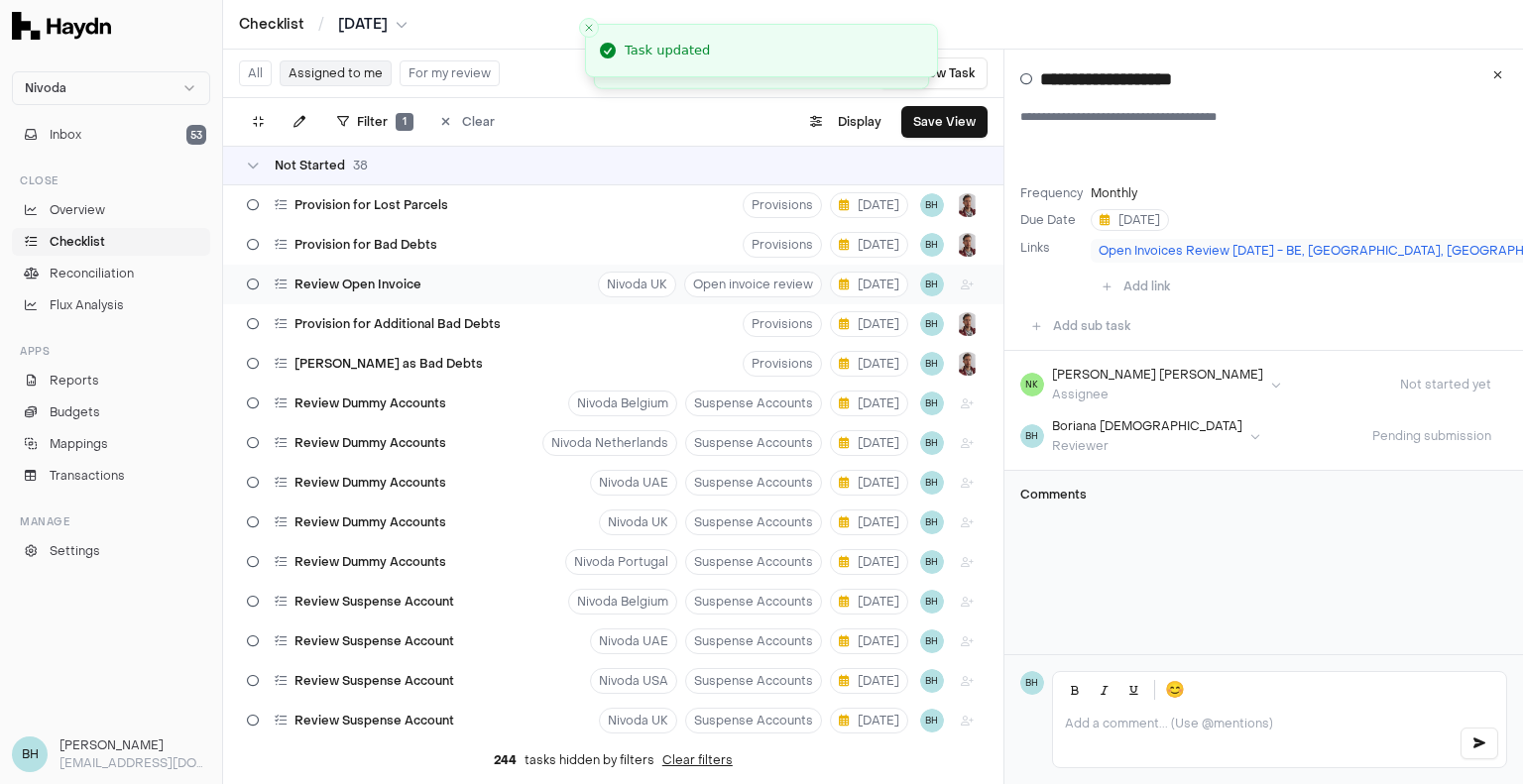
click at [365, 270] on div "Review Open Invoice" at bounding box center [334, 285] width 190 height 38
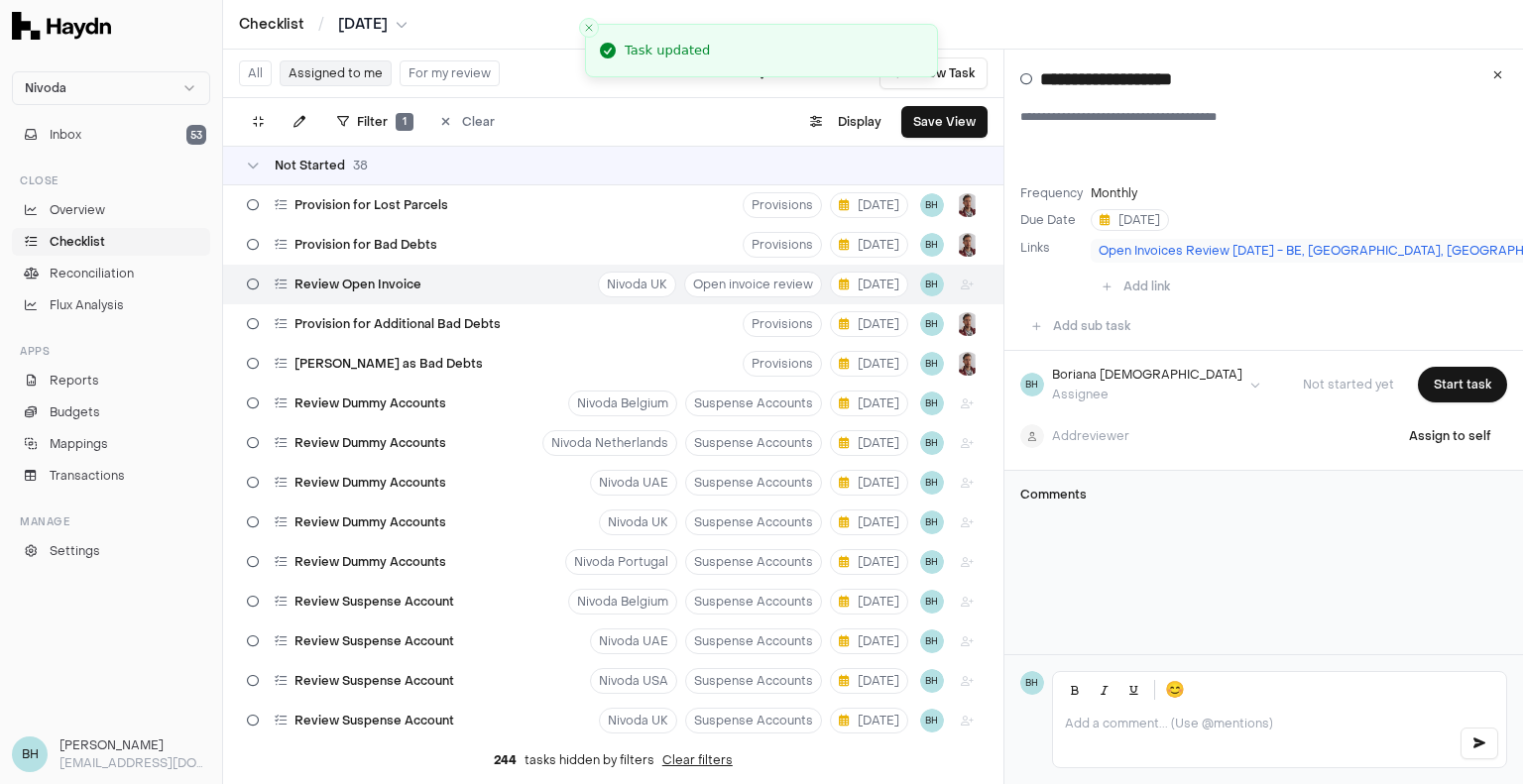
click at [1123, 449] on div "Add reviewer Assign to self" at bounding box center [1263, 436] width 487 height 36
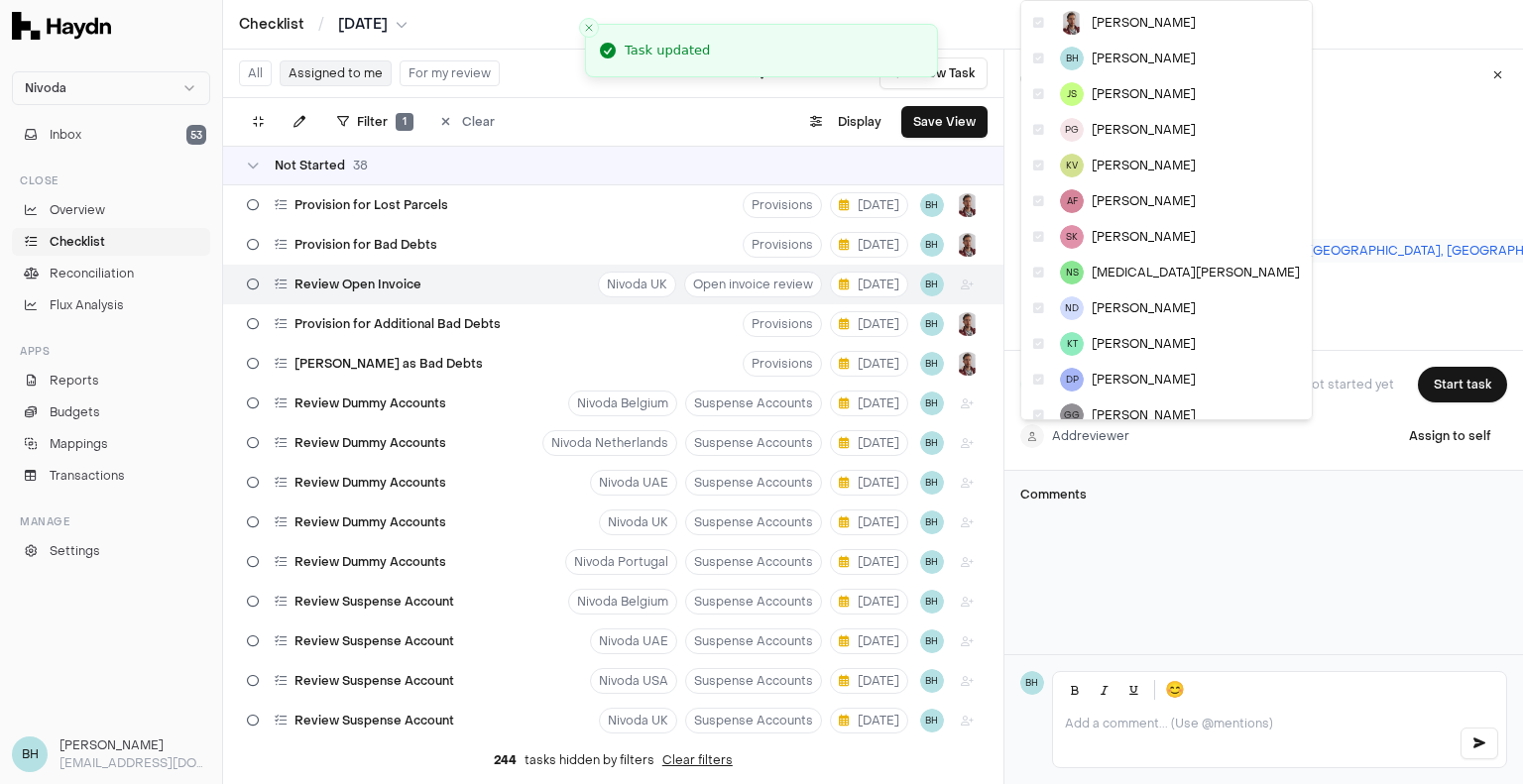
click at [1122, 441] on html "Nivoda Inbox 53 Close Overview Checklist Reconciliation Flux Analysis Apps Repo…" at bounding box center [762, 392] width 1523 height 784
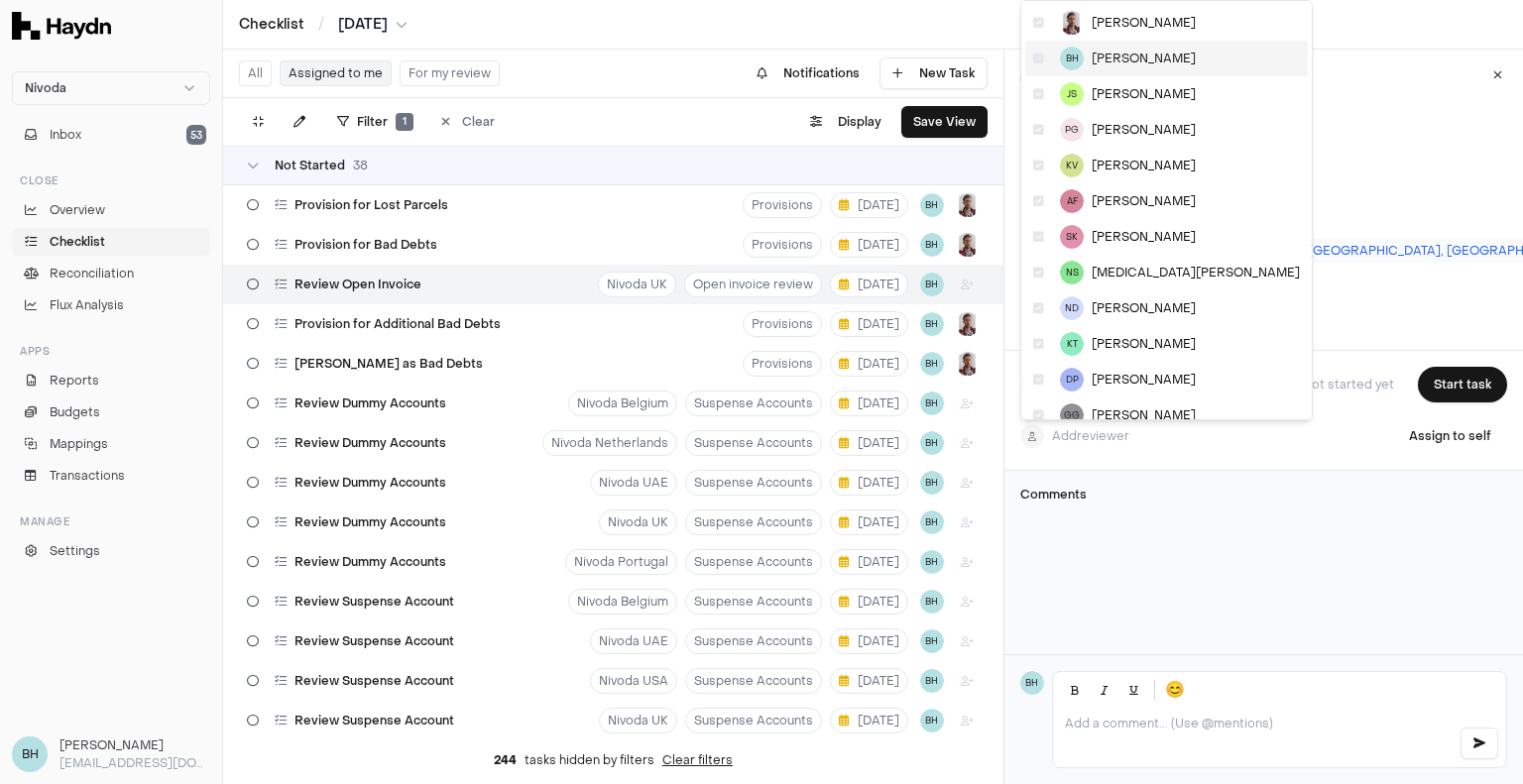
click at [1098, 48] on div "BH [PERSON_NAME]" at bounding box center [1166, 59] width 283 height 36
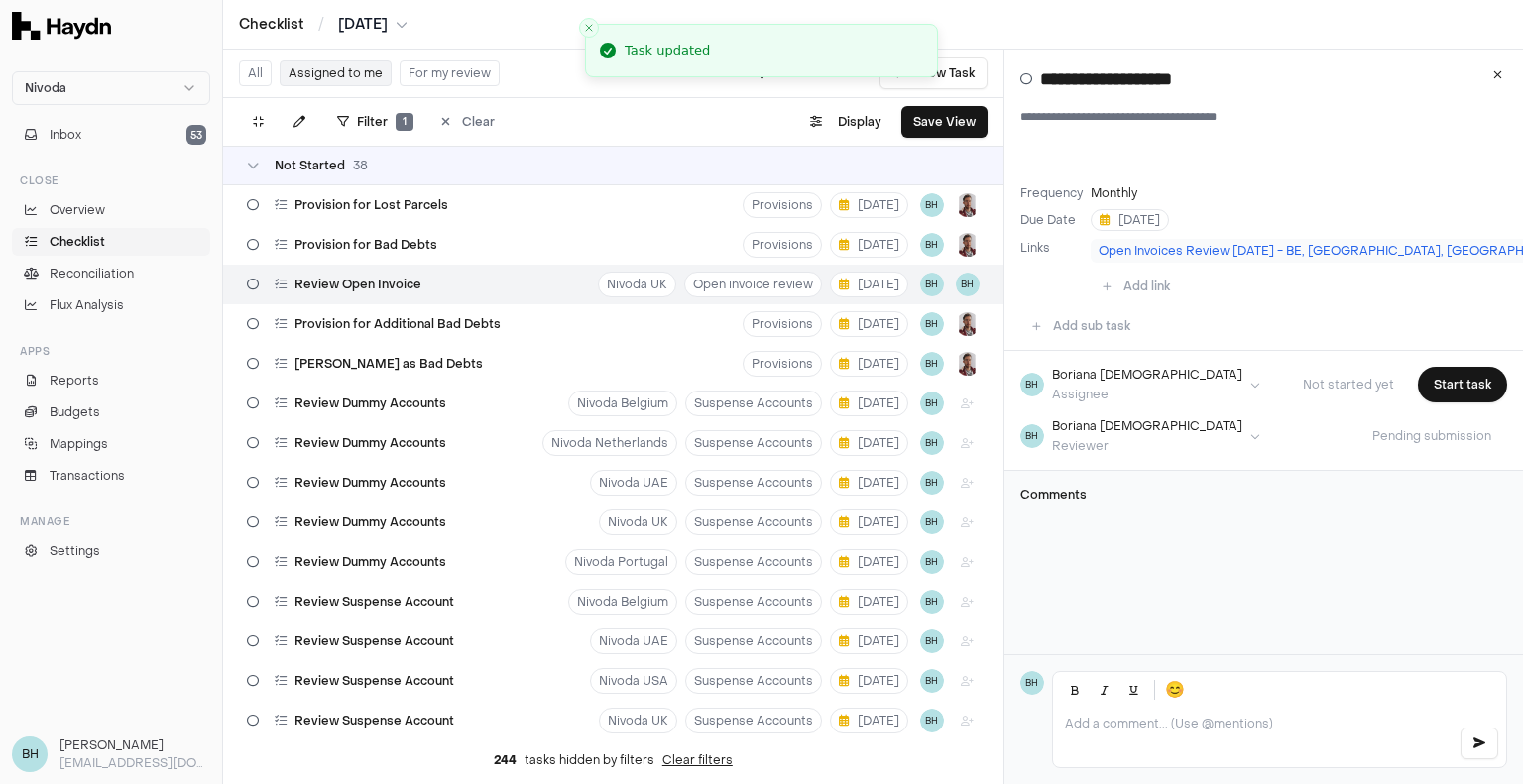
click at [1111, 368] on html "Nivoda Inbox 53 Close Overview Checklist Reconciliation Flux Analysis Apps Repo…" at bounding box center [762, 392] width 1523 height 784
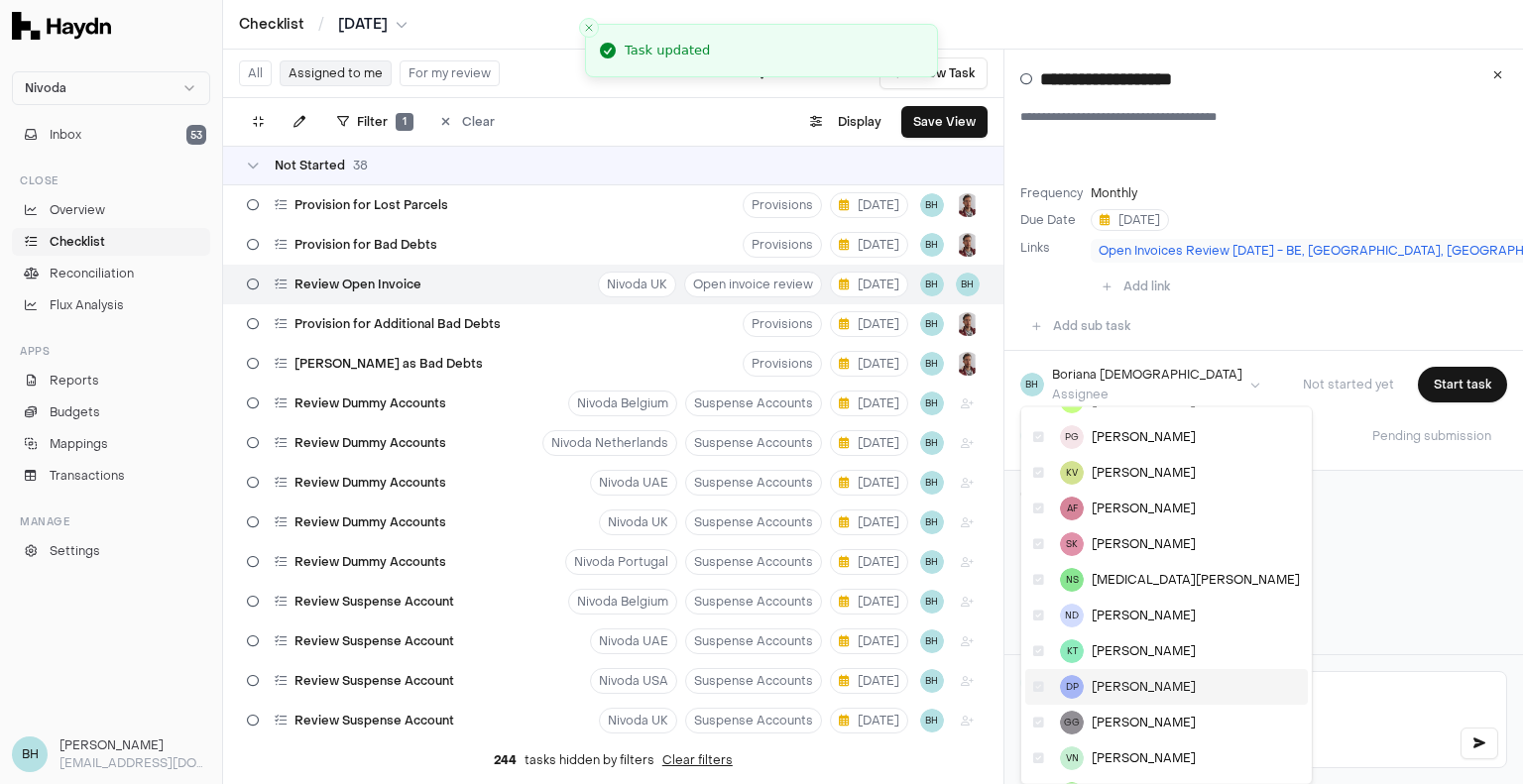
scroll to position [167, 0]
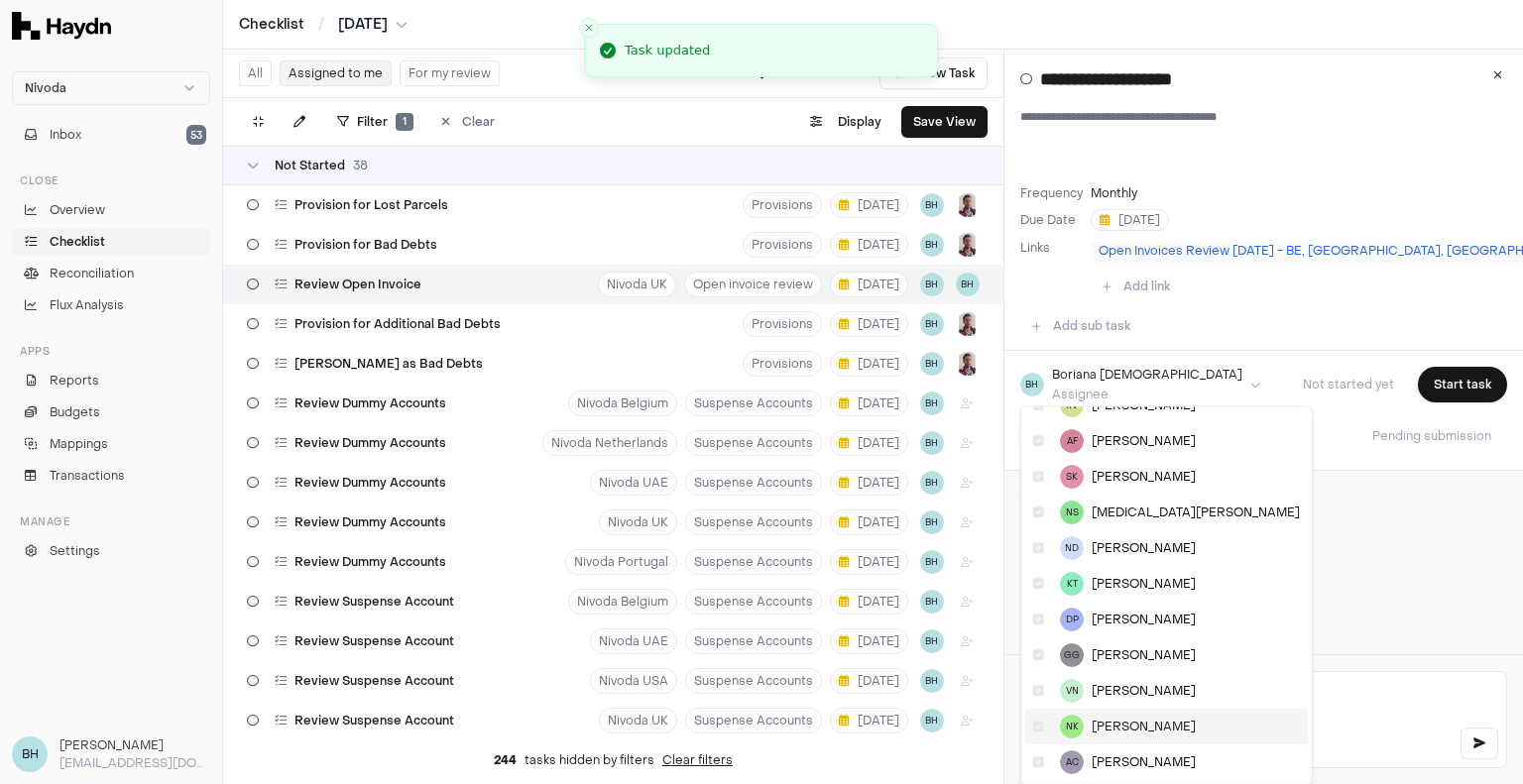
click at [1118, 733] on div "NK [PERSON_NAME]" at bounding box center [1166, 726] width 283 height 36
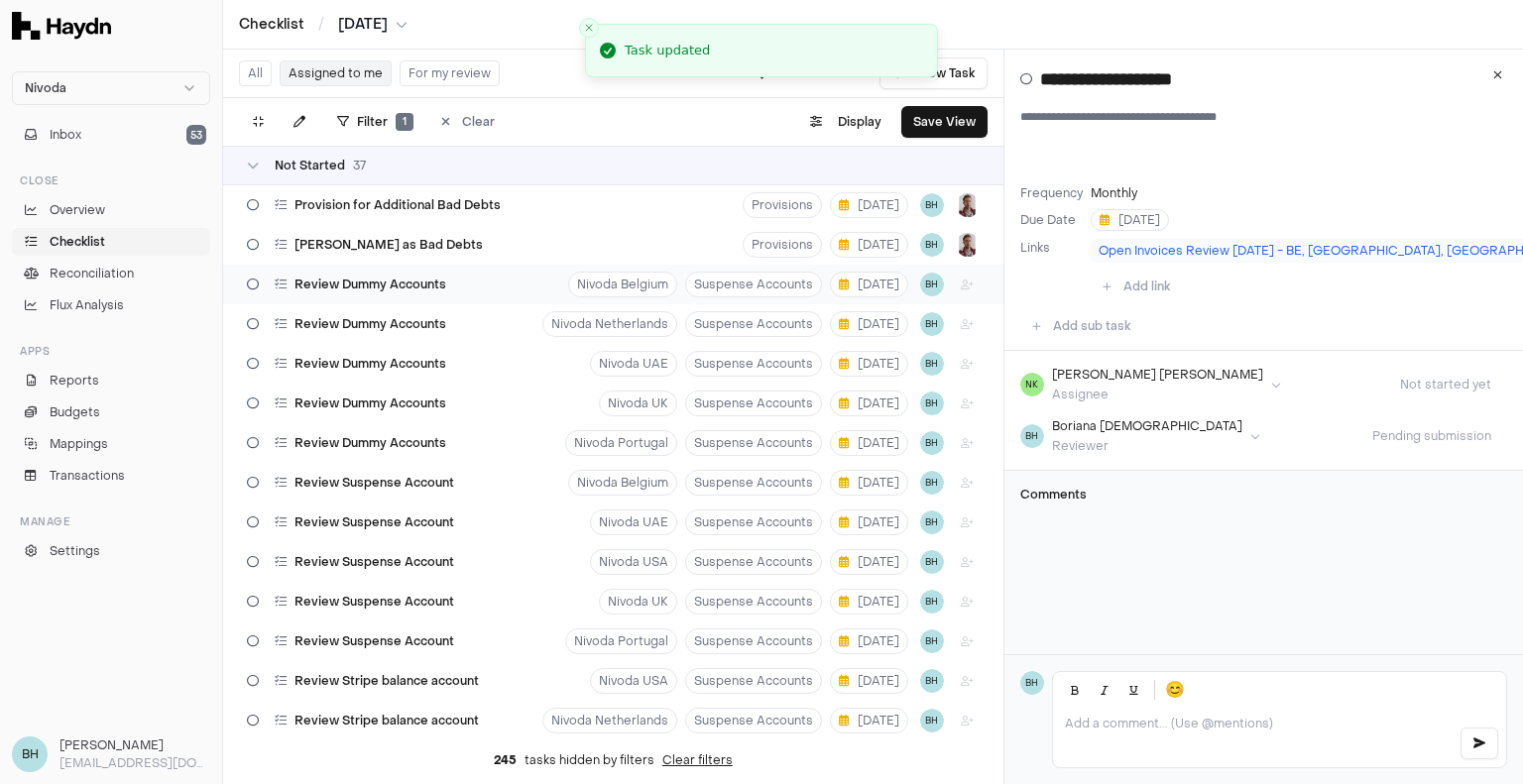
scroll to position [298, 0]
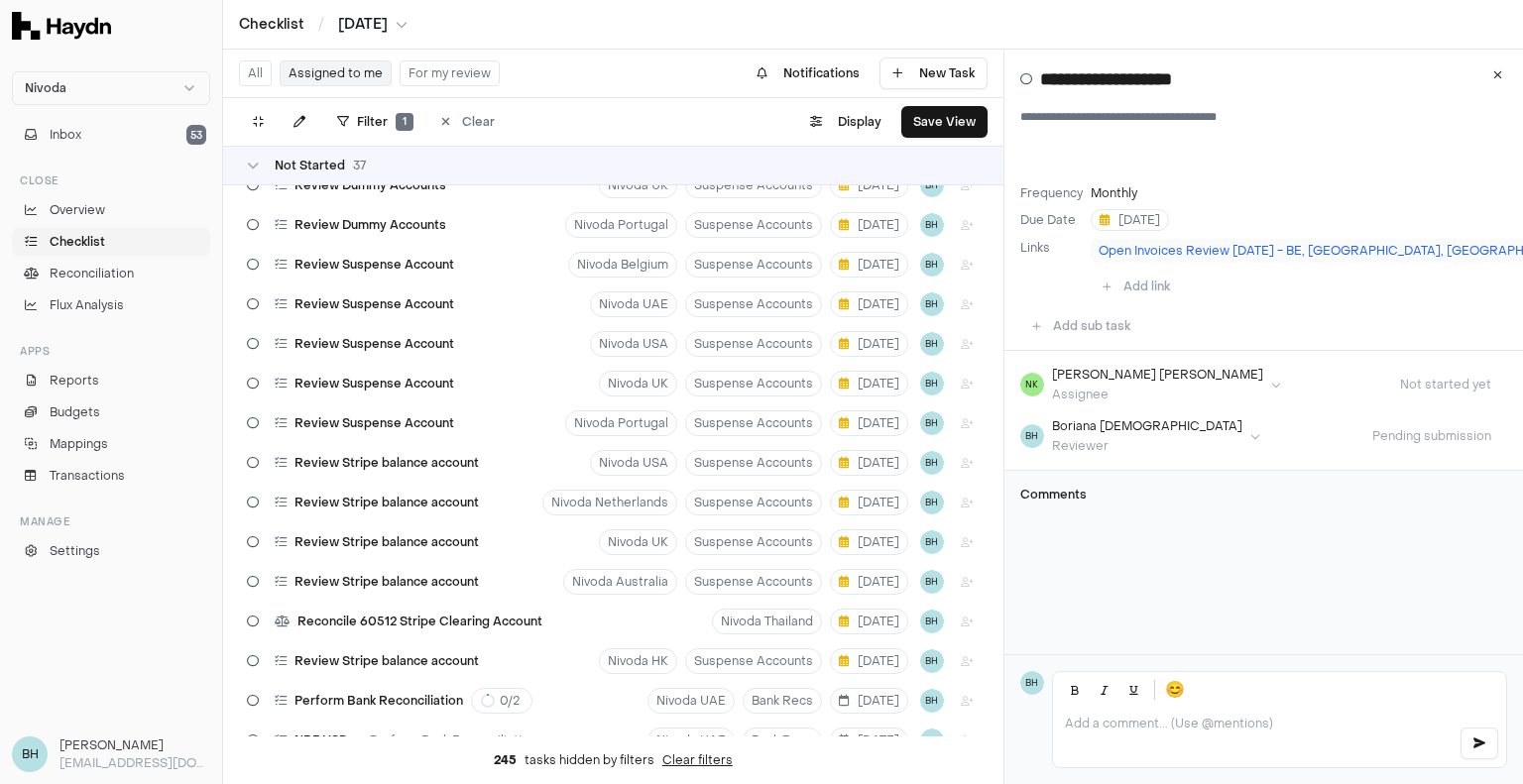
click at [109, 244] on link "Checklist" at bounding box center [111, 242] width 198 height 28
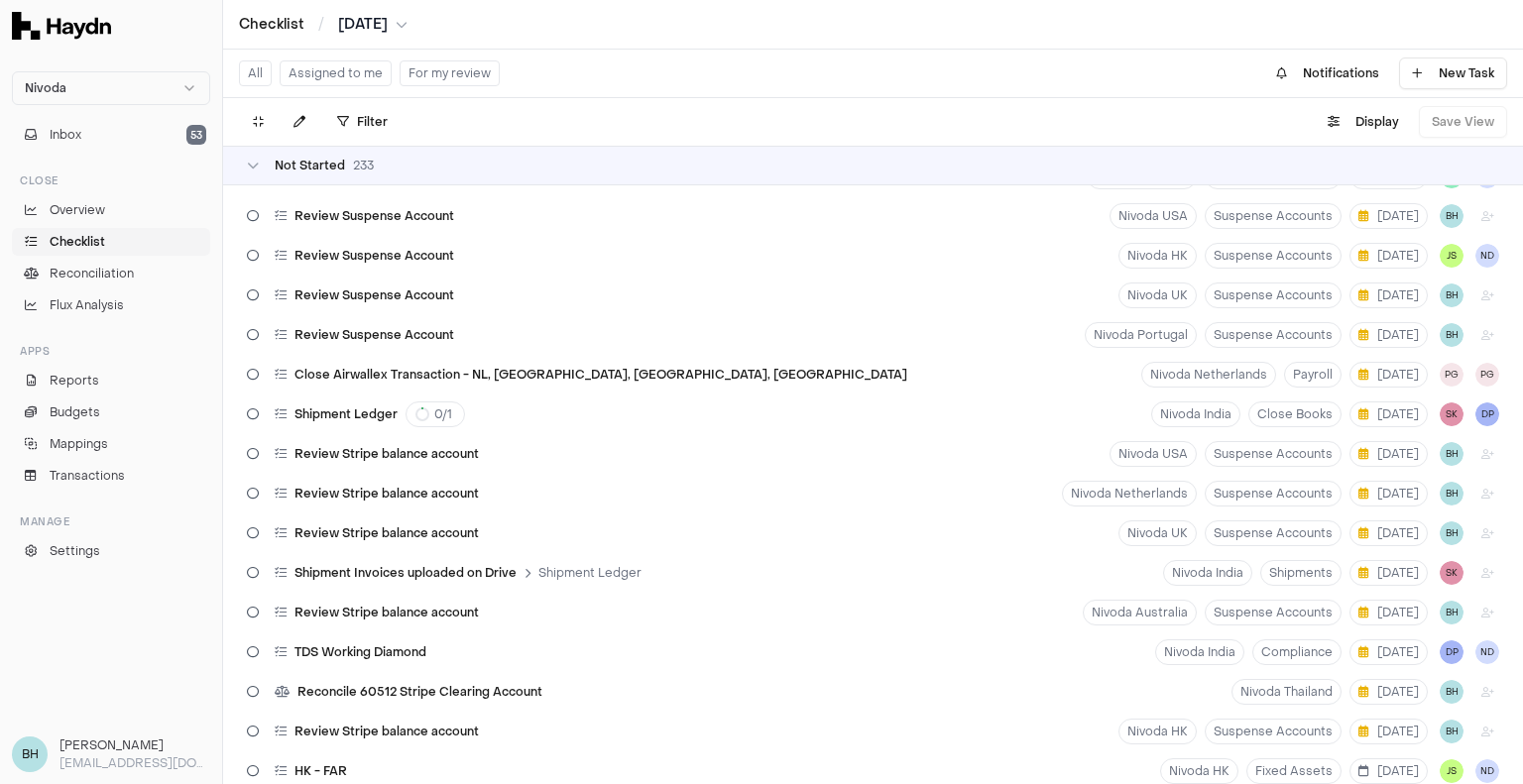
scroll to position [2017, 0]
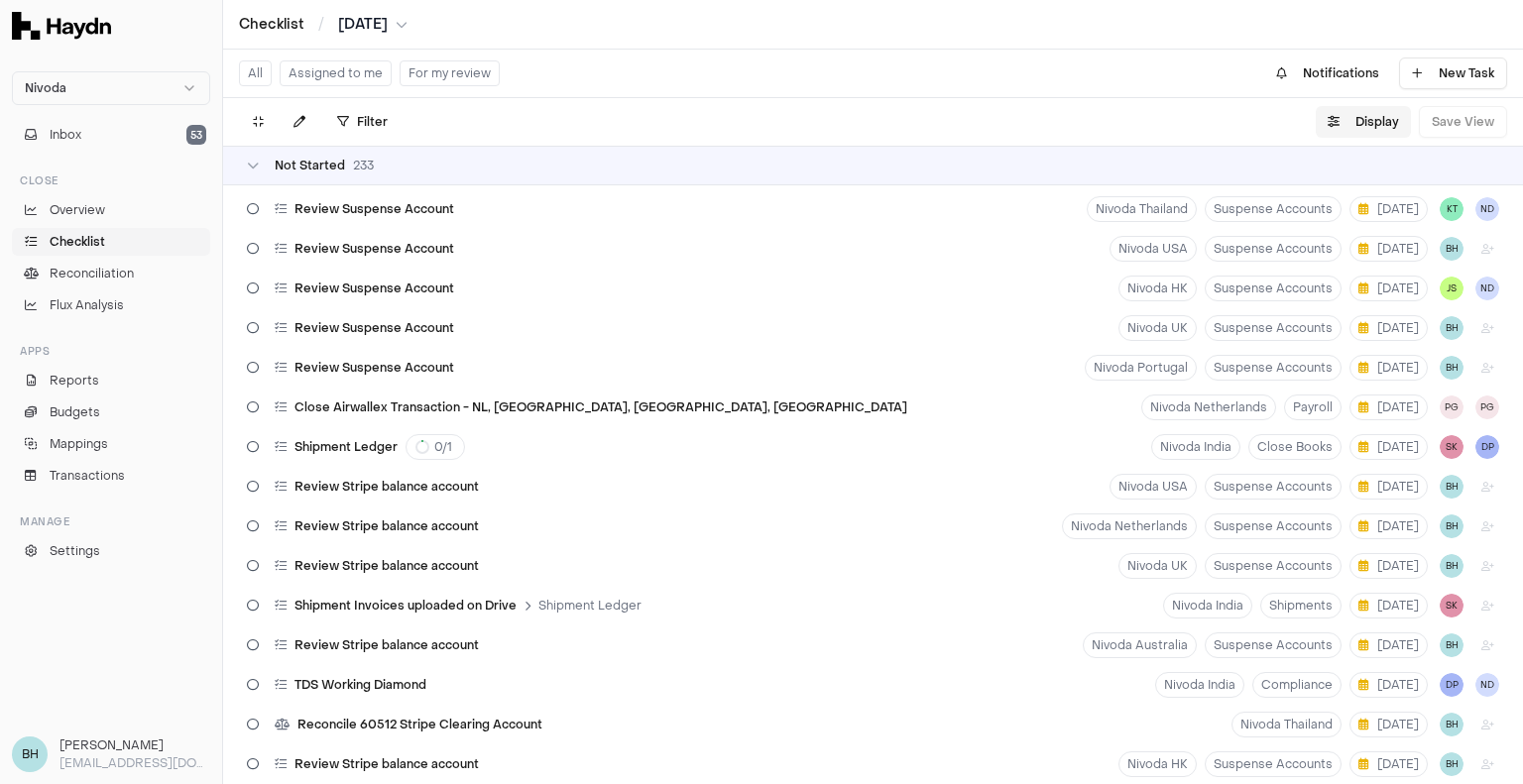
click at [1389, 119] on button "Display" at bounding box center [1363, 122] width 95 height 32
click at [1334, 170] on html "Nivoda Inbox 53 Close Overview Checklist Reconciliation Flux Analysis Apps Repo…" at bounding box center [762, 392] width 1523 height 784
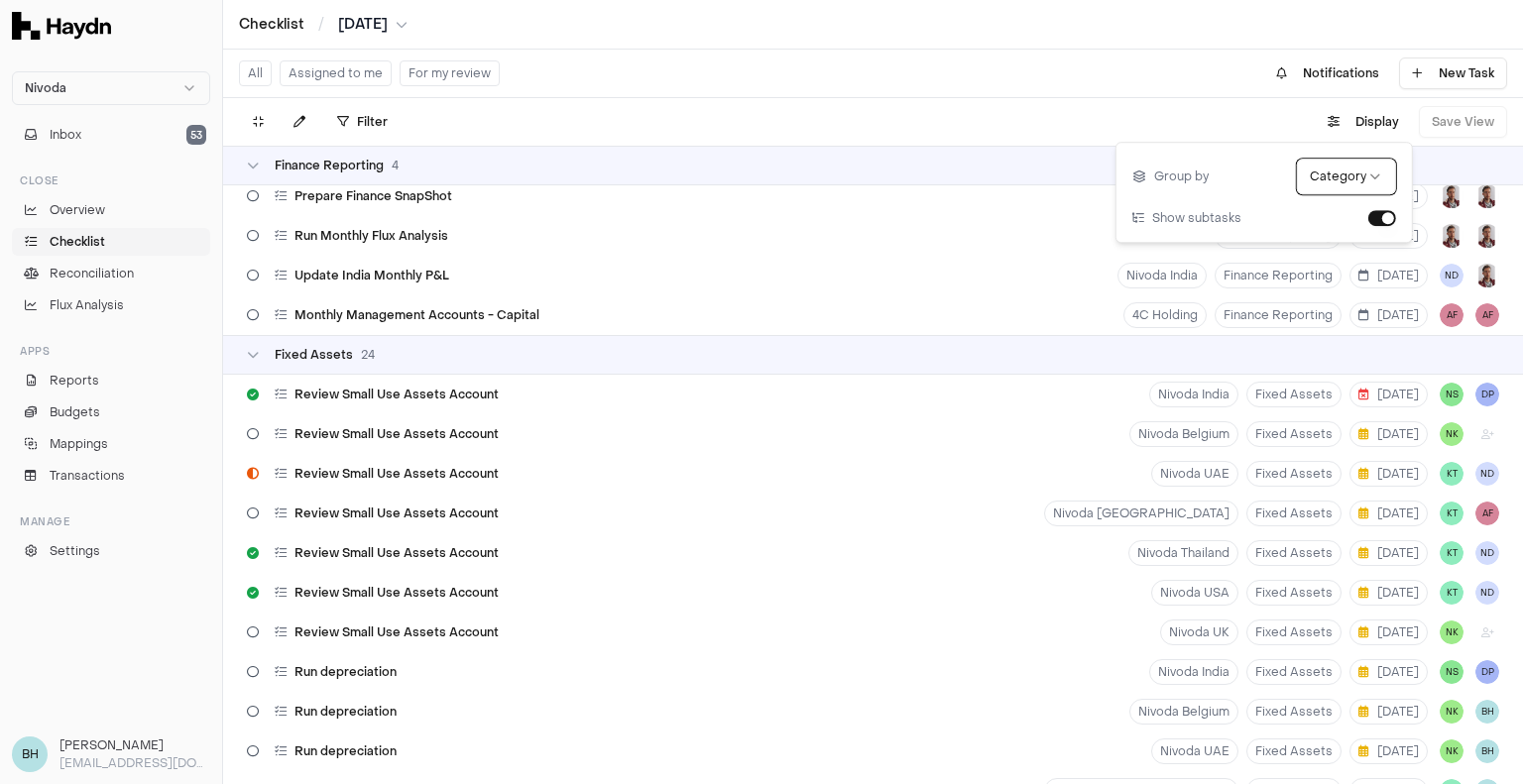
scroll to position [1883, 0]
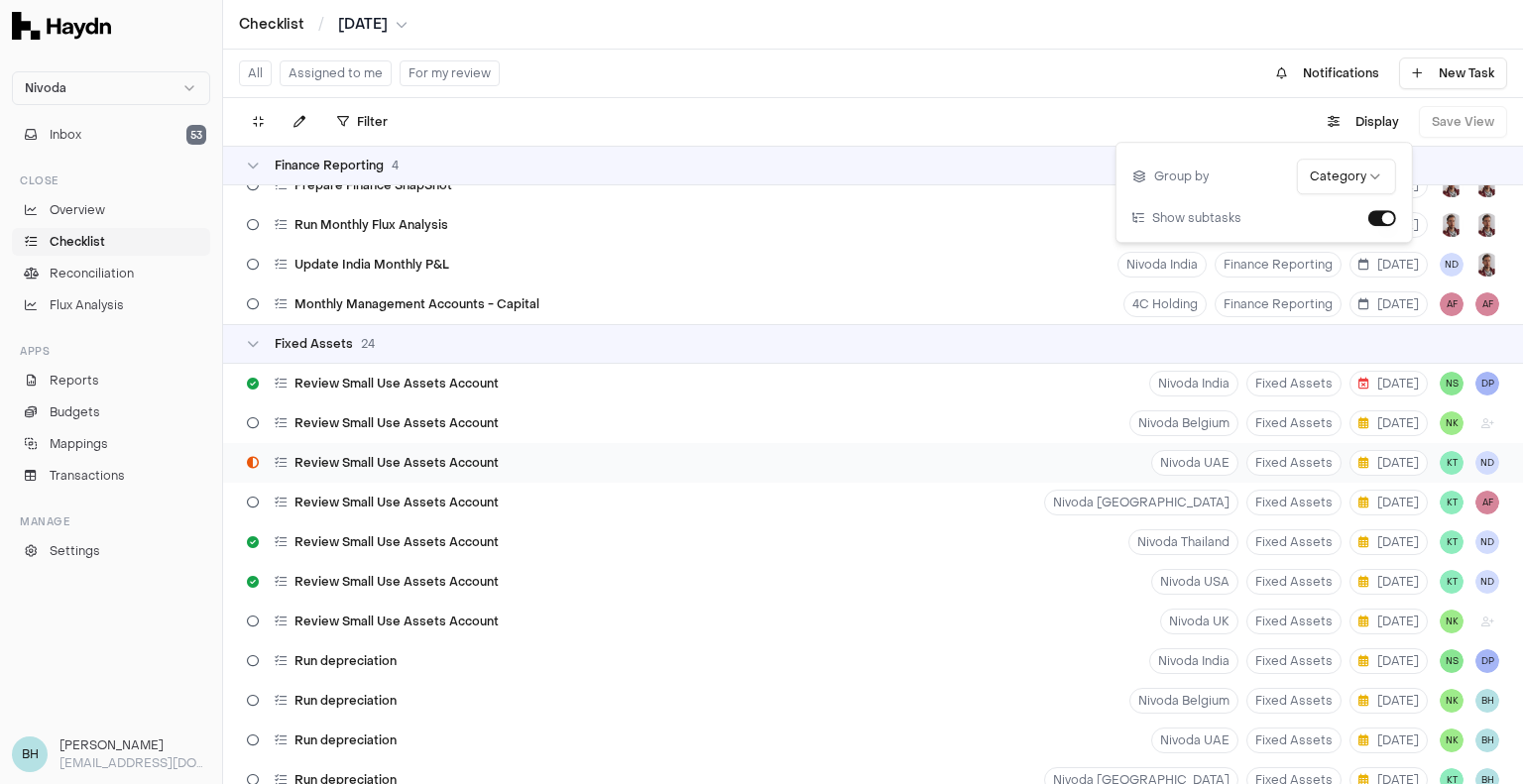
click at [492, 450] on div "Review Small Use Assets Account" at bounding box center [373, 462] width 268 height 38
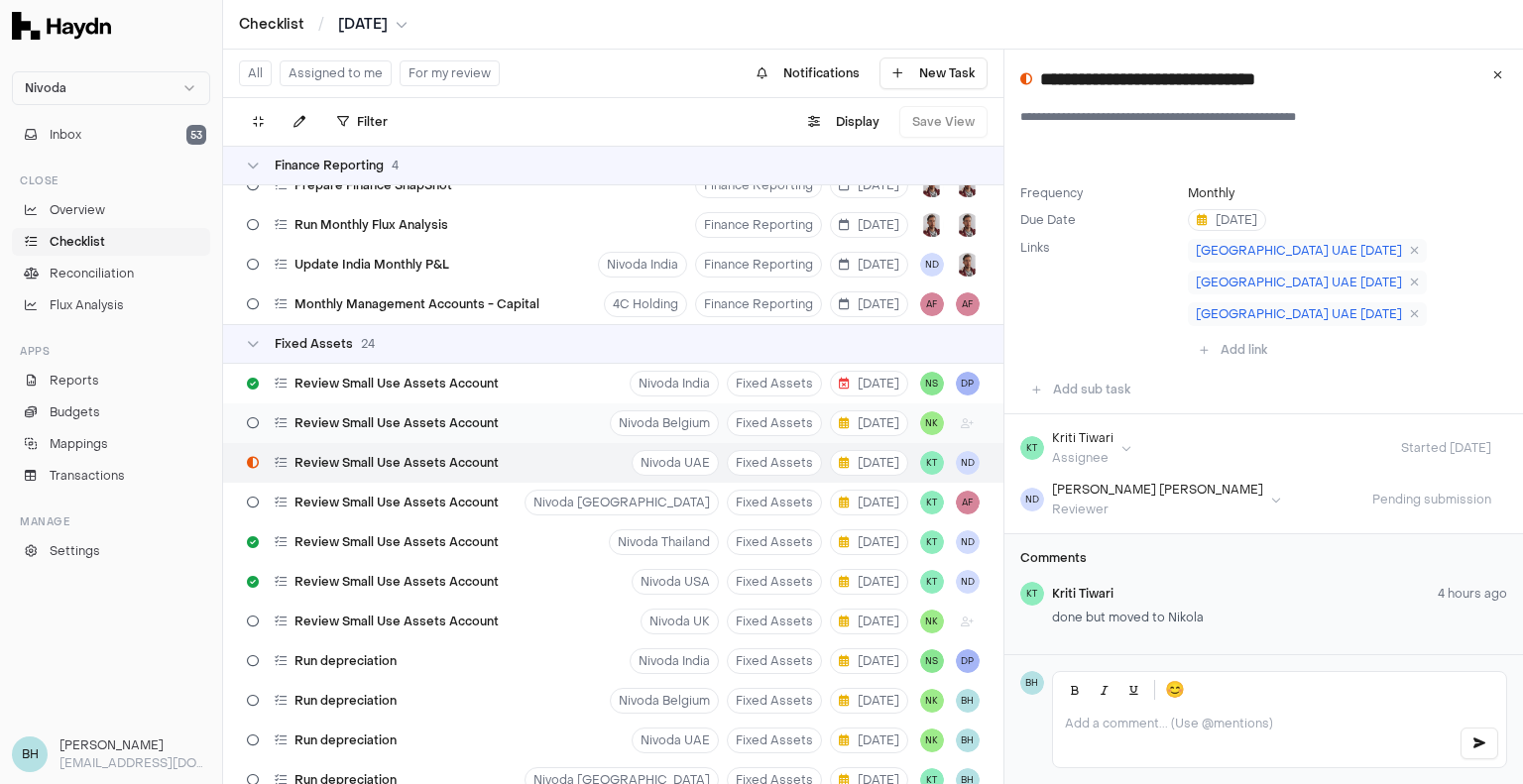
click at [512, 428] on div "Review Small Use Assets Account Nivoda [GEOGRAPHIC_DATA] Fixed Assets [DATE] NK" at bounding box center [613, 423] width 780 height 40
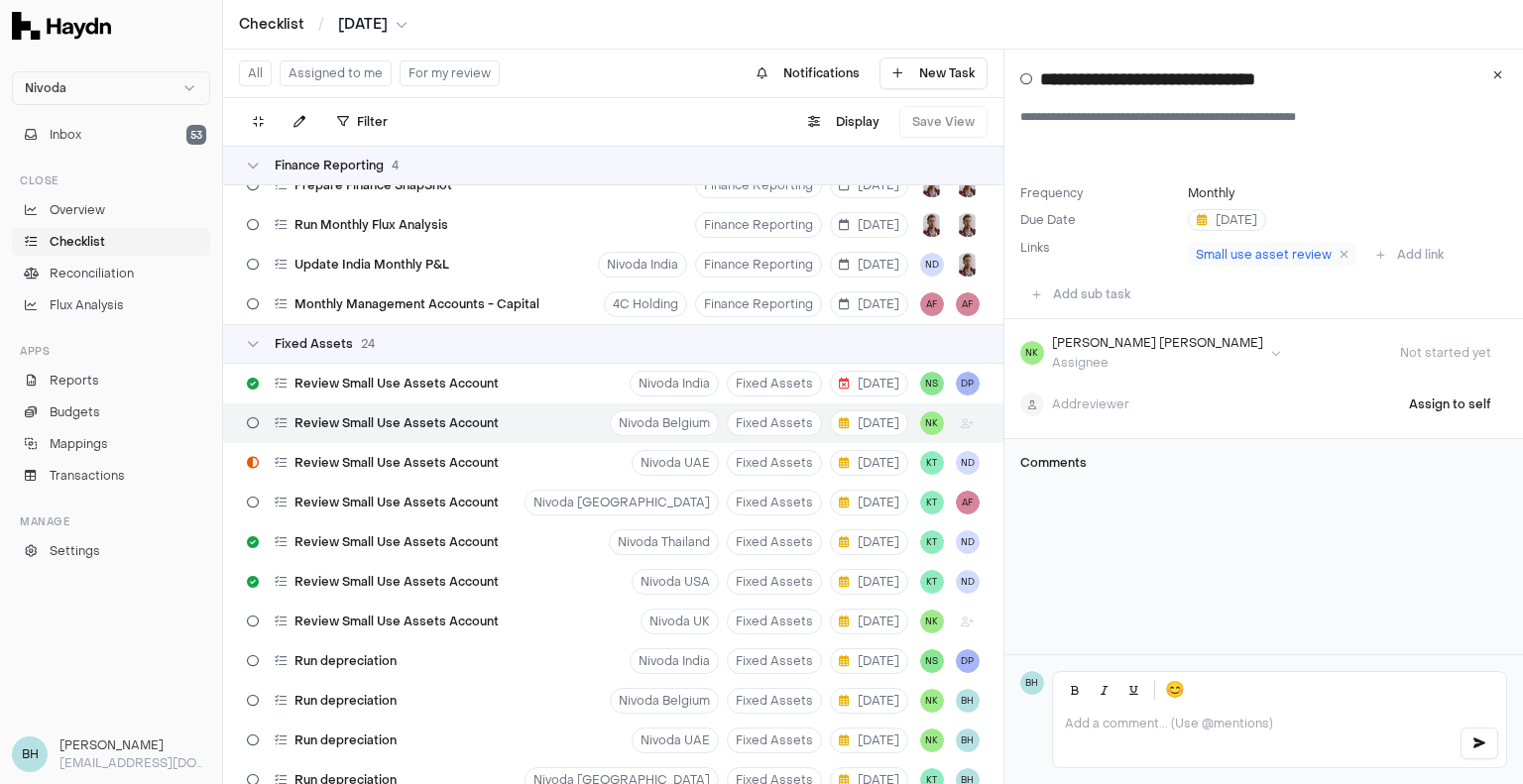
click at [1133, 397] on div "Add reviewer Assign to self" at bounding box center [1263, 404] width 487 height 36
click at [1112, 407] on html "Nivoda Inbox 53 Close Overview Checklist Reconciliation Flux Analysis Apps Repo…" at bounding box center [762, 392] width 1523 height 784
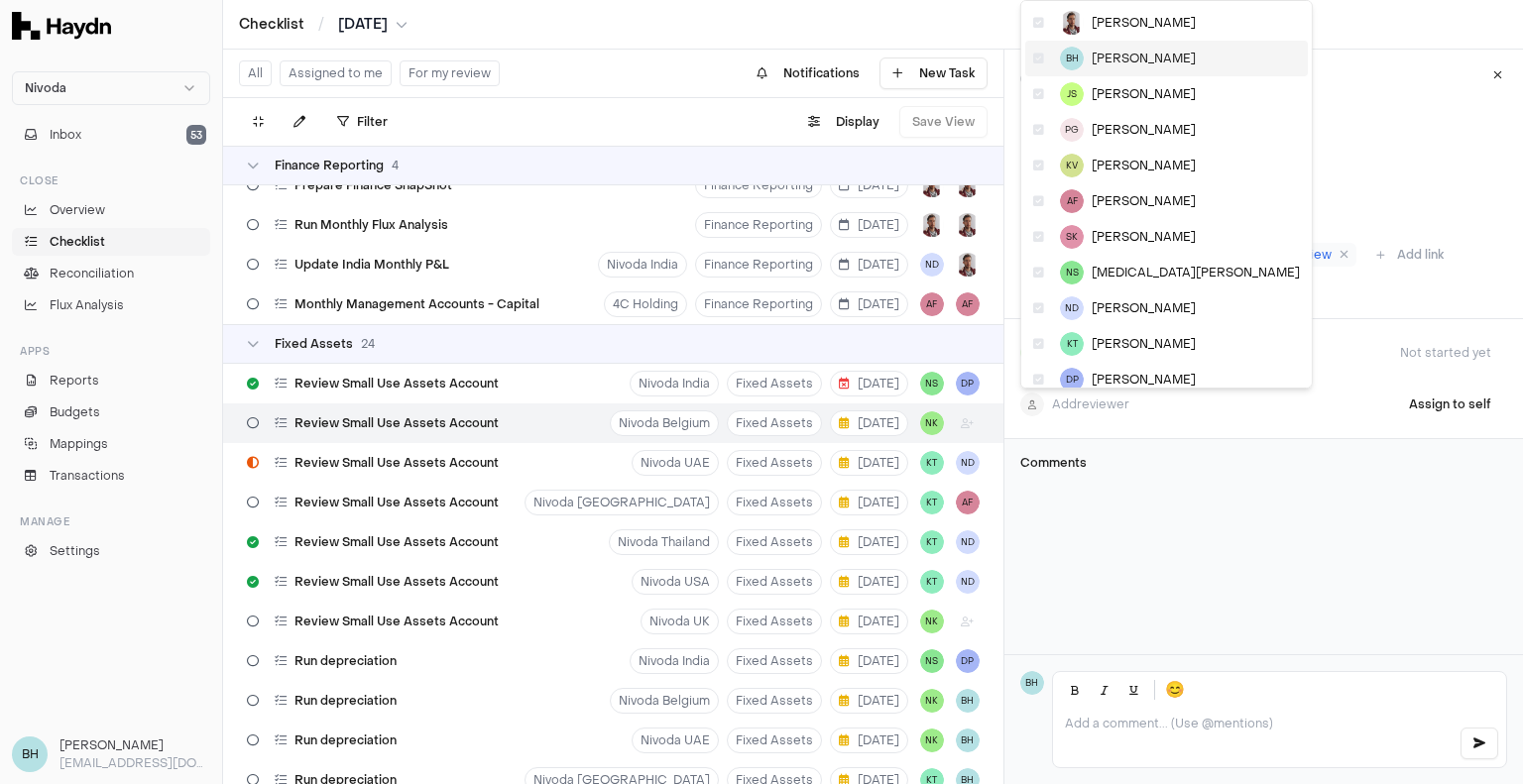
click at [1130, 58] on span "[PERSON_NAME]" at bounding box center [1143, 59] width 104 height 16
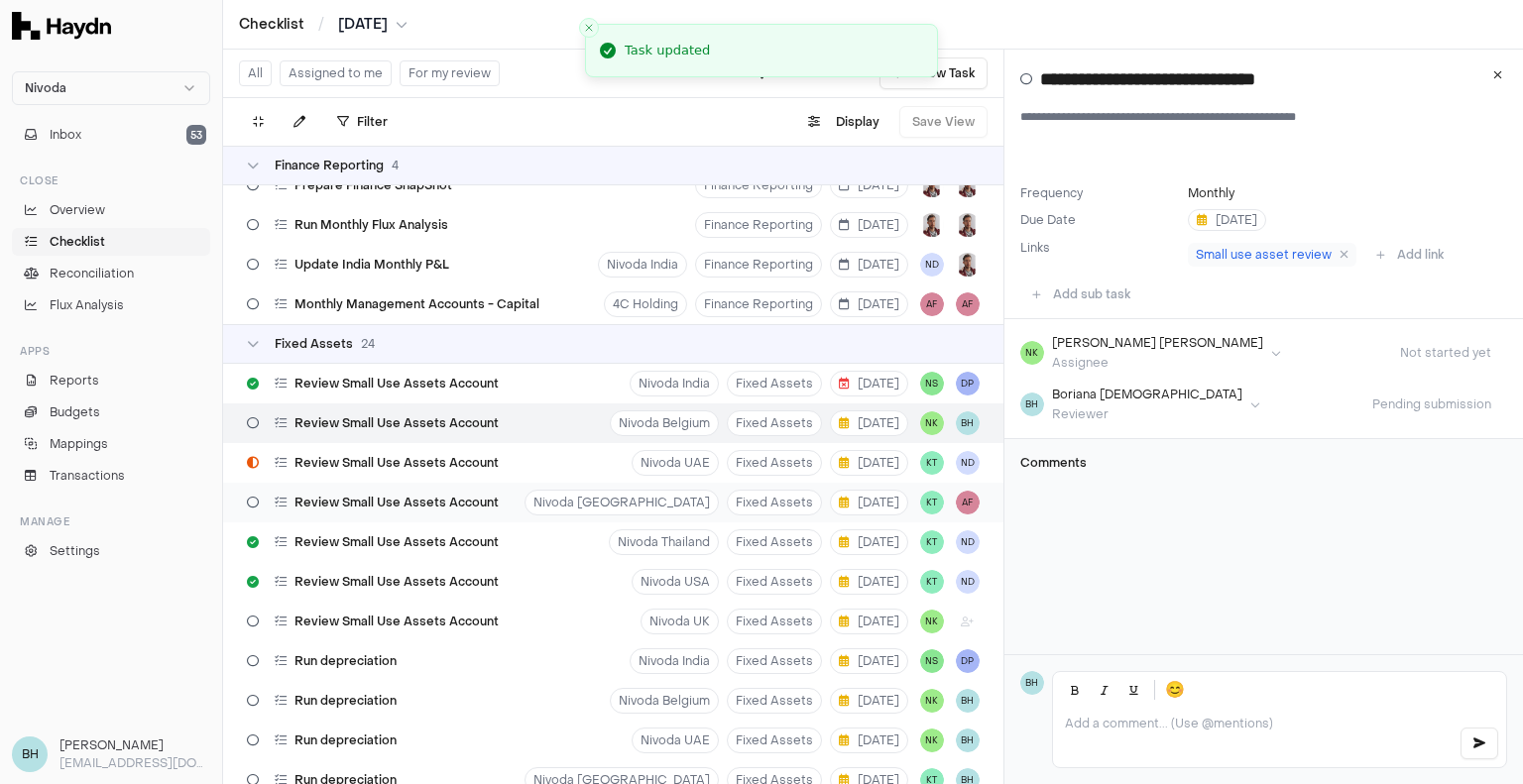
click at [365, 508] on span "Review Small Use Assets Account" at bounding box center [397, 502] width 204 height 16
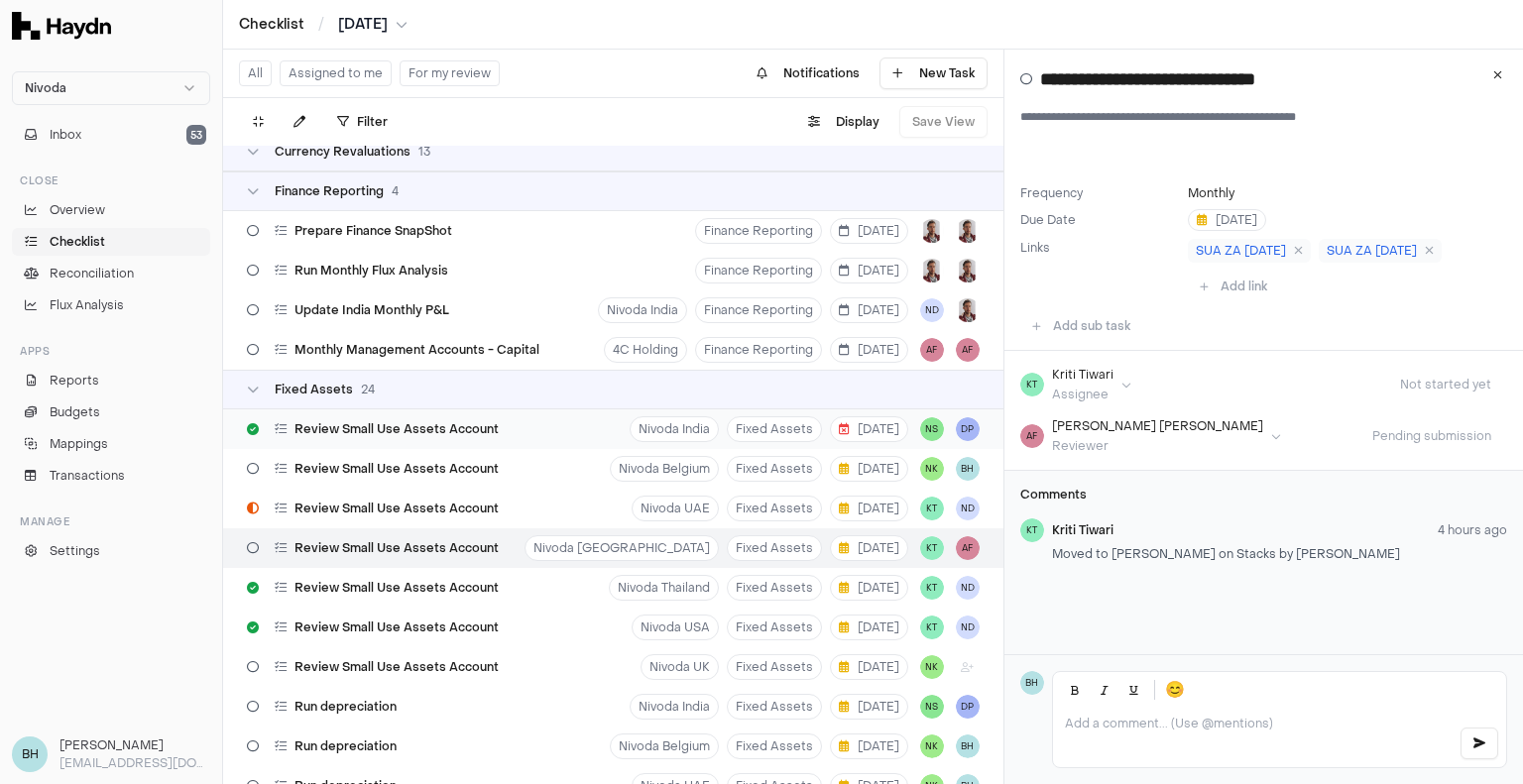
scroll to position [1883, 0]
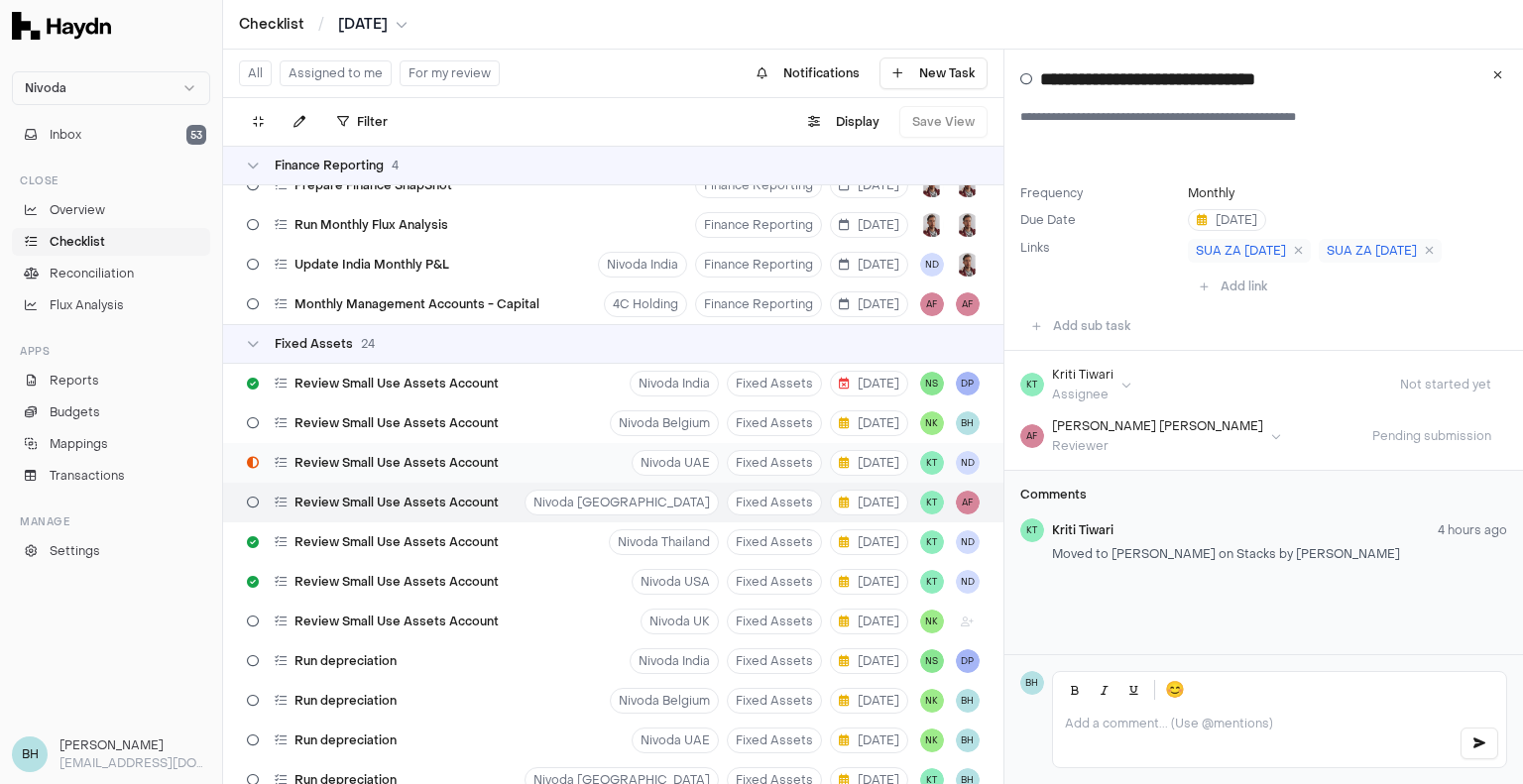
click at [436, 448] on div "Review Small Use Assets Account" at bounding box center [373, 462] width 268 height 38
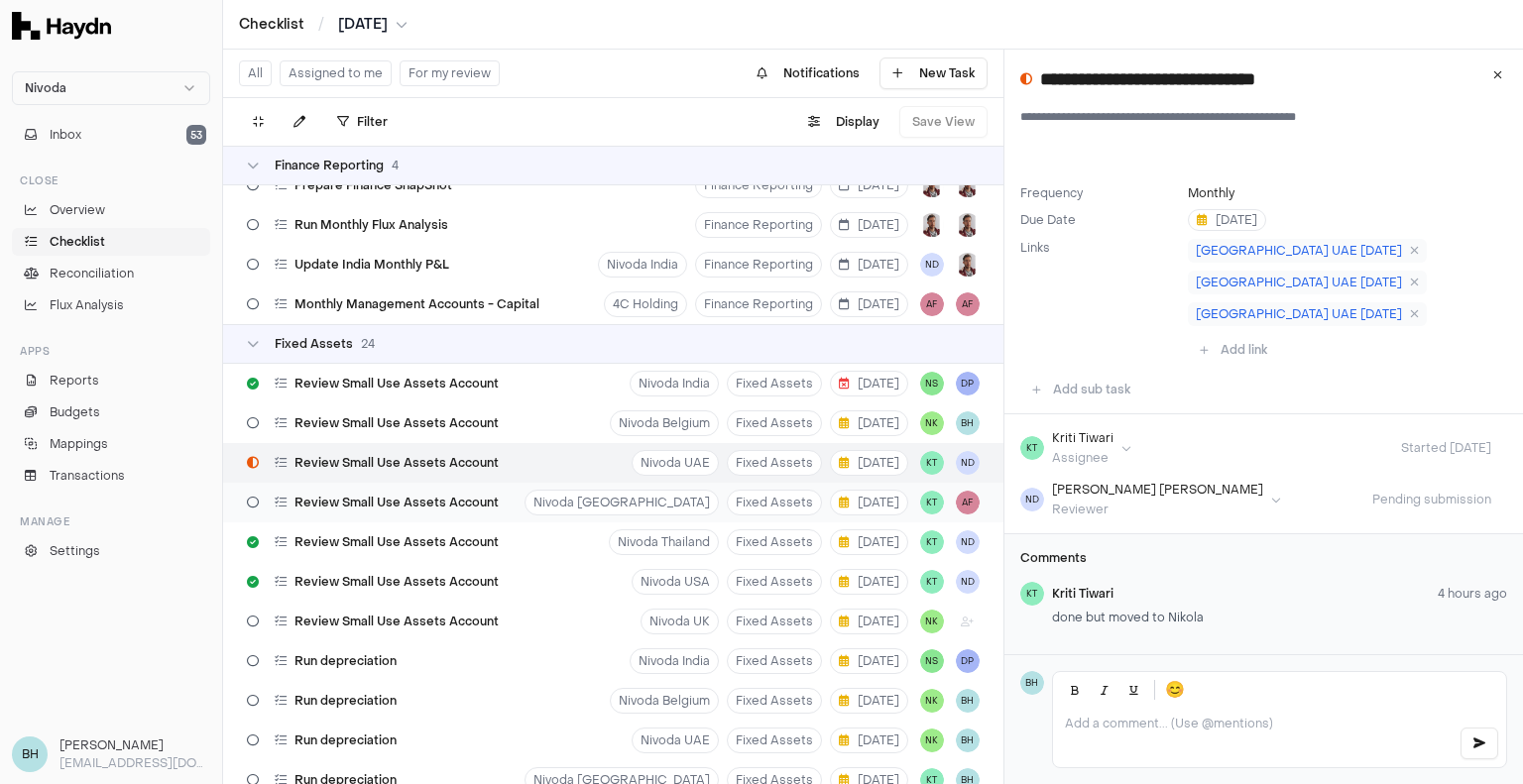
click at [427, 494] on span "Review Small Use Assets Account" at bounding box center [397, 502] width 204 height 16
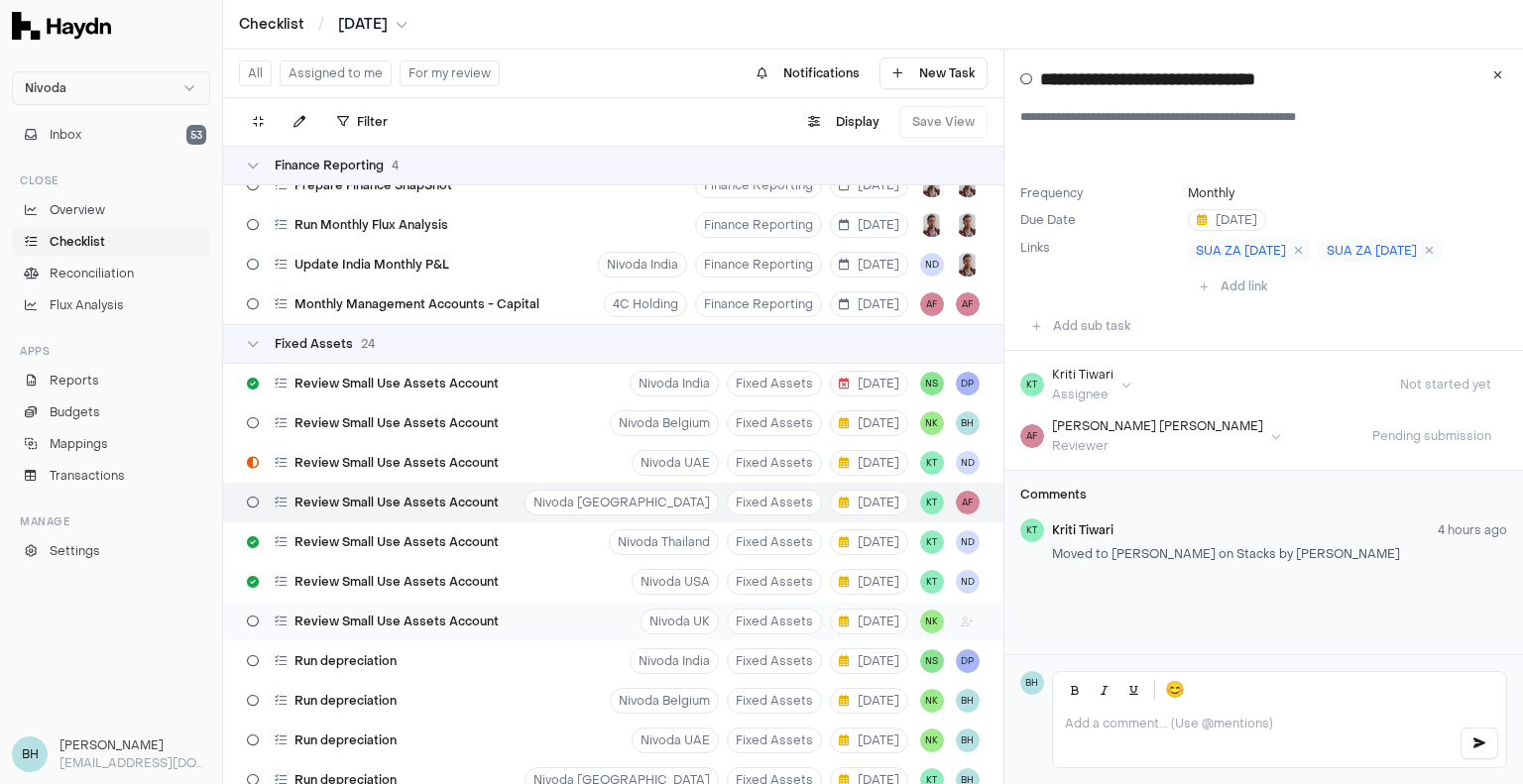
click at [427, 613] on span "Review Small Use Assets Account" at bounding box center [397, 621] width 204 height 16
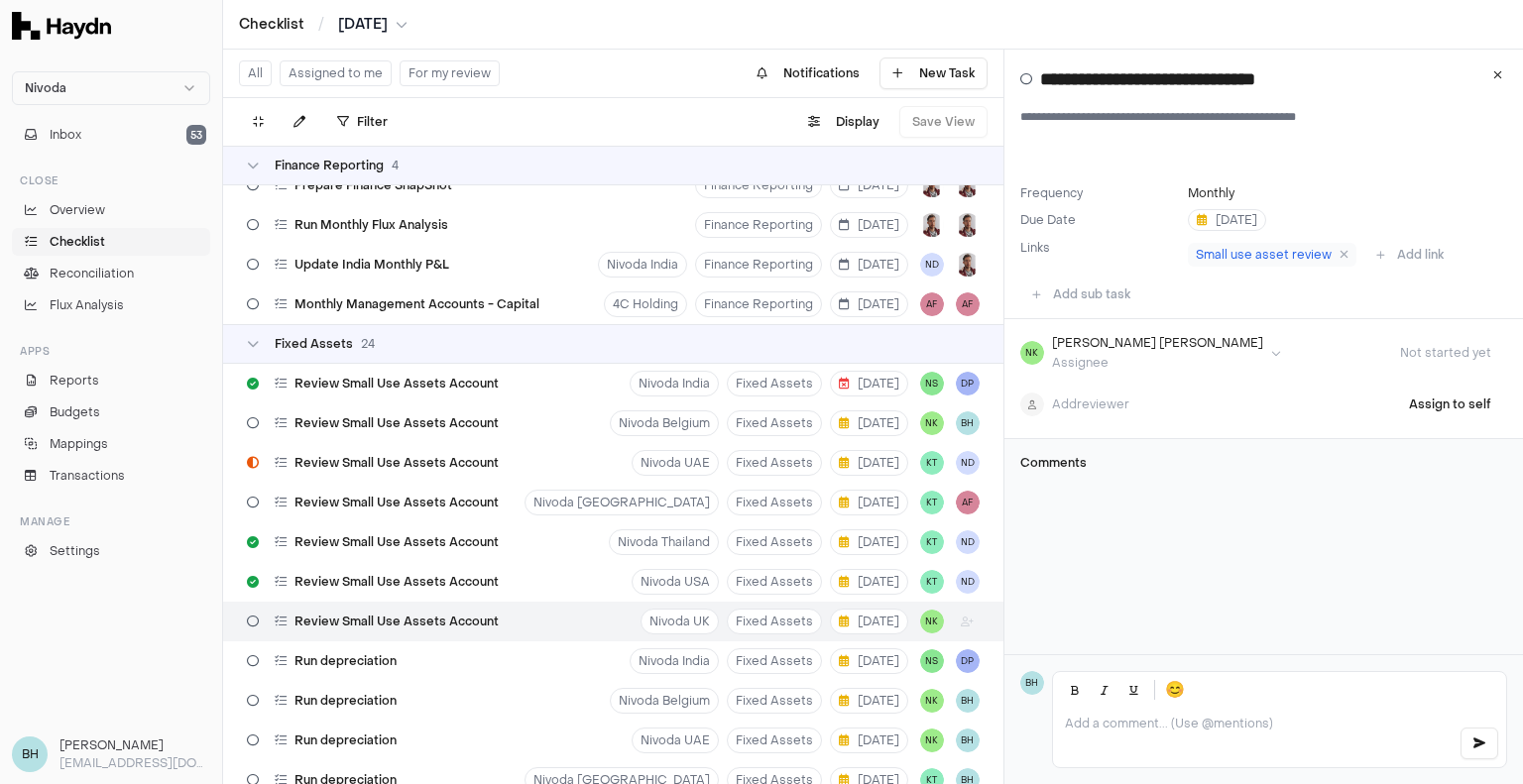
click at [1108, 403] on html "Nivoda Inbox 53 Close Overview Checklist Reconciliation Flux Analysis Apps Repo…" at bounding box center [762, 392] width 1523 height 784
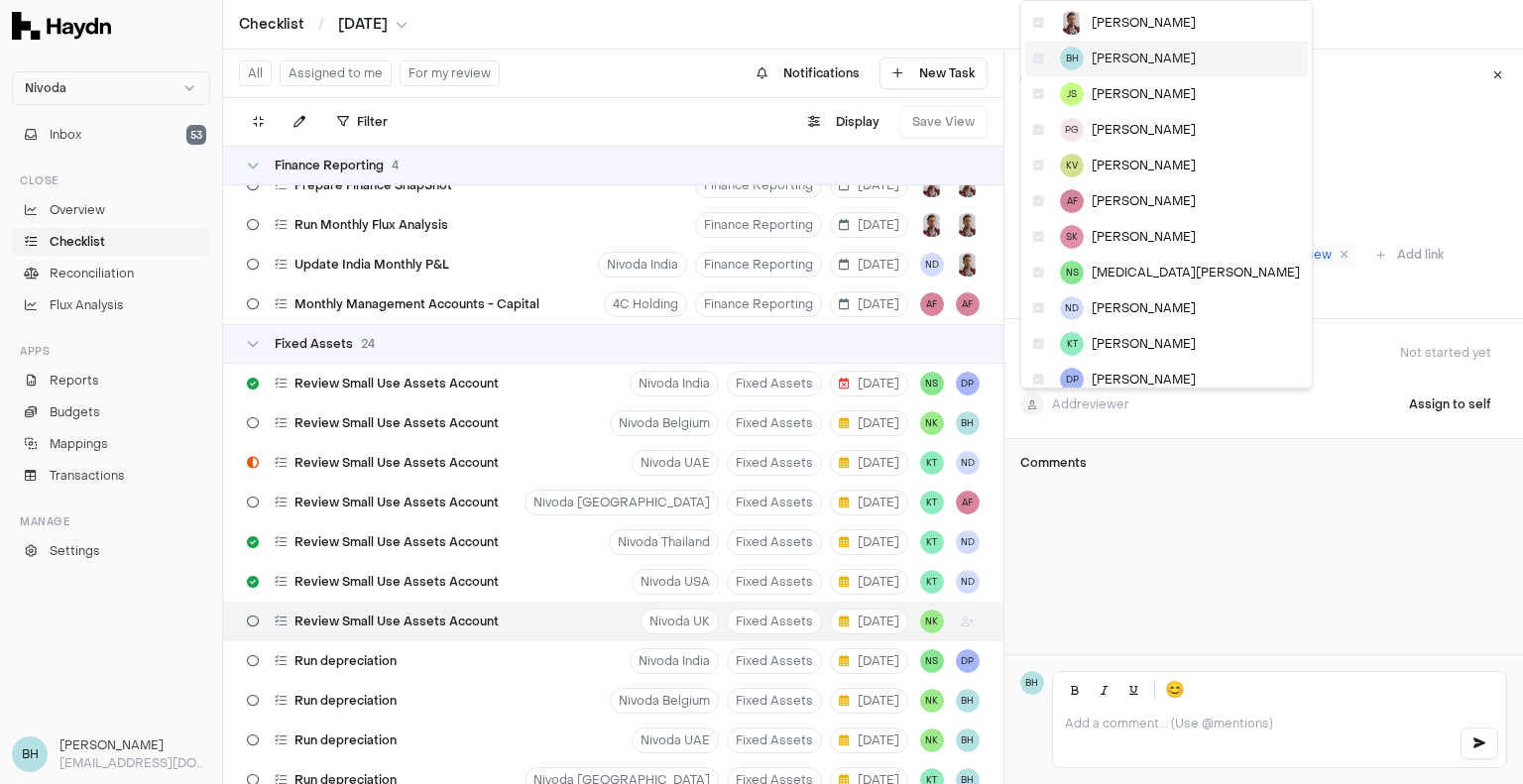
click at [1118, 55] on span "[PERSON_NAME]" at bounding box center [1143, 59] width 104 height 16
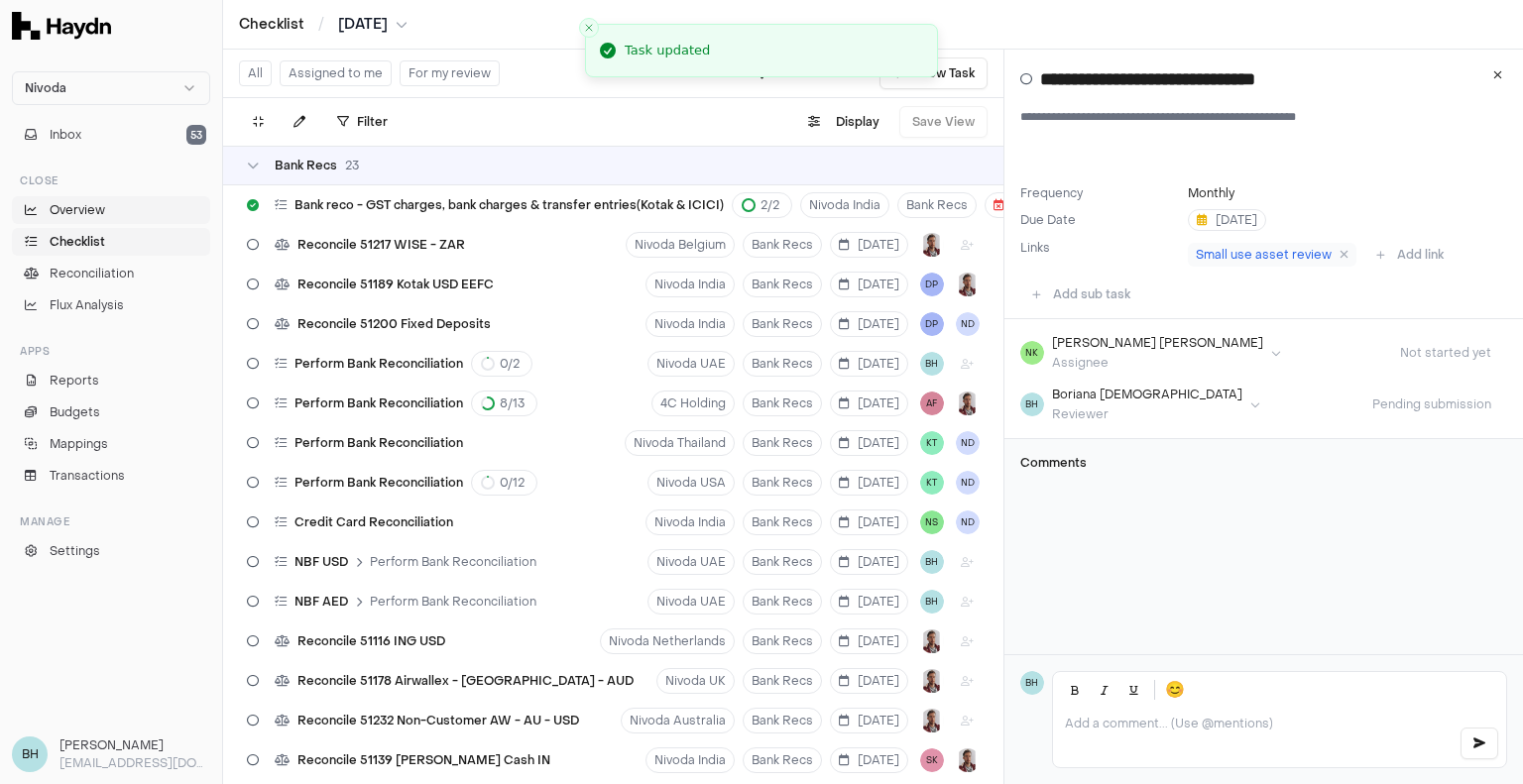
click at [91, 209] on span "Overview" at bounding box center [78, 210] width 56 height 18
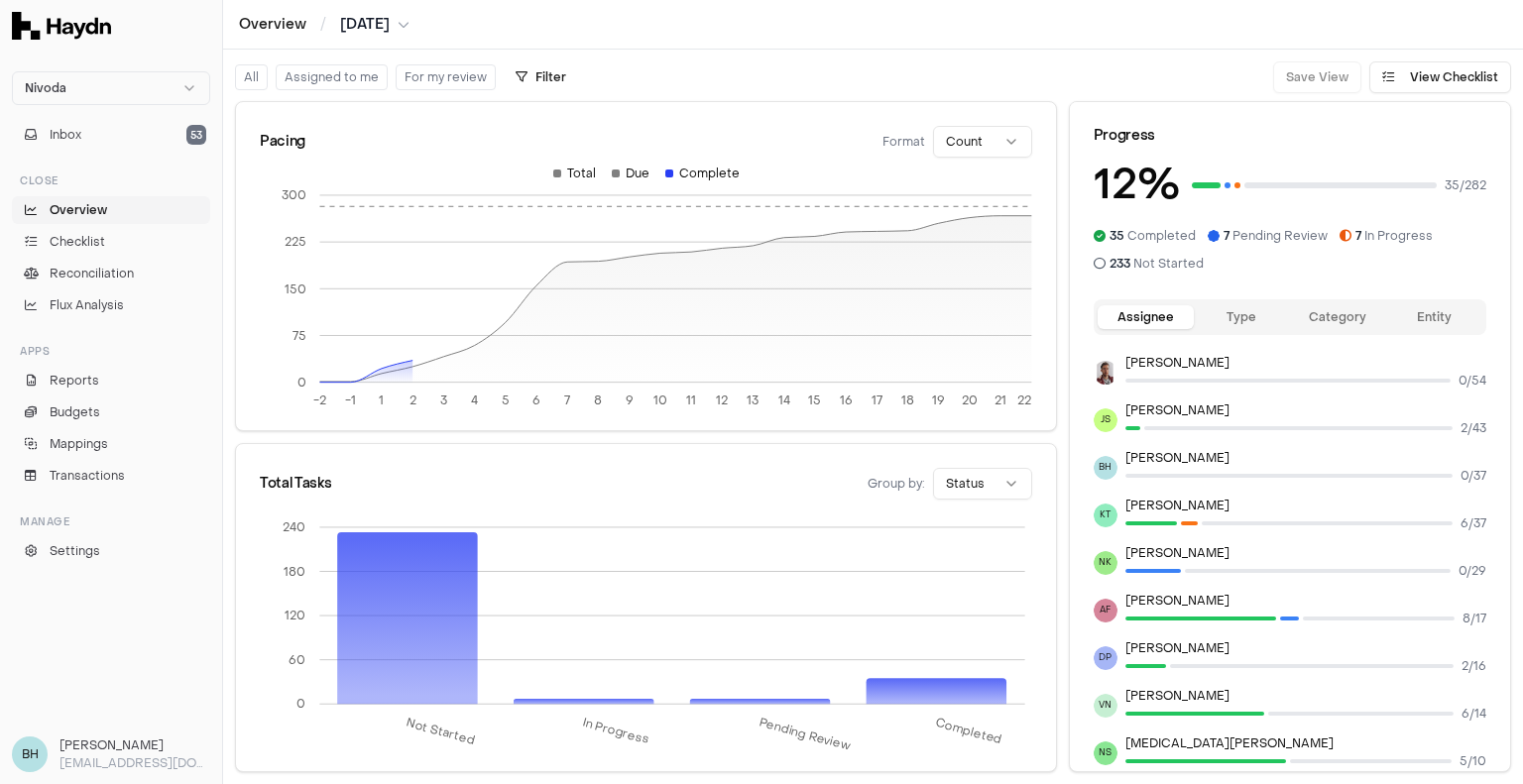
click at [450, 86] on button "For my review" at bounding box center [446, 77] width 100 height 26
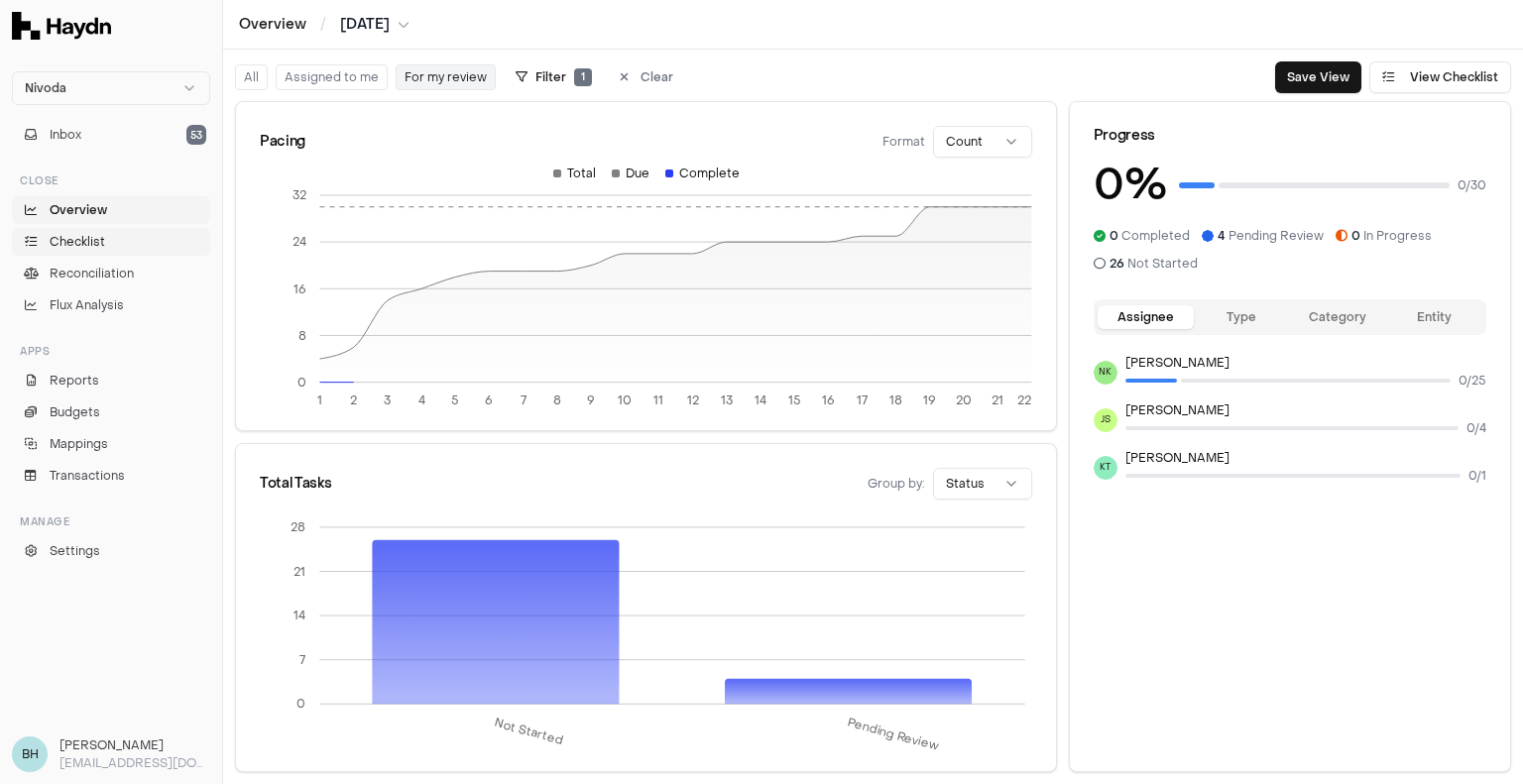
click at [75, 233] on span "Checklist" at bounding box center [78, 242] width 56 height 18
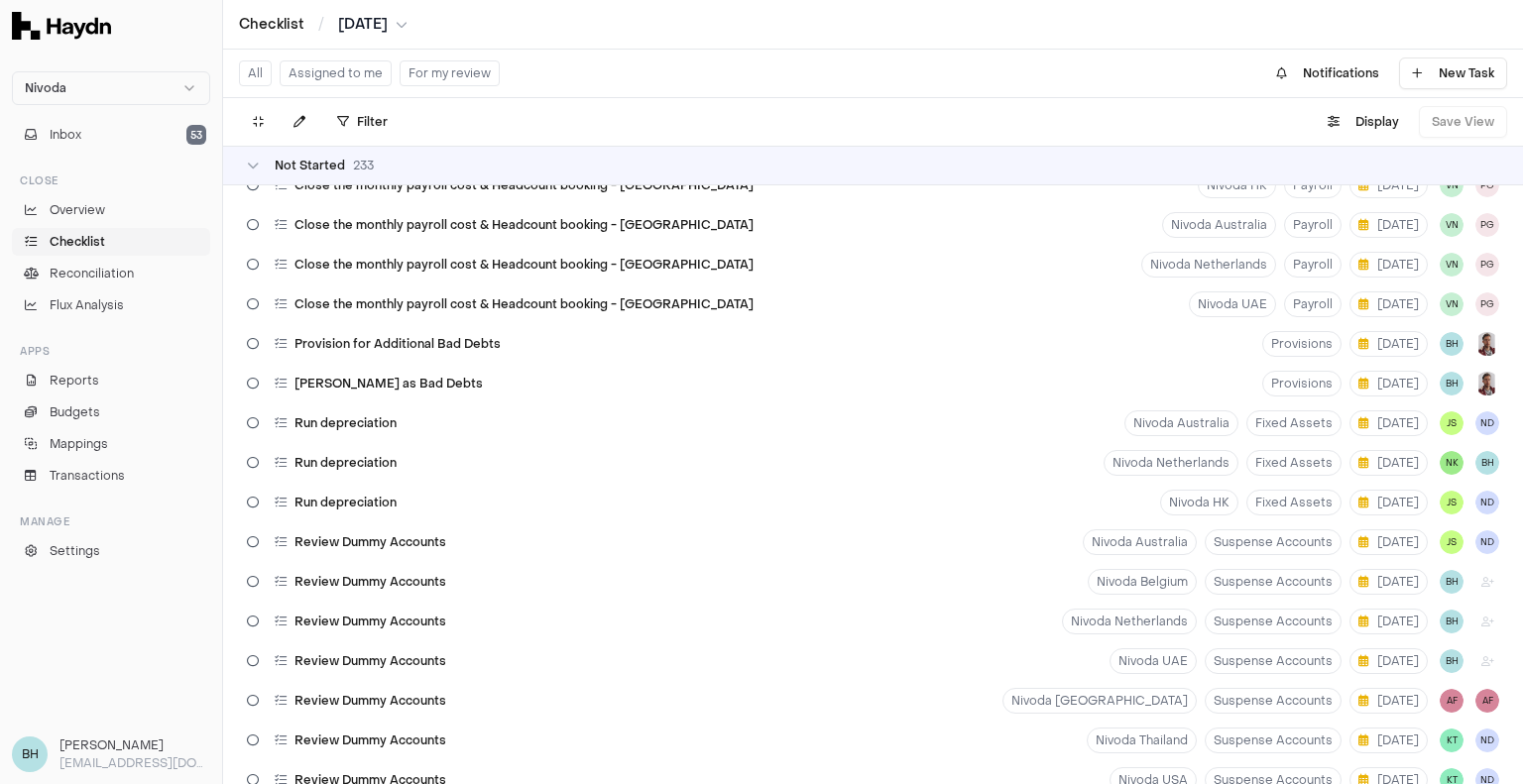
click at [435, 63] on button "For my review" at bounding box center [450, 74] width 100 height 26
